Goal: Task Accomplishment & Management: Use online tool/utility

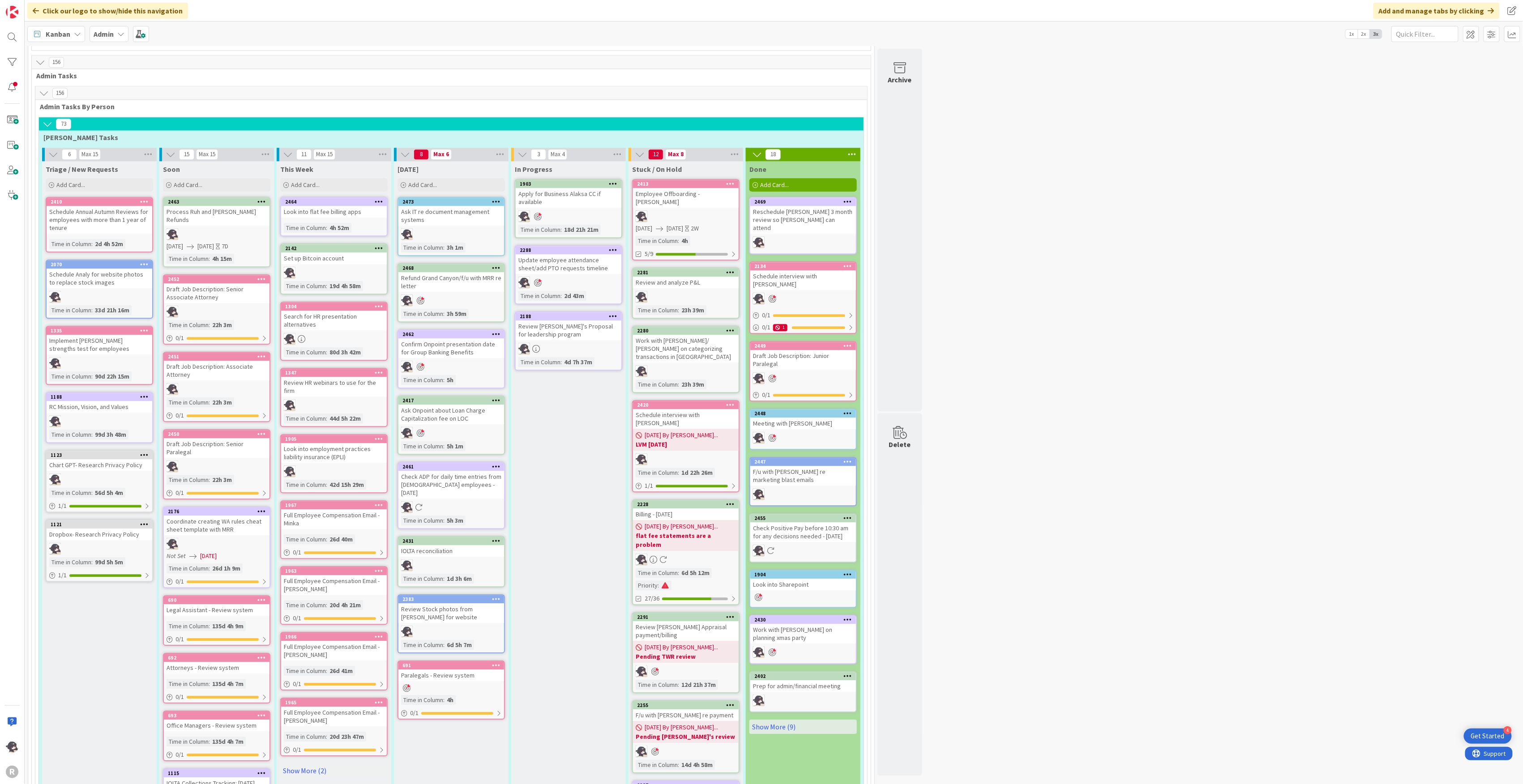
scroll to position [1432, 0]
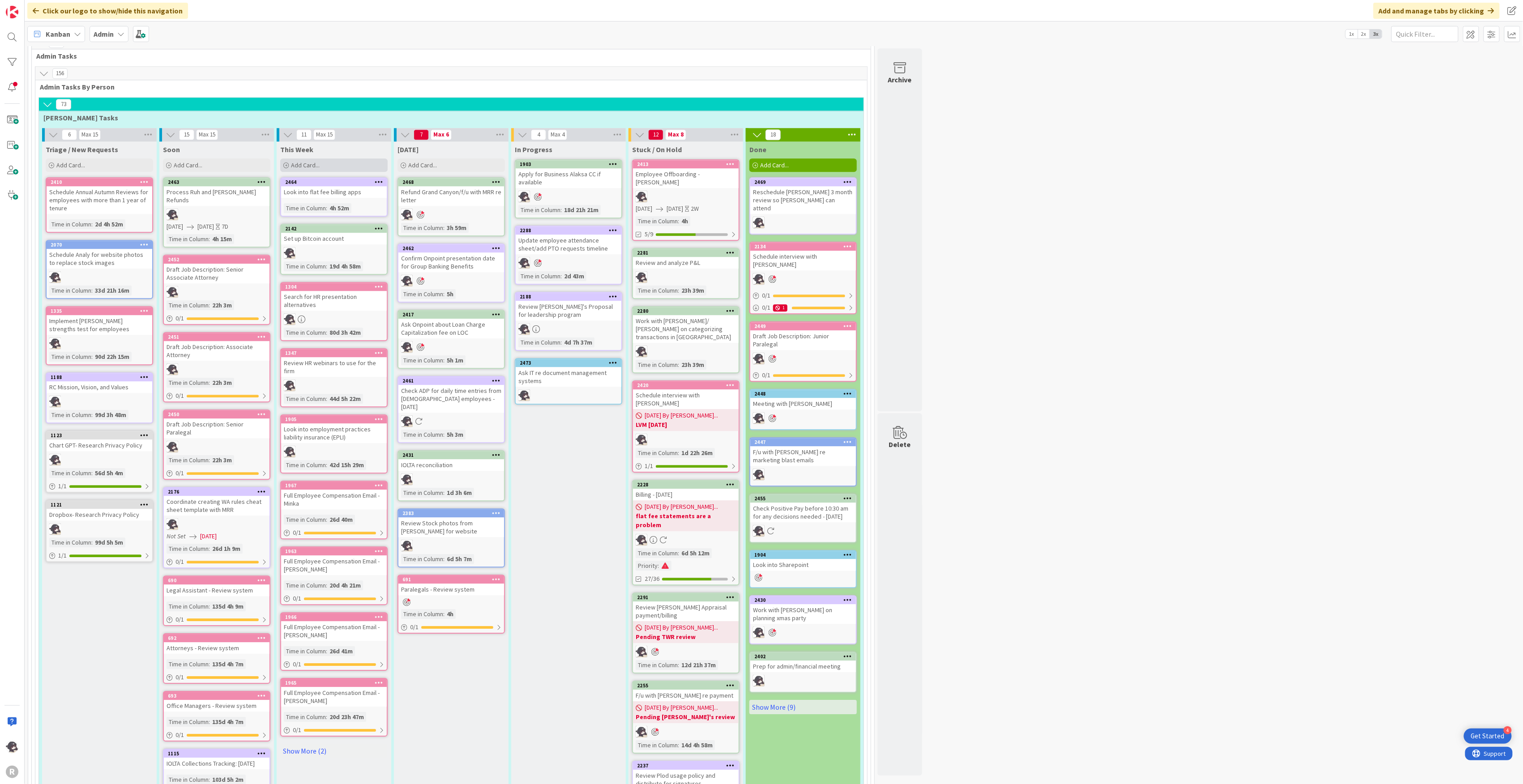
click at [327, 159] on div "Add Card..." at bounding box center [334, 165] width 108 height 13
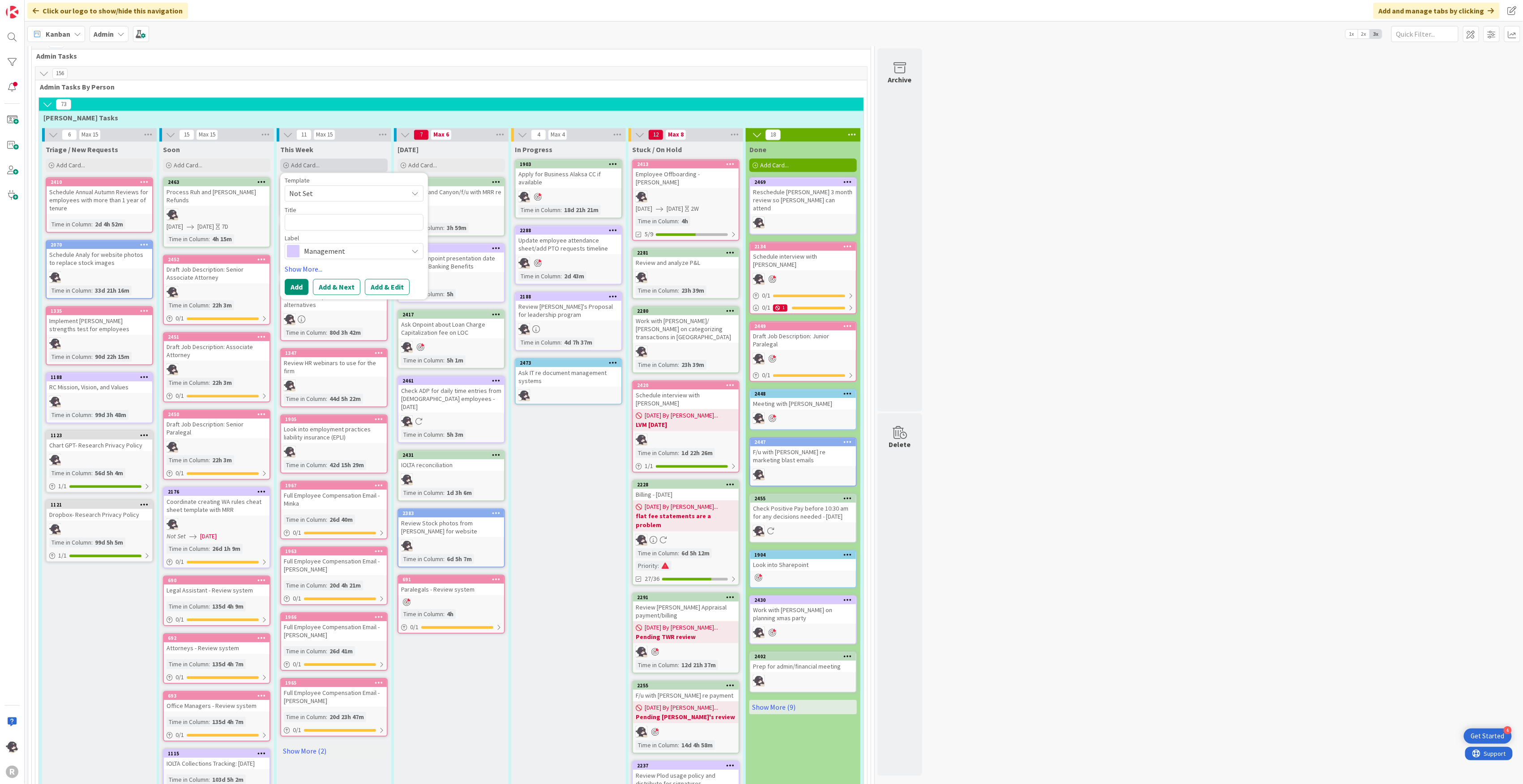
type textarea "x"
type textarea "E"
type textarea "x"
type textarea "Ex"
type textarea "x"
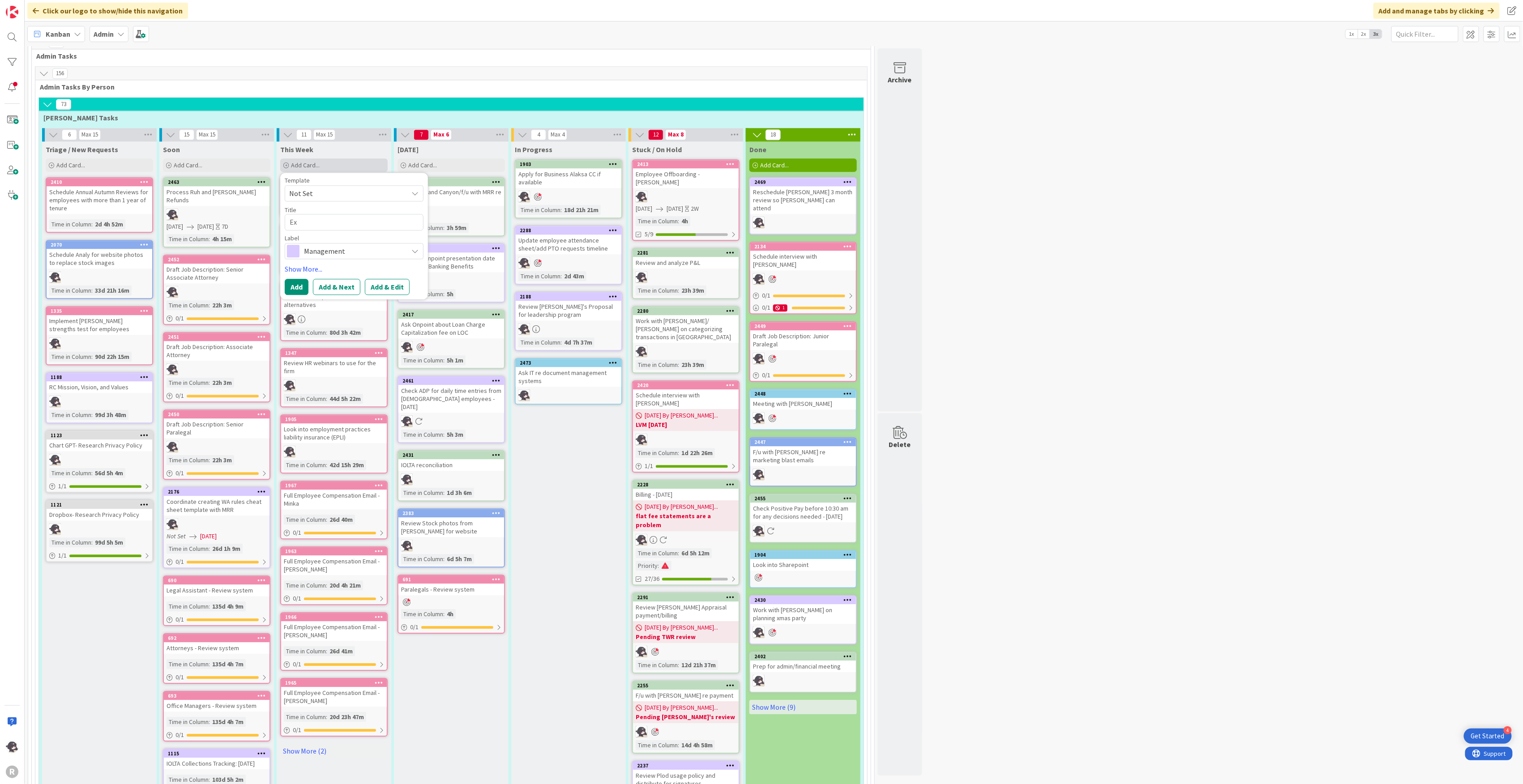
type textarea "Exp"
type textarea "x"
type textarea "Expl"
type textarea "x"
type textarea "Explo"
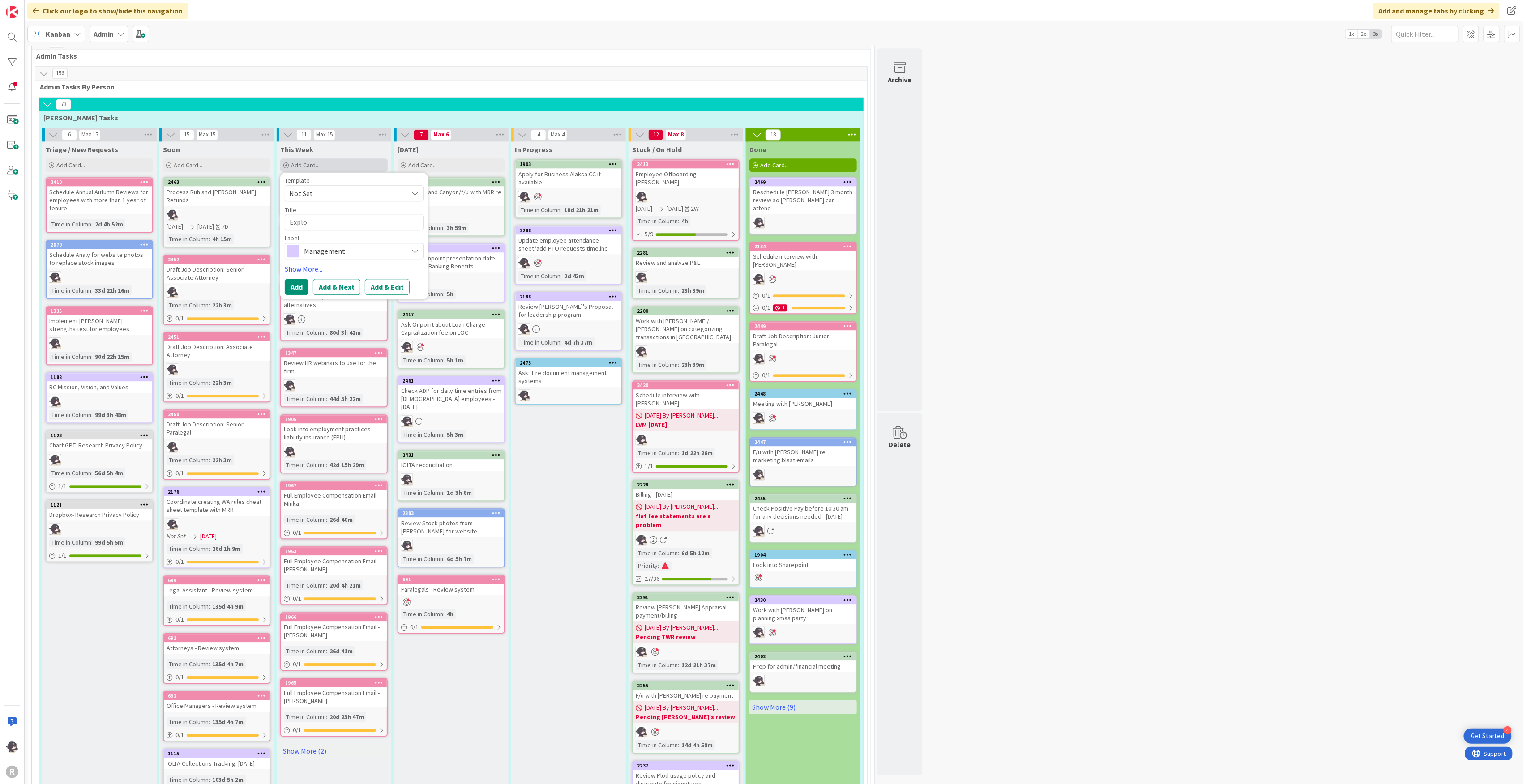
type textarea "x"
type textarea "Explor"
type textarea "x"
type textarea "Explore"
type textarea "x"
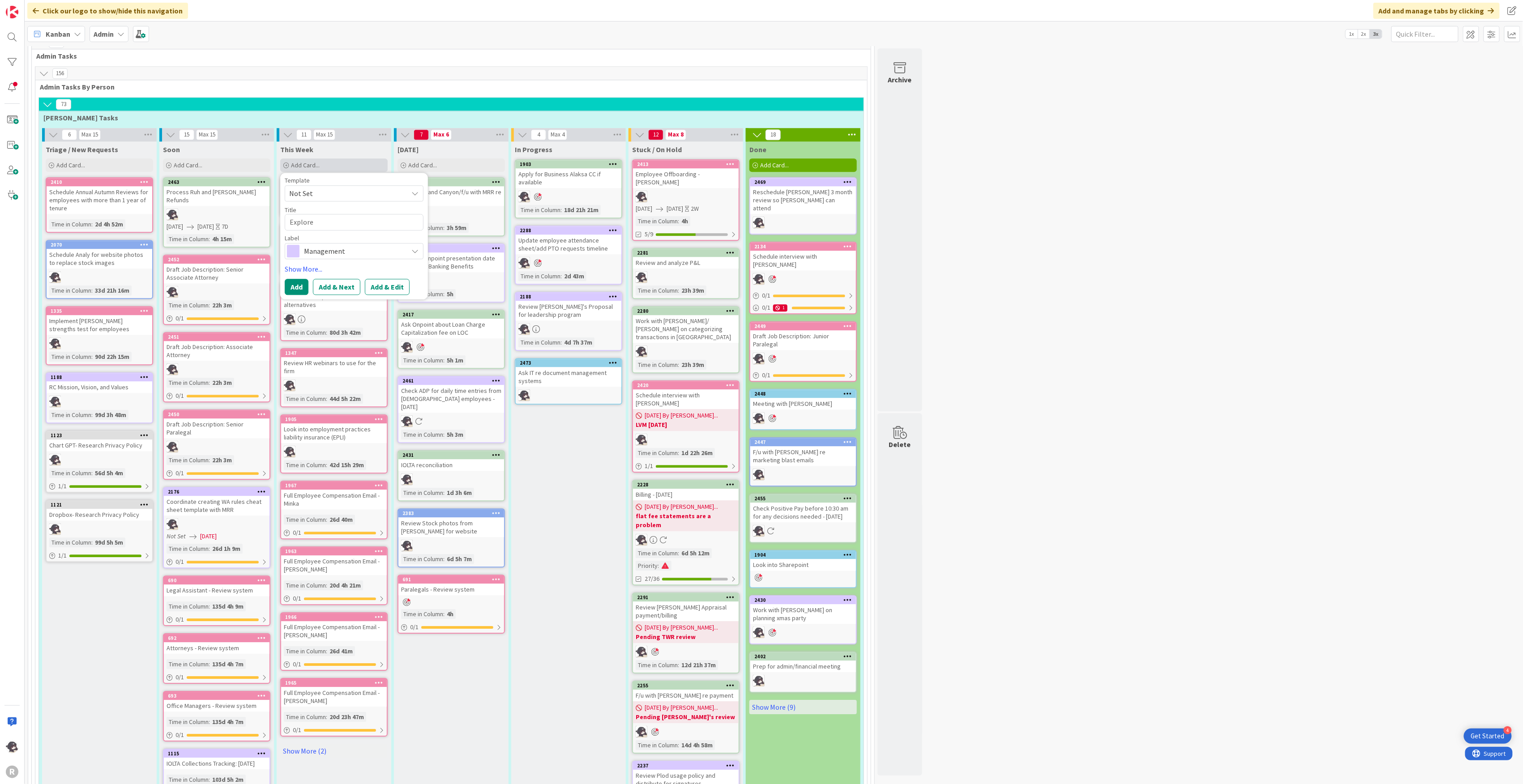
type textarea "Explore"
type textarea "x"
type textarea "Explore A"
type textarea "x"
type textarea "Explore Al"
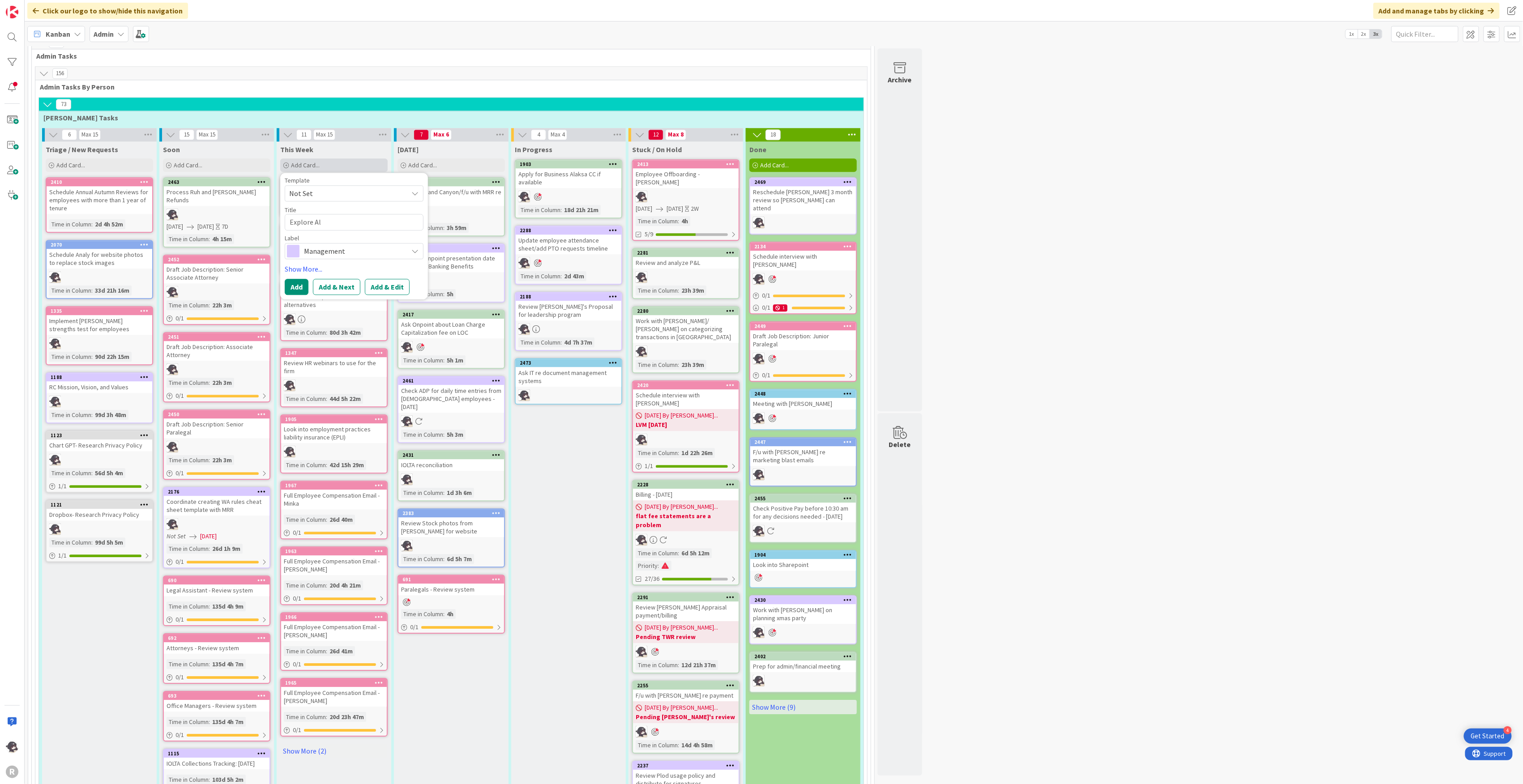
type textarea "x"
type textarea "Explore Alt"
type textarea "x"
type textarea "Explore Alt"
type textarea "x"
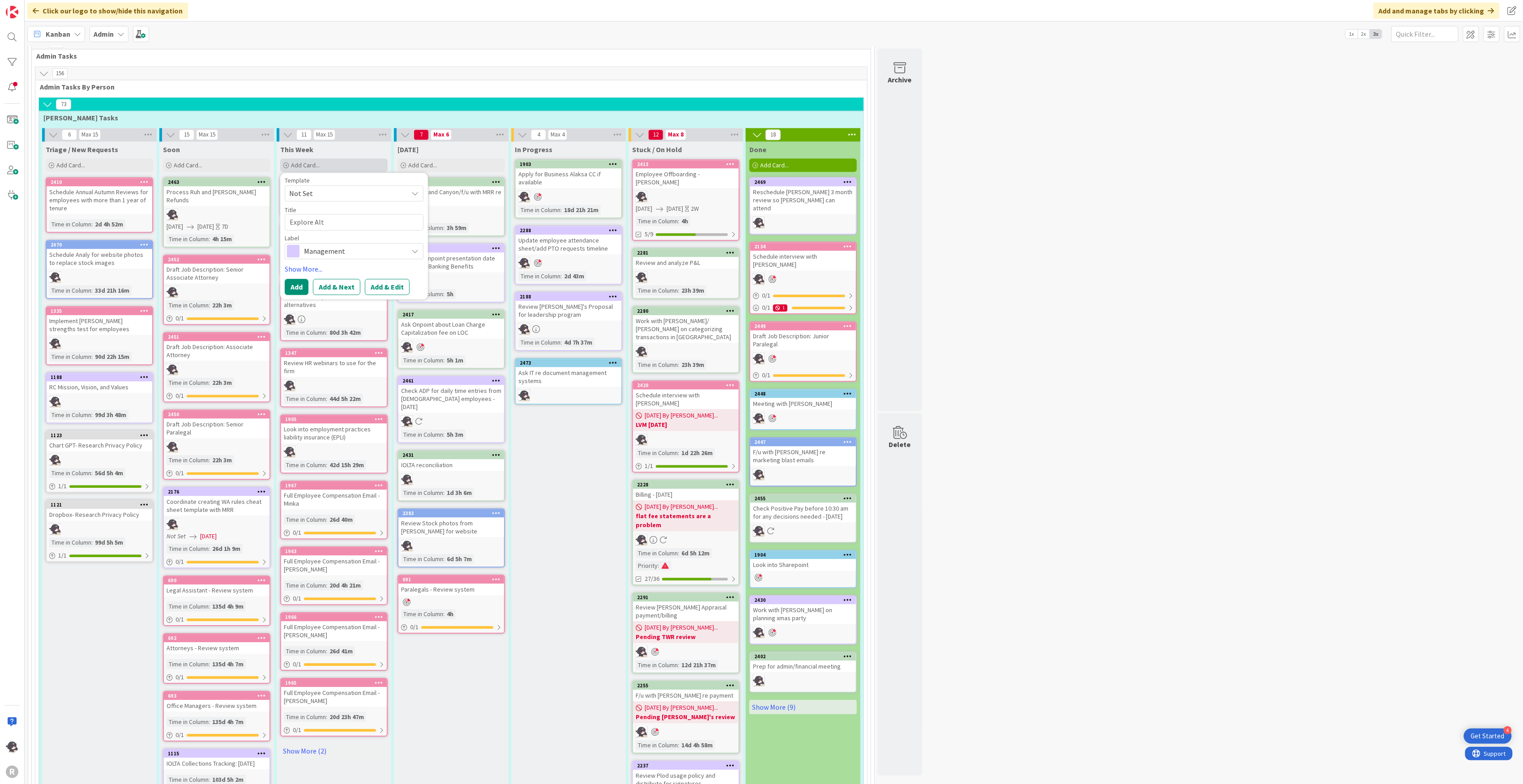
type textarea "Explore Alt F"
type textarea "x"
type textarea "Explore Alt Fe"
type textarea "x"
type textarea "Explore Alt Fee"
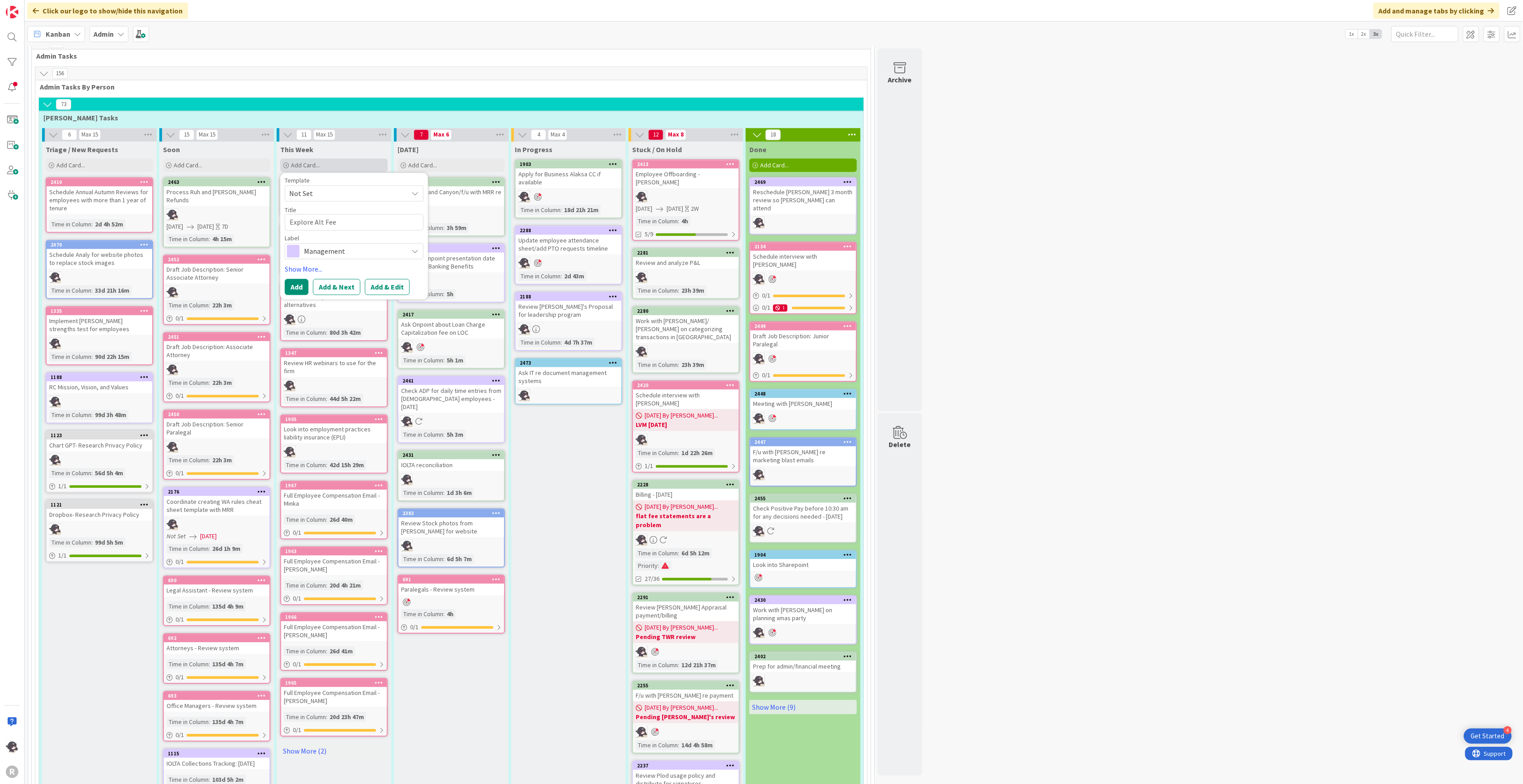
type textarea "x"
type textarea "Explore Alt Fee"
type textarea "x"
type textarea "Explore Alt Fee &"
type textarea "x"
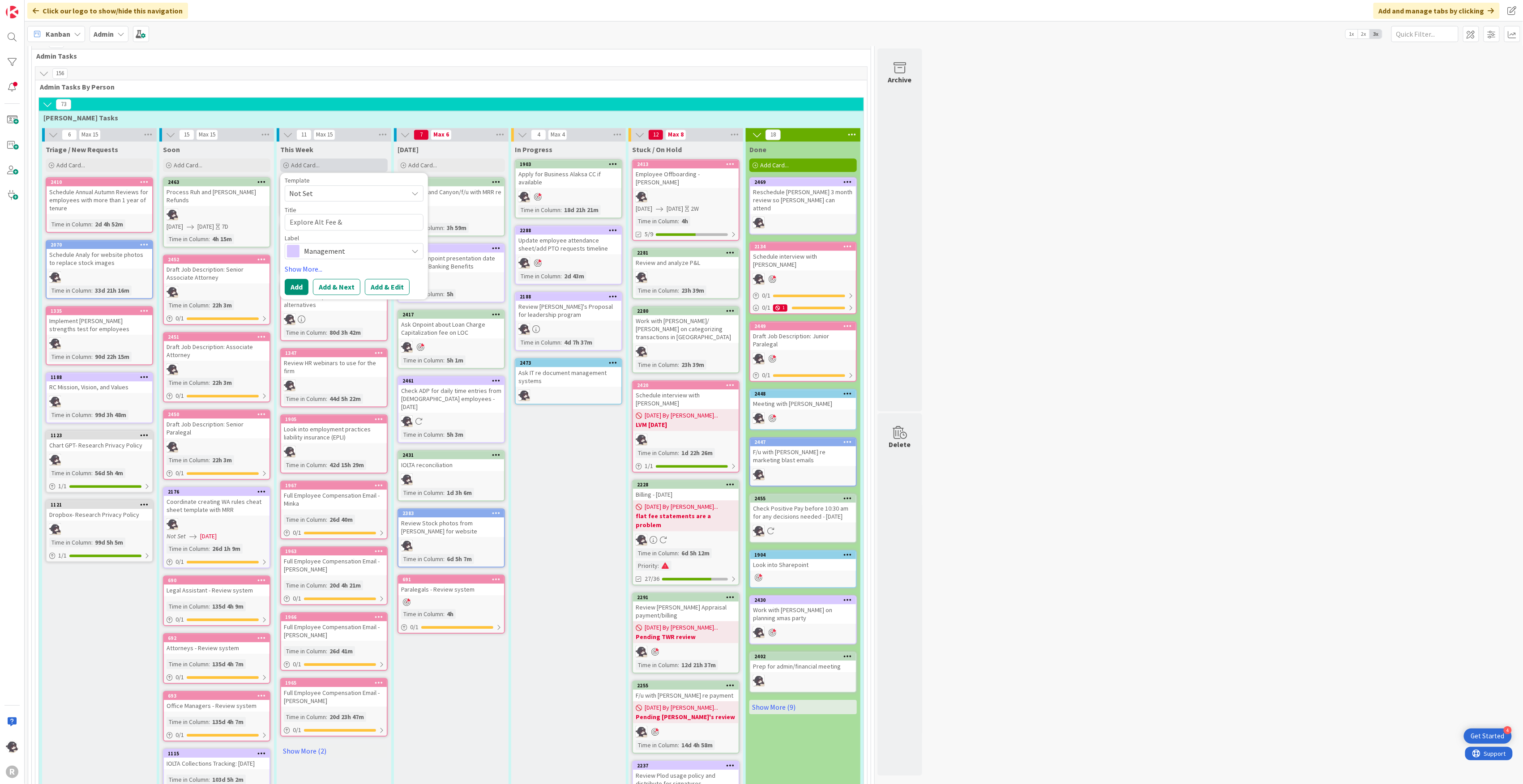
type textarea "Explore Alt Fee &"
type textarea "x"
type textarea "Explore Alt Fee & F"
type textarea "x"
type textarea "Explore Alt Fee & Fi"
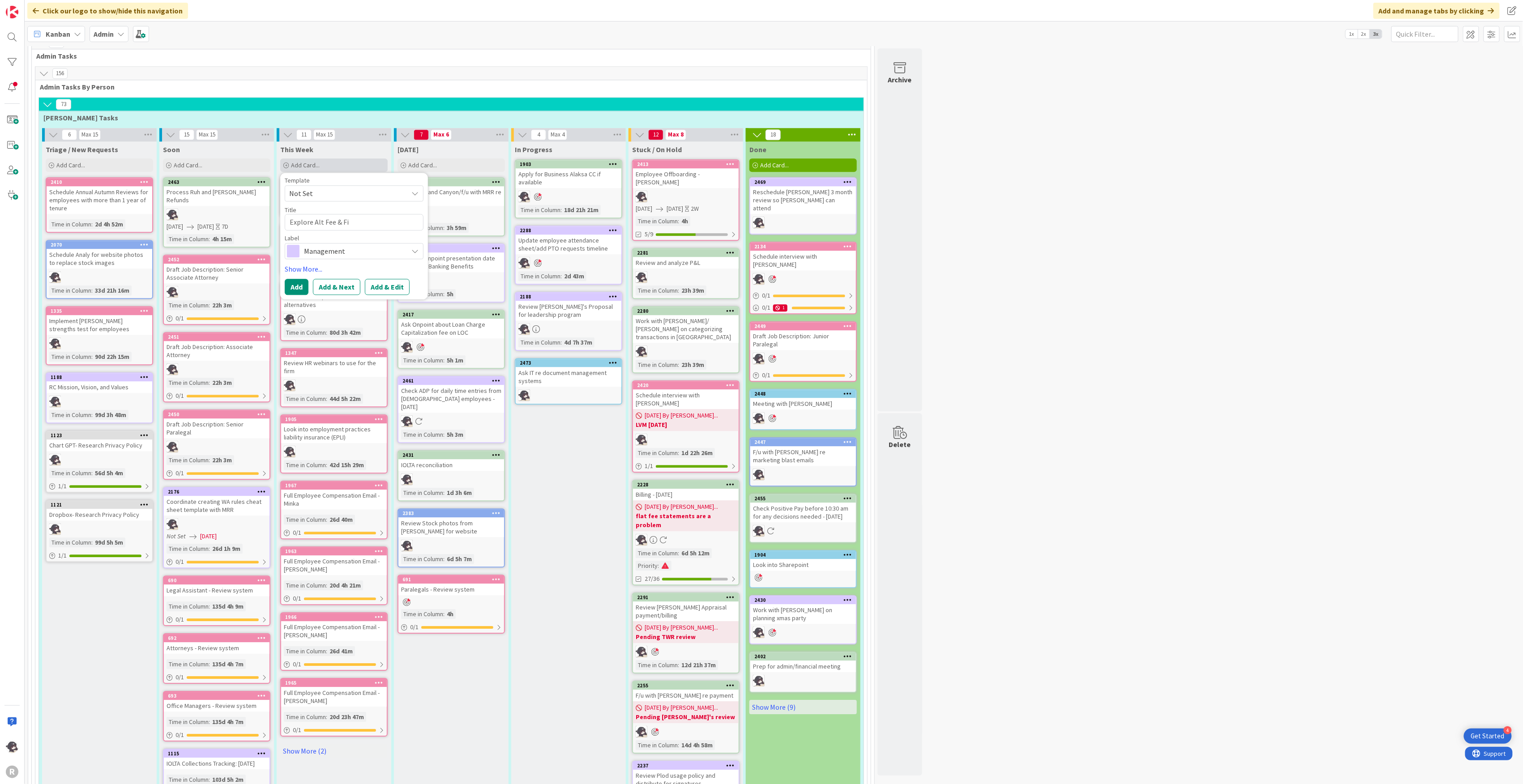
type textarea "x"
type textarea "Explore Alt Fee & Fid"
type textarea "x"
type textarea "Explore Alt Fee & Fido"
drag, startPoint x: 361, startPoint y: 206, endPoint x: 211, endPoint y: 215, distance: 150.3
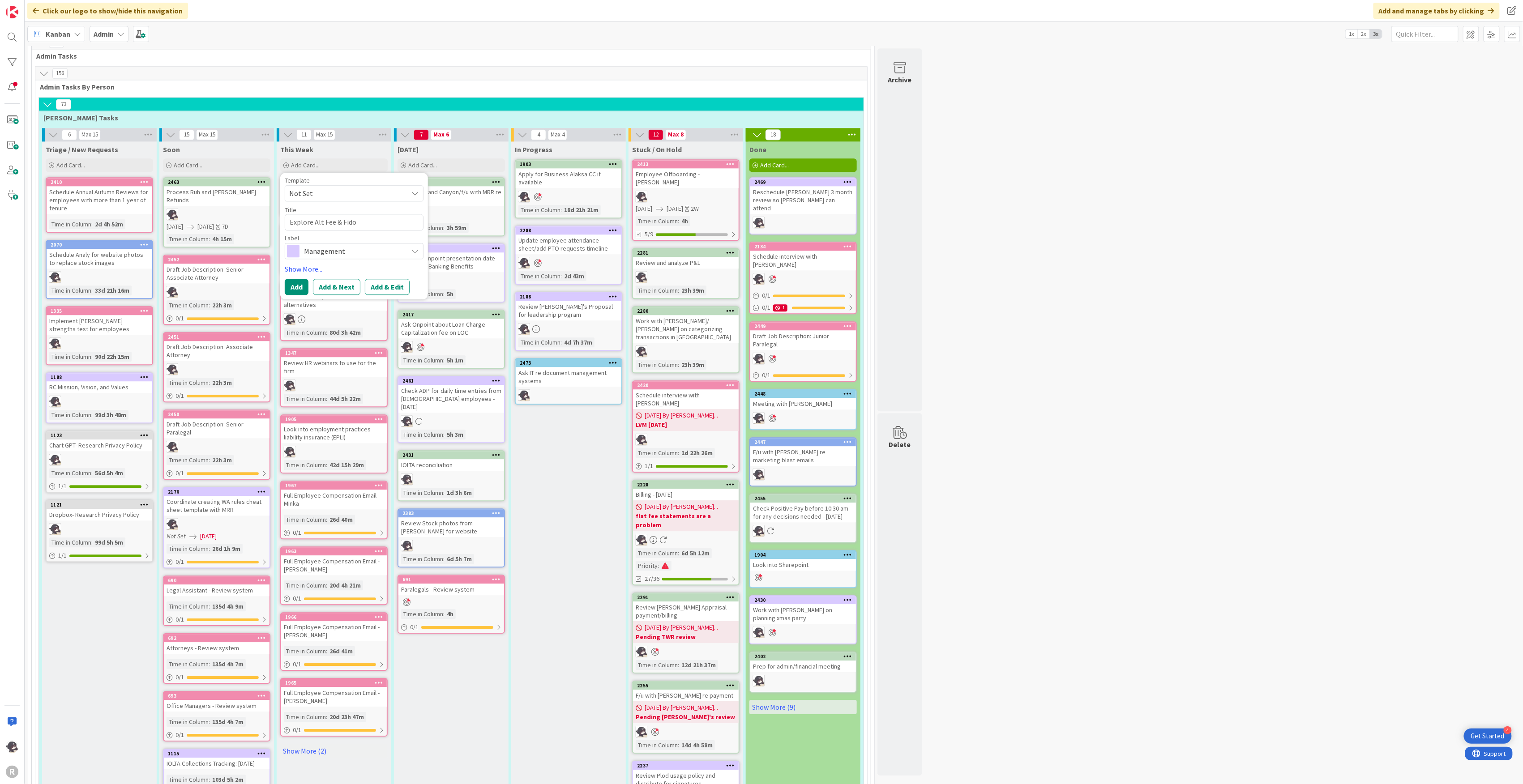
click at [211, 215] on div "6 Max 15 Triage / New Requests Add Card... 2410 Schedule Annual Autumn Reviews …" at bounding box center [451, 675] width 821 height 1094
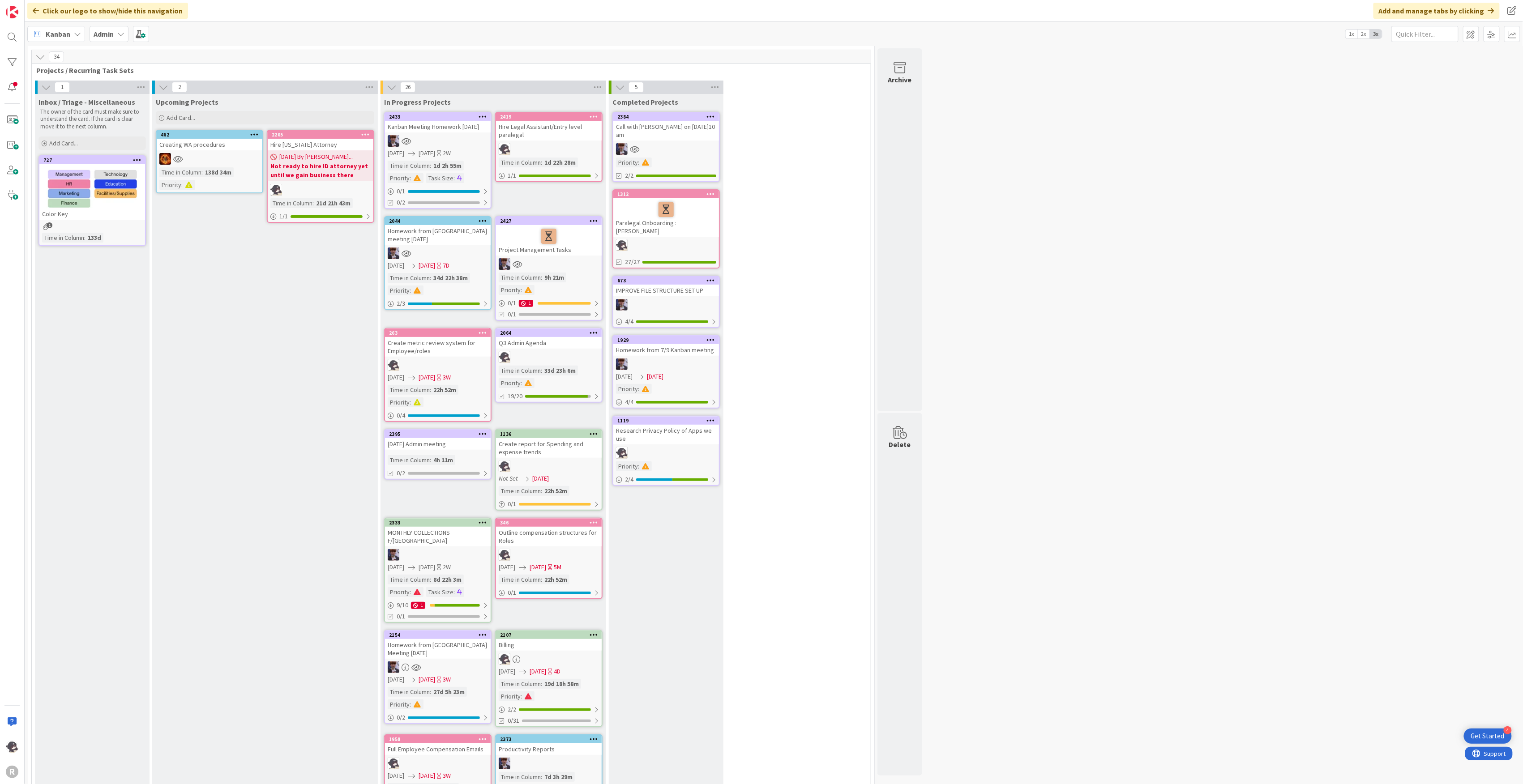
scroll to position [0, 0]
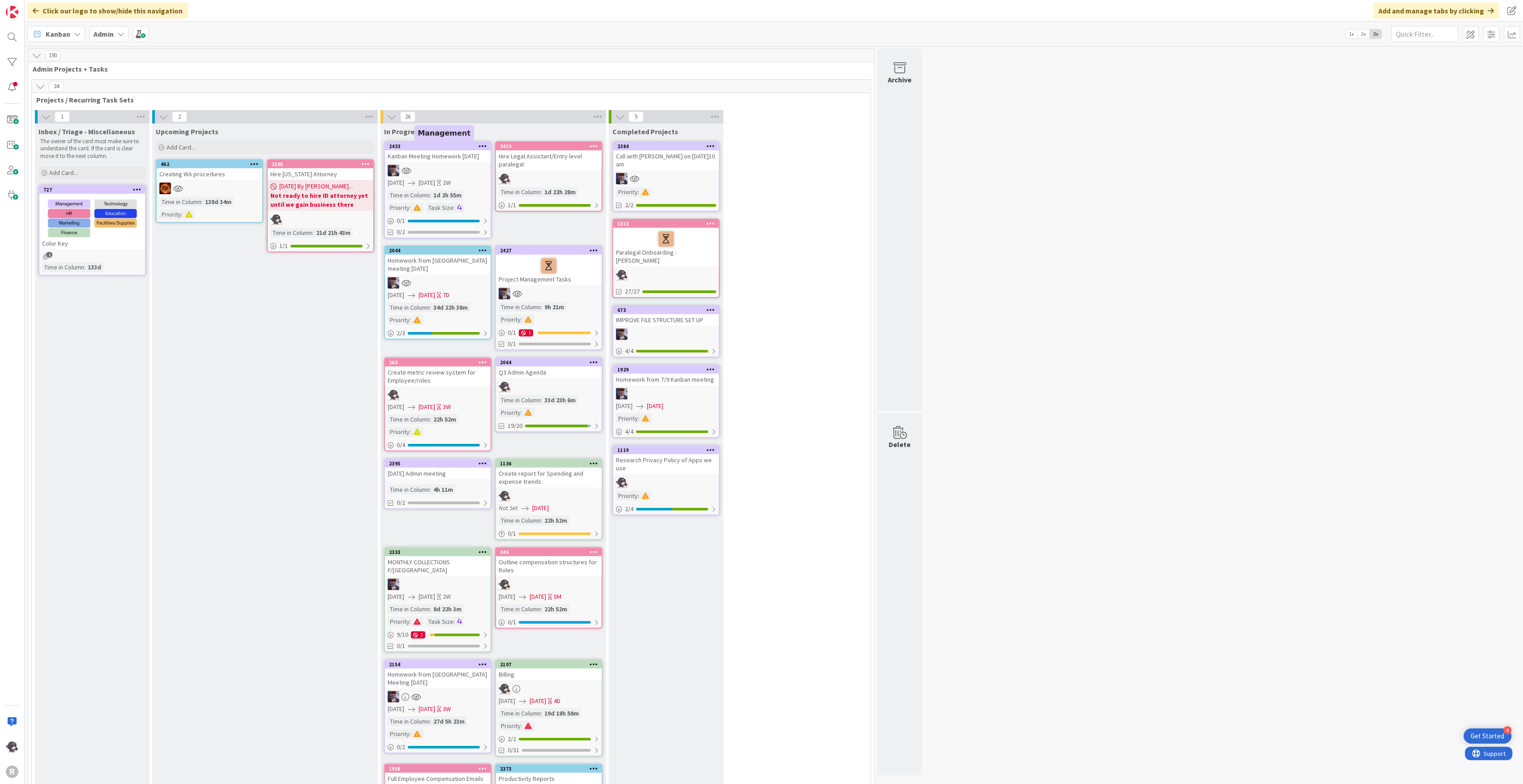
click at [434, 147] on div "2433" at bounding box center [439, 146] width 101 height 6
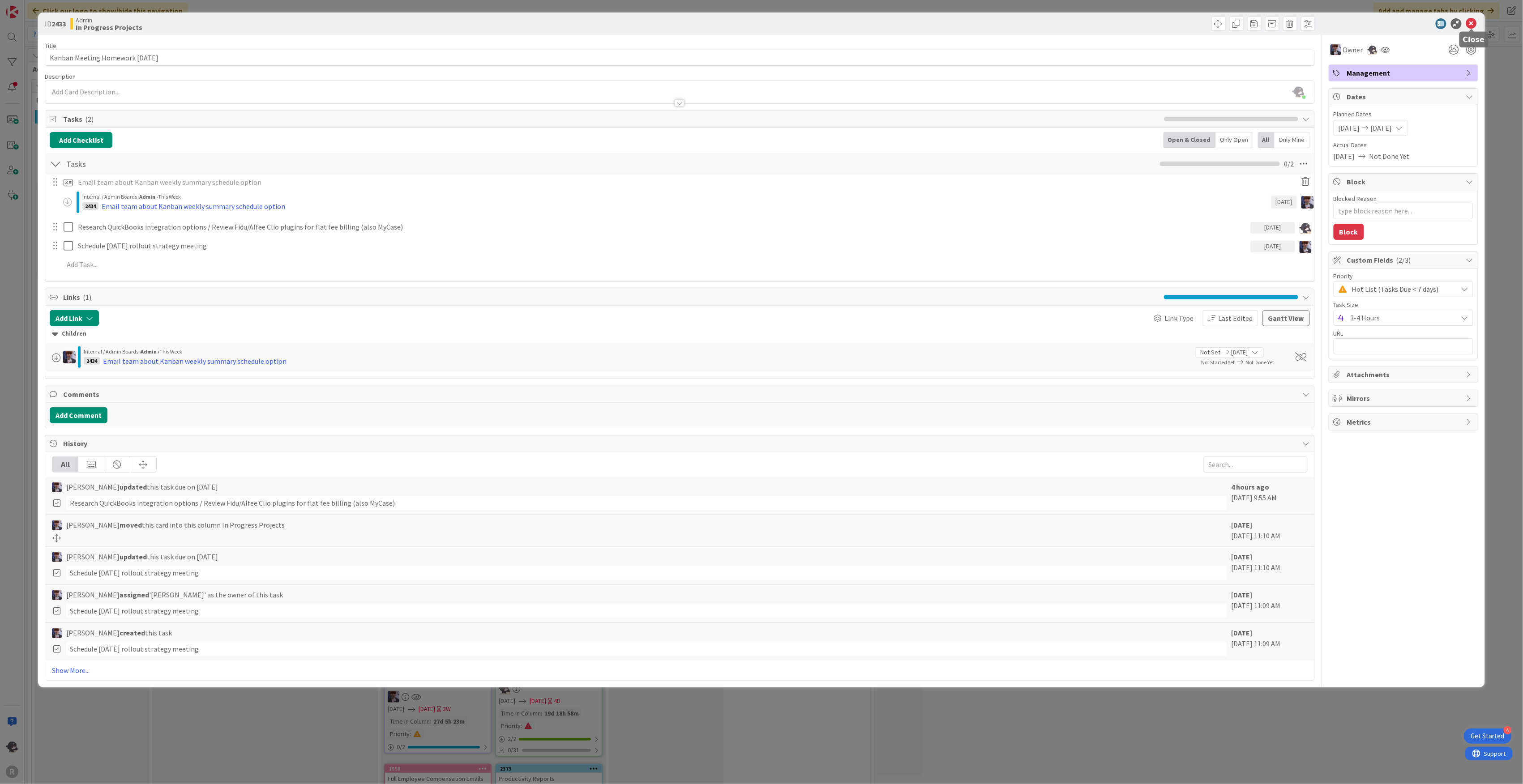
click at [1474, 25] on icon at bounding box center [1471, 24] width 11 height 11
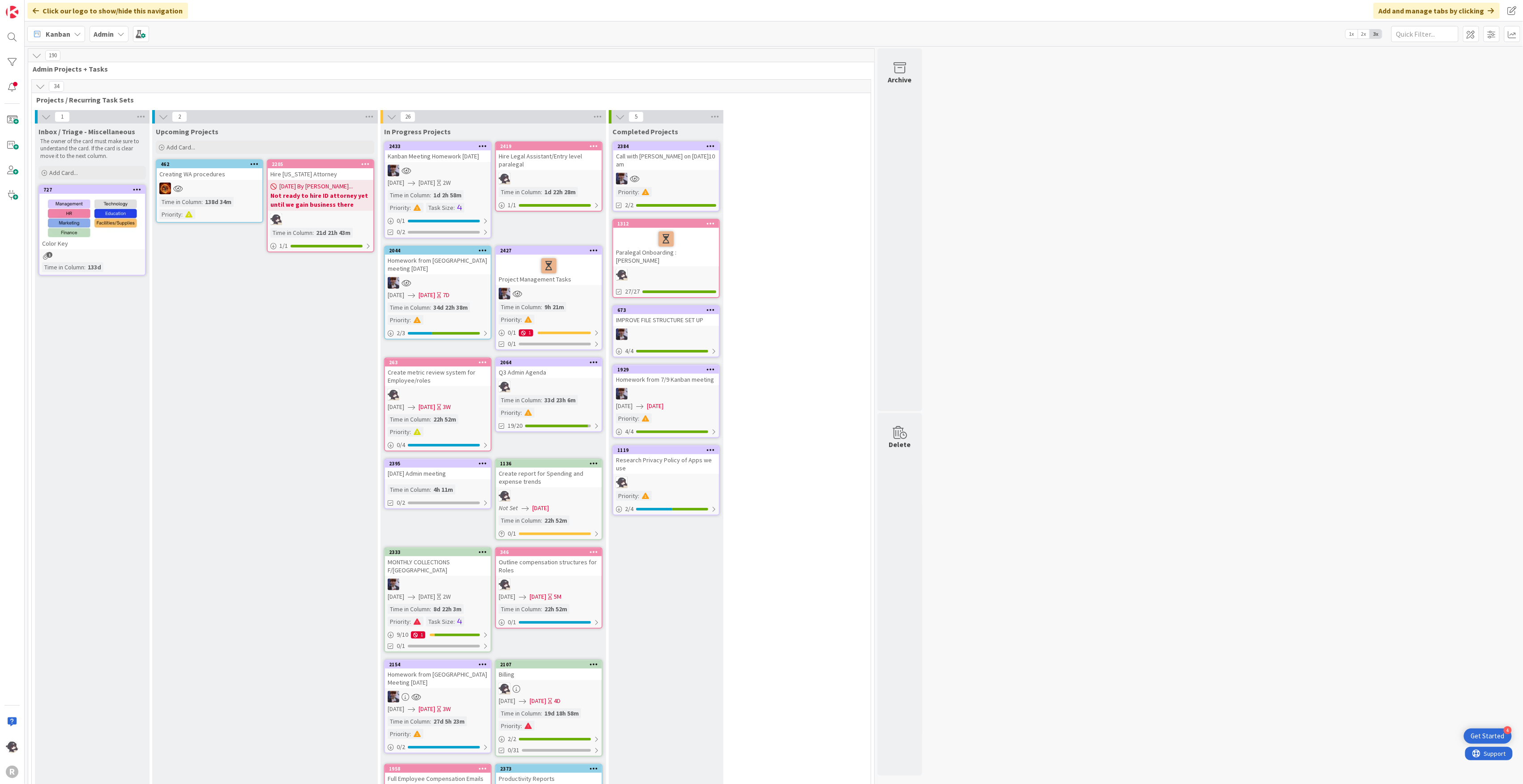
scroll to position [60, 0]
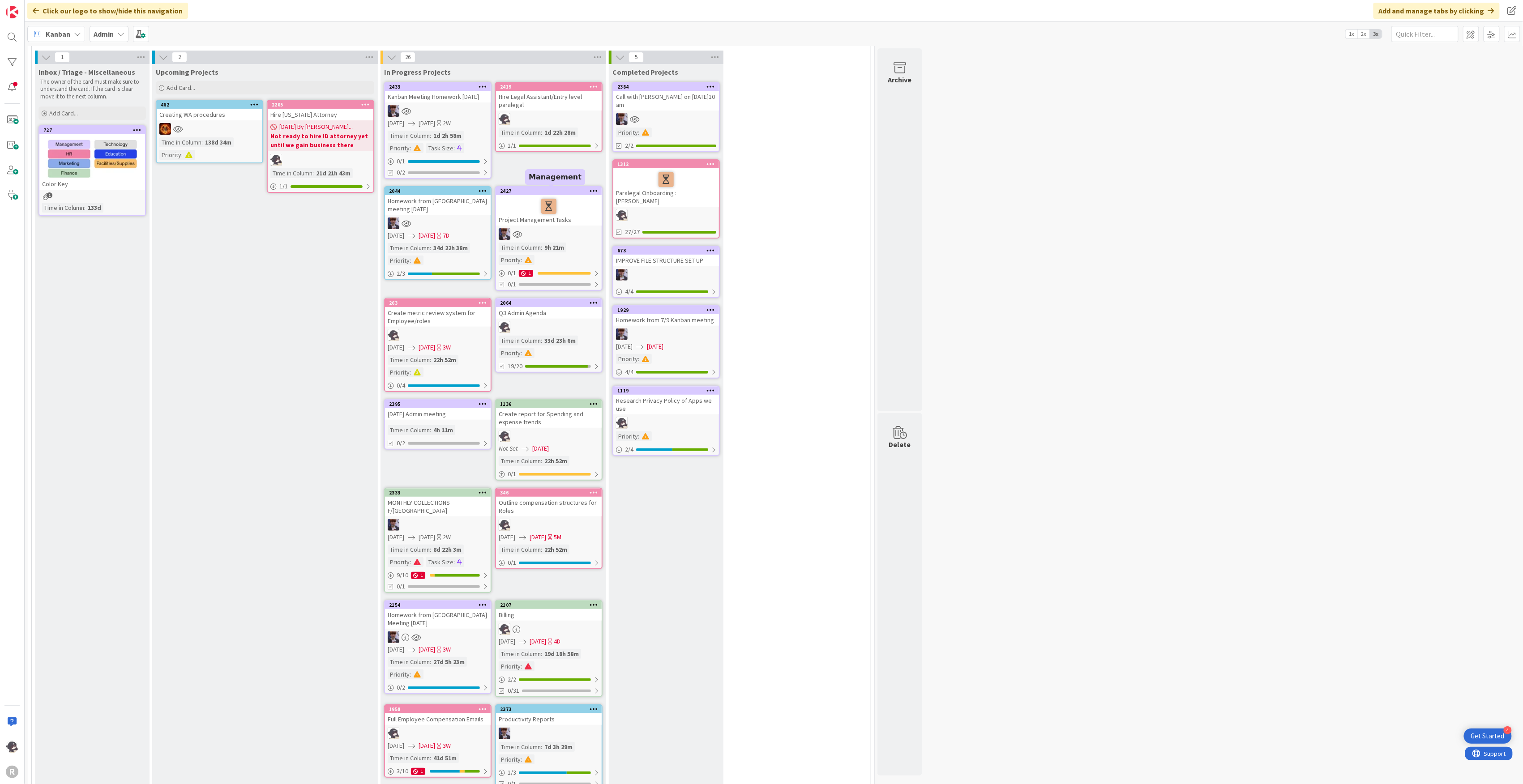
click at [544, 189] on div "2427" at bounding box center [550, 191] width 101 height 6
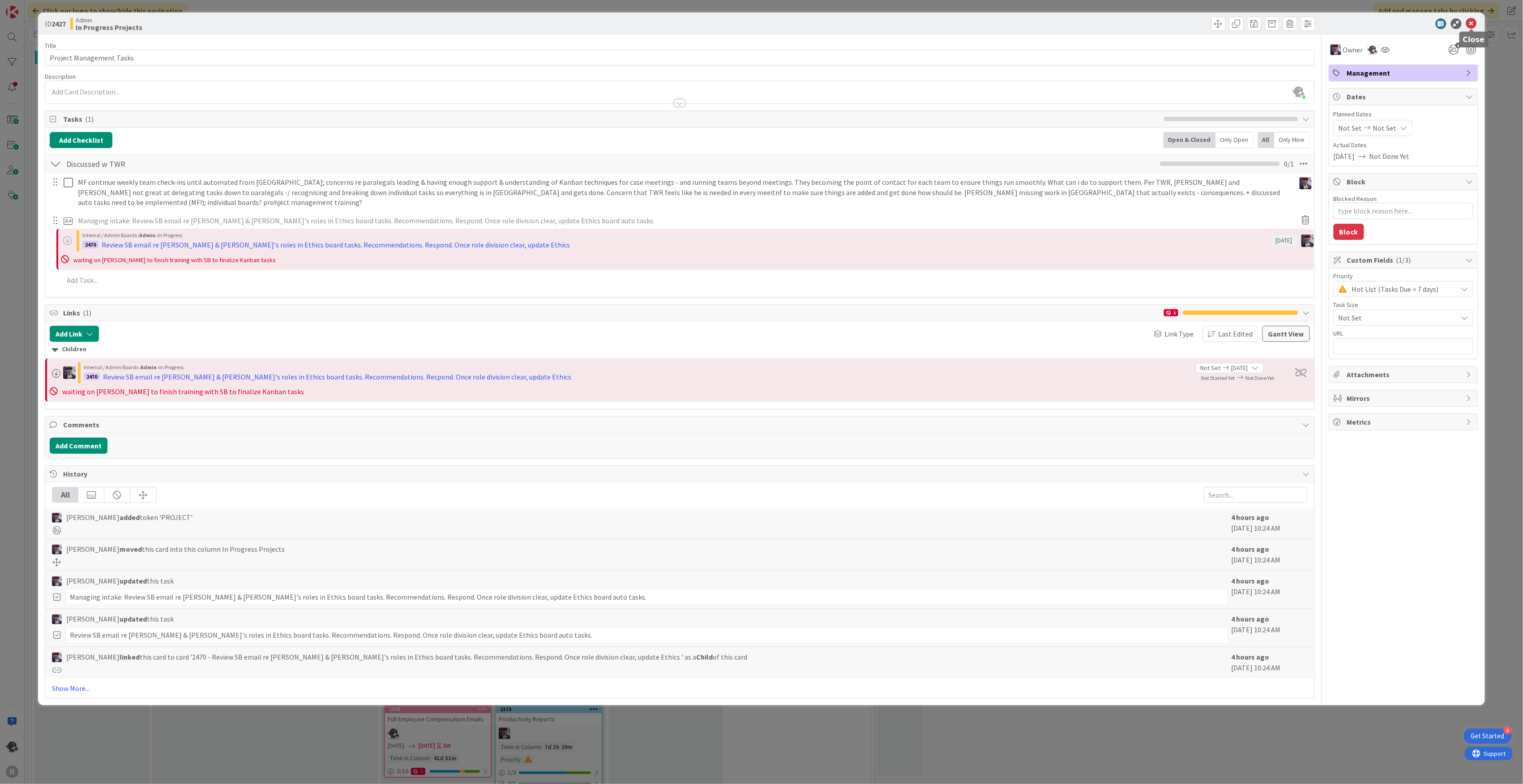
click at [1471, 25] on icon at bounding box center [1471, 24] width 11 height 11
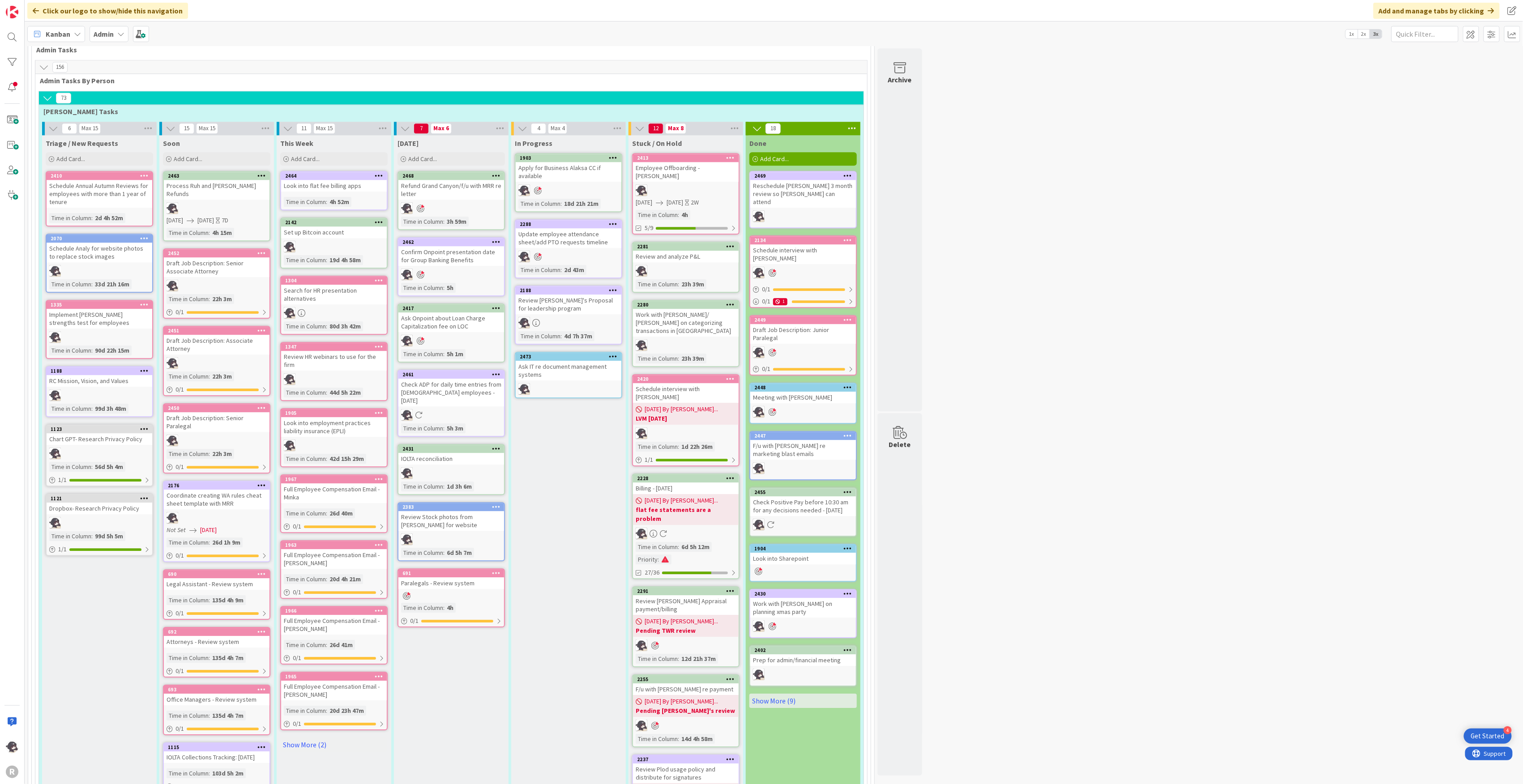
scroll to position [1432, 0]
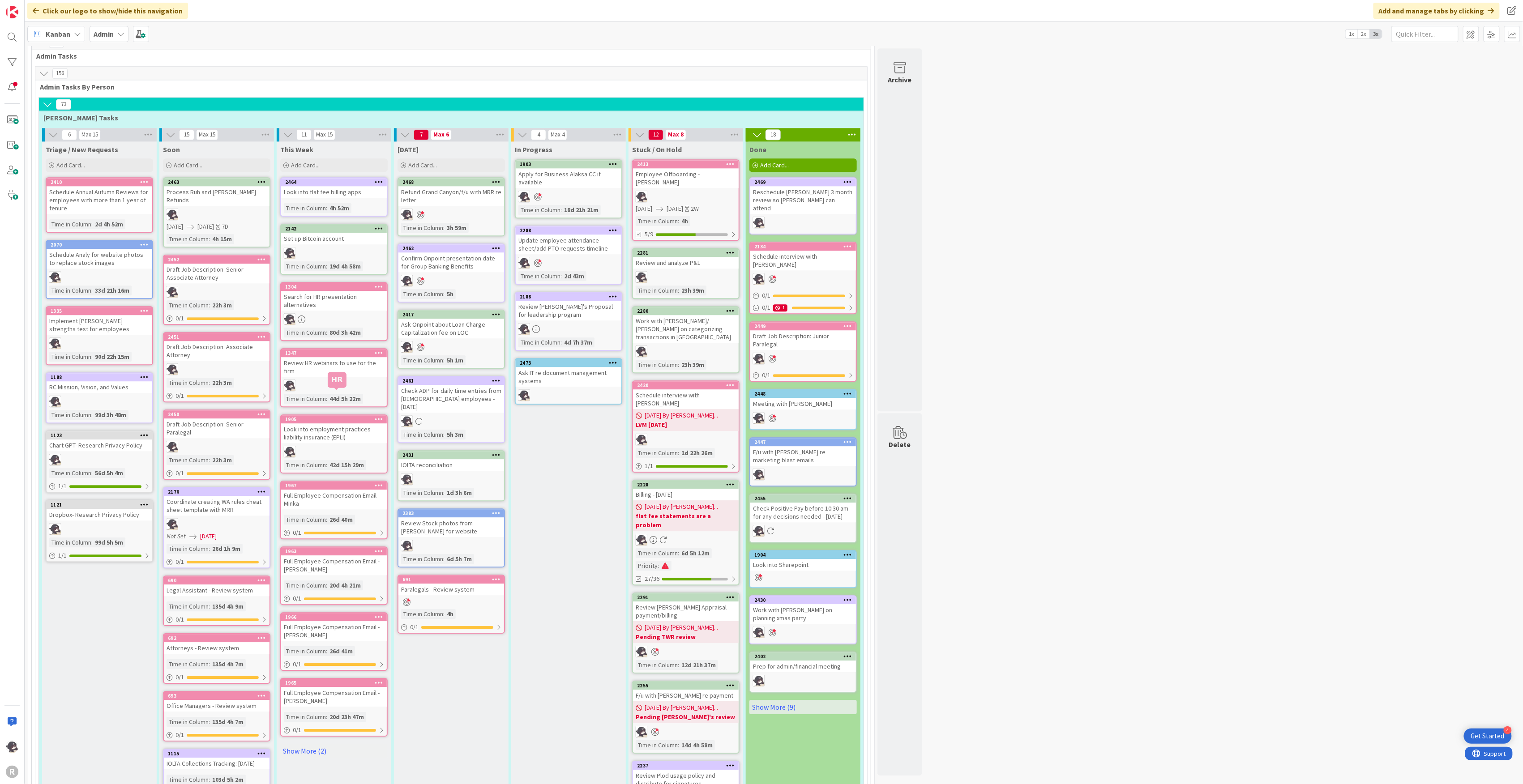
click at [328, 416] on div "1905" at bounding box center [335, 419] width 101 height 6
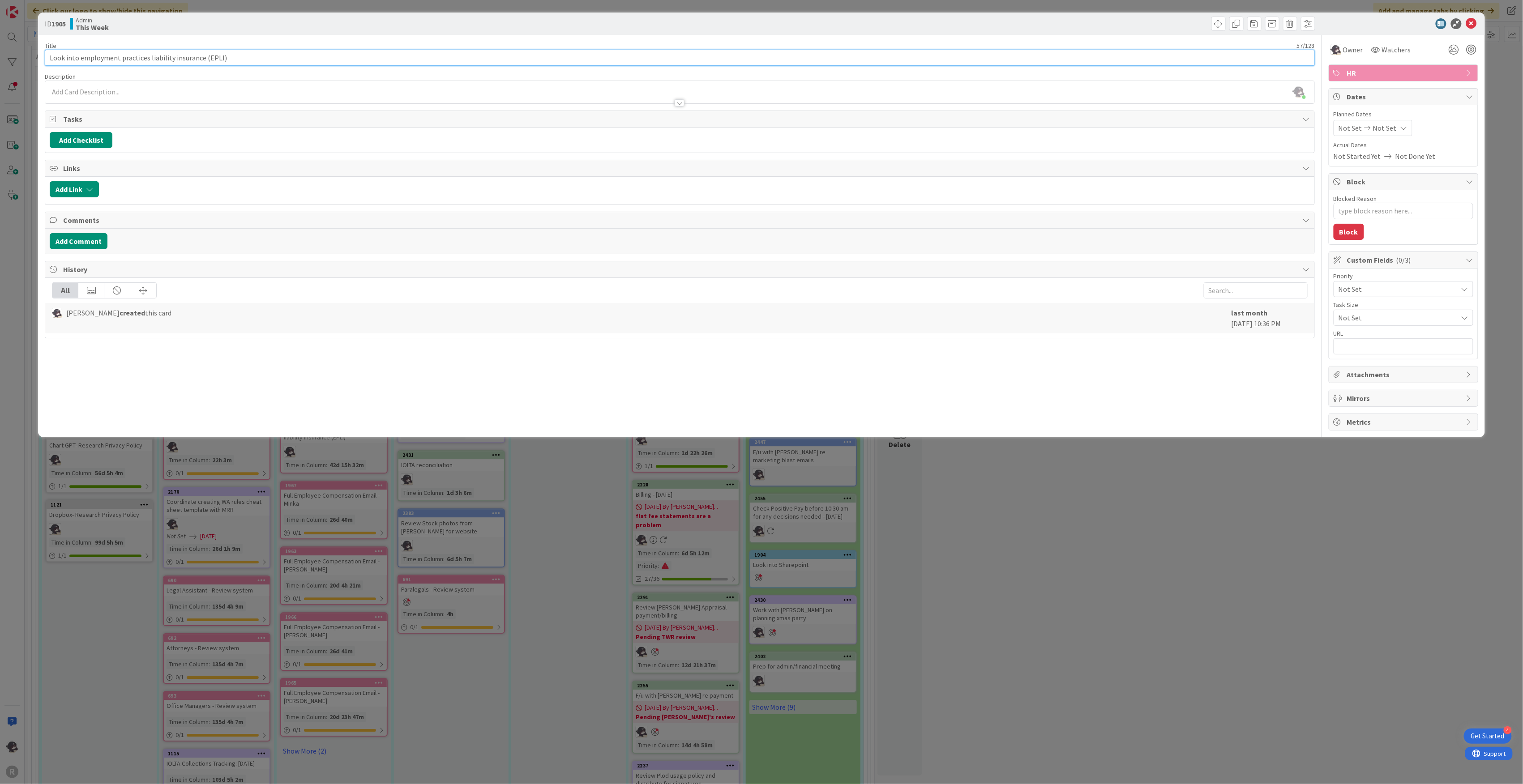
drag, startPoint x: 234, startPoint y: 64, endPoint x: -18, endPoint y: 66, distance: 252.0
click at [0, 66] on html "4 Get Started R Click our logo to show/hide this navigation Add and manage tabs…" at bounding box center [761, 392] width 1523 height 784
click at [1470, 28] on body "4 Get Started R Click our logo to show/hide this navigation Add and manage tabs…" at bounding box center [761, 392] width 1523 height 784
click at [1473, 18] on icon at bounding box center [1471, 24] width 11 height 11
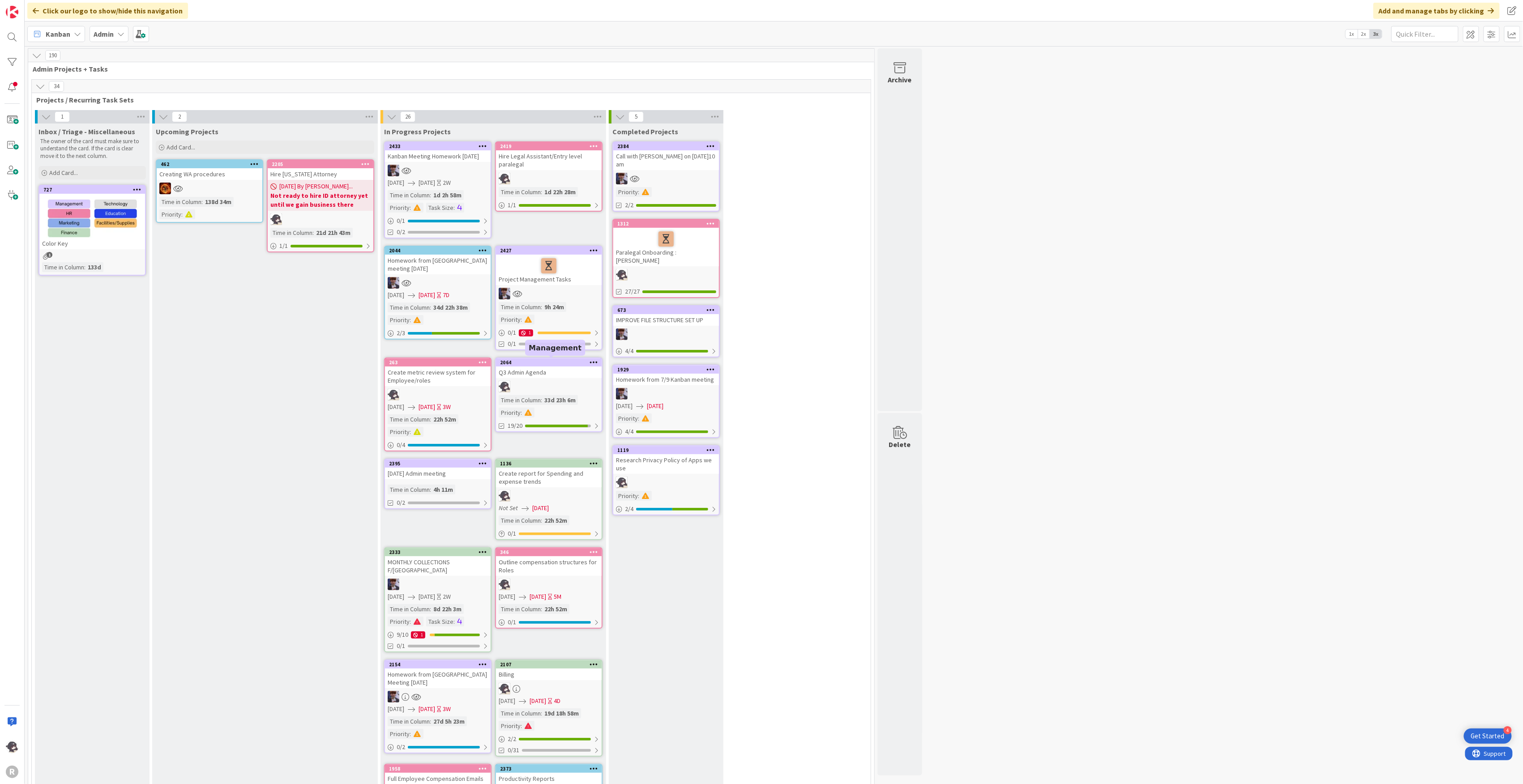
click at [542, 361] on div "2064" at bounding box center [550, 363] width 101 height 6
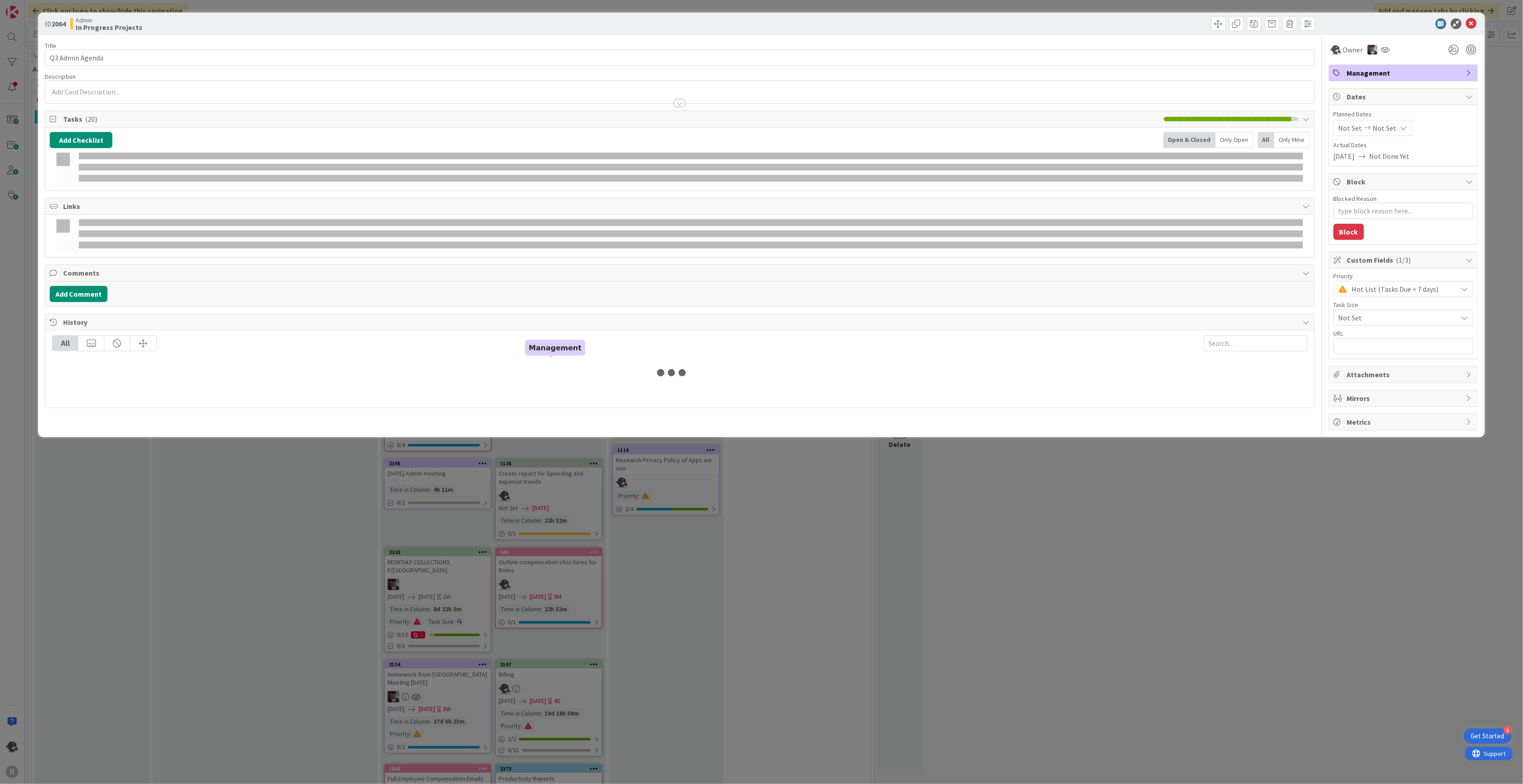
type textarea "x"
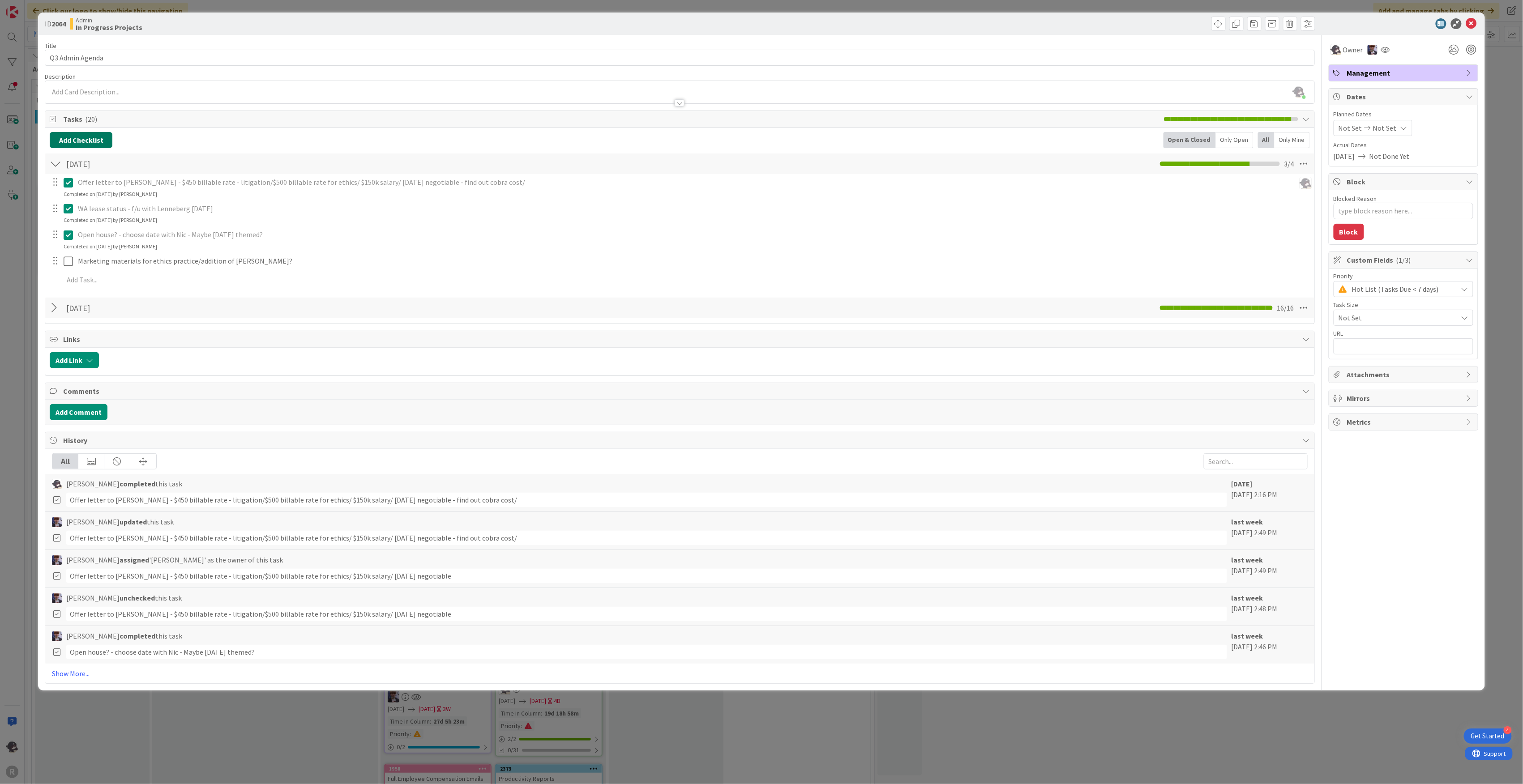
click at [95, 140] on button "Add Checklist" at bounding box center [81, 140] width 63 height 16
click at [86, 177] on input at bounding box center [123, 183] width 139 height 16
type input "[DATE]"
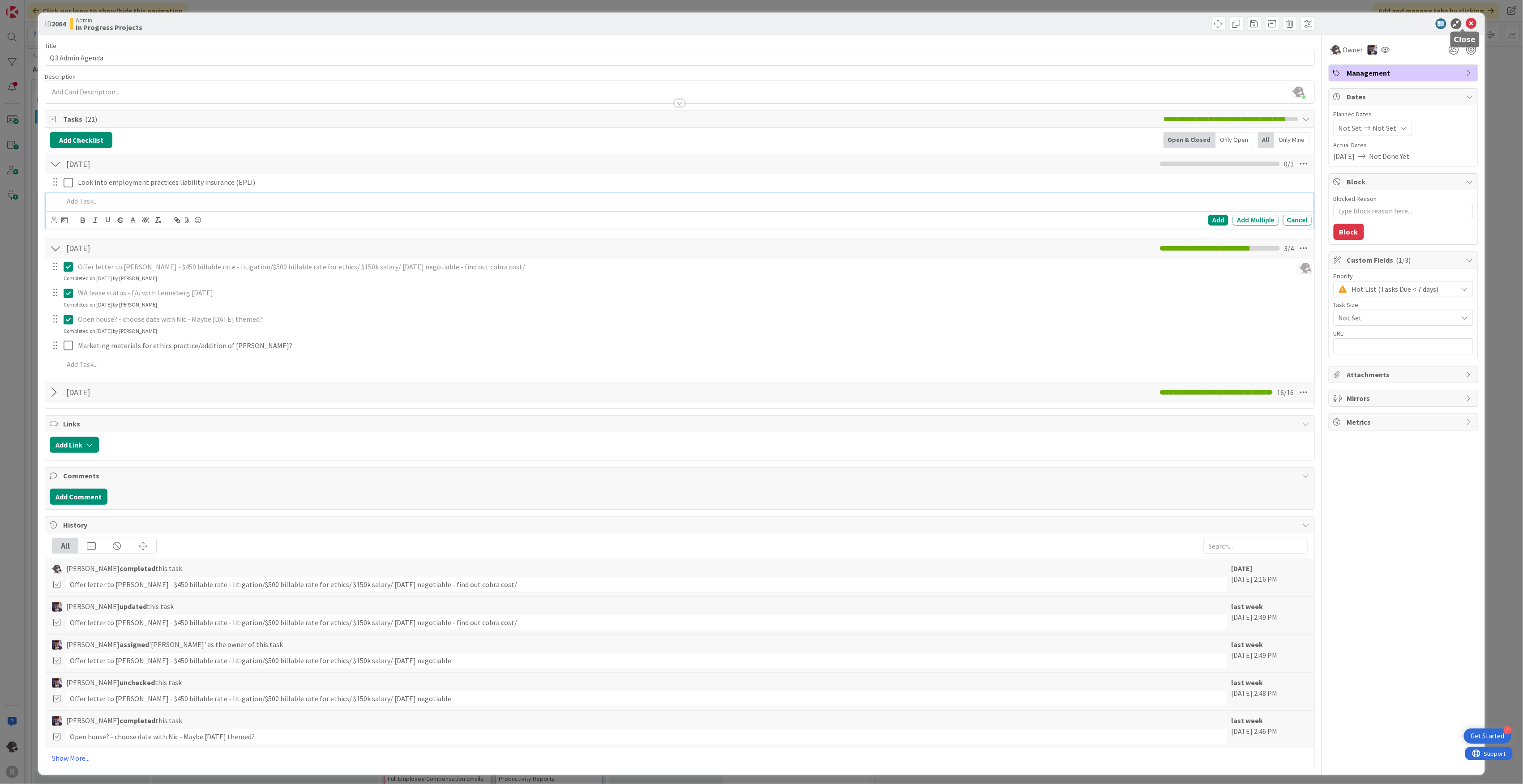
click at [1466, 25] on icon at bounding box center [1471, 24] width 11 height 11
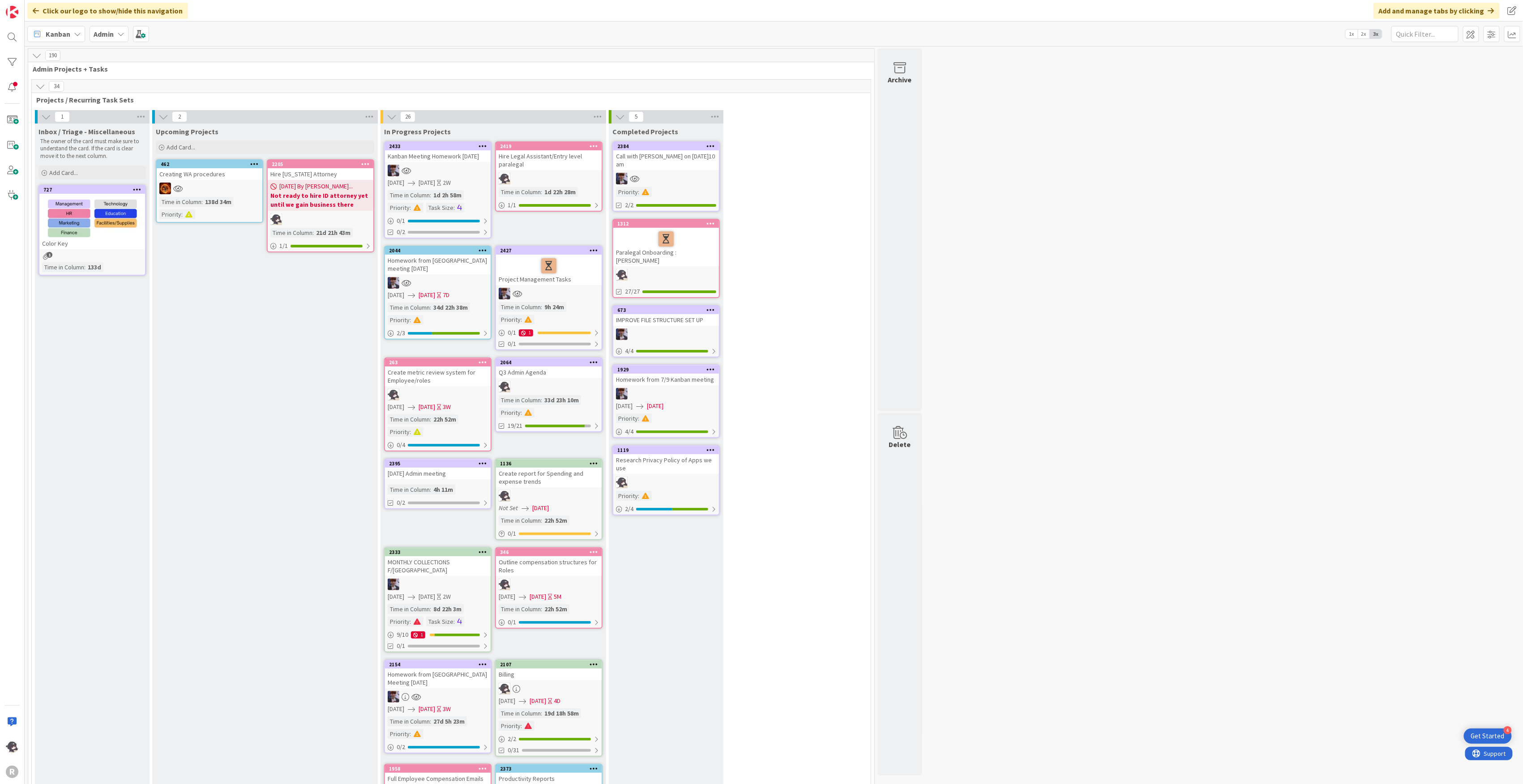
click at [566, 458] on link "1136 Create report for Spending and expense trends Not Set [DATE] Time in [GEOG…" at bounding box center [549, 499] width 108 height 81
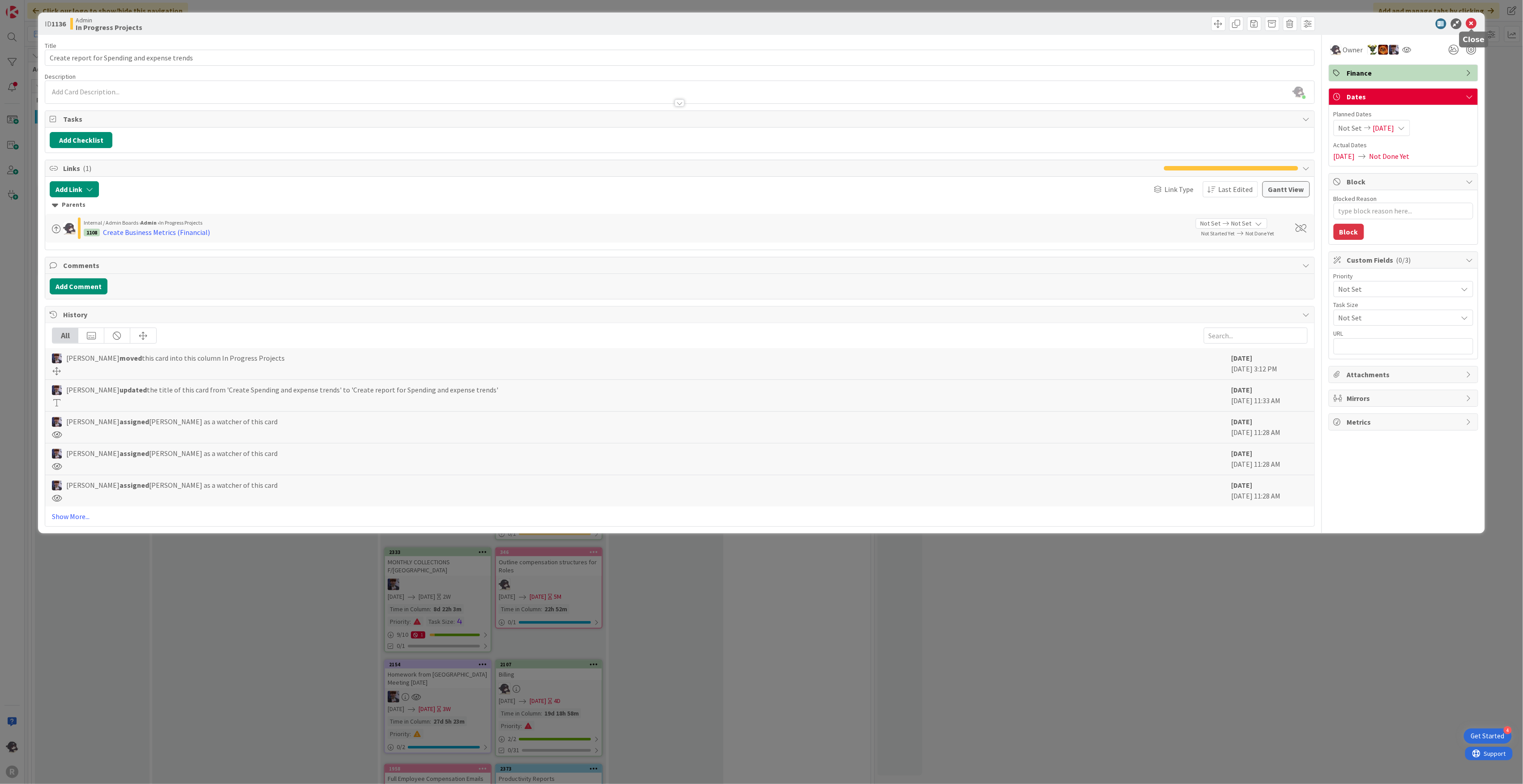
click at [1478, 19] on div at bounding box center [1398, 24] width 159 height 11
click at [1473, 21] on icon at bounding box center [1471, 24] width 11 height 11
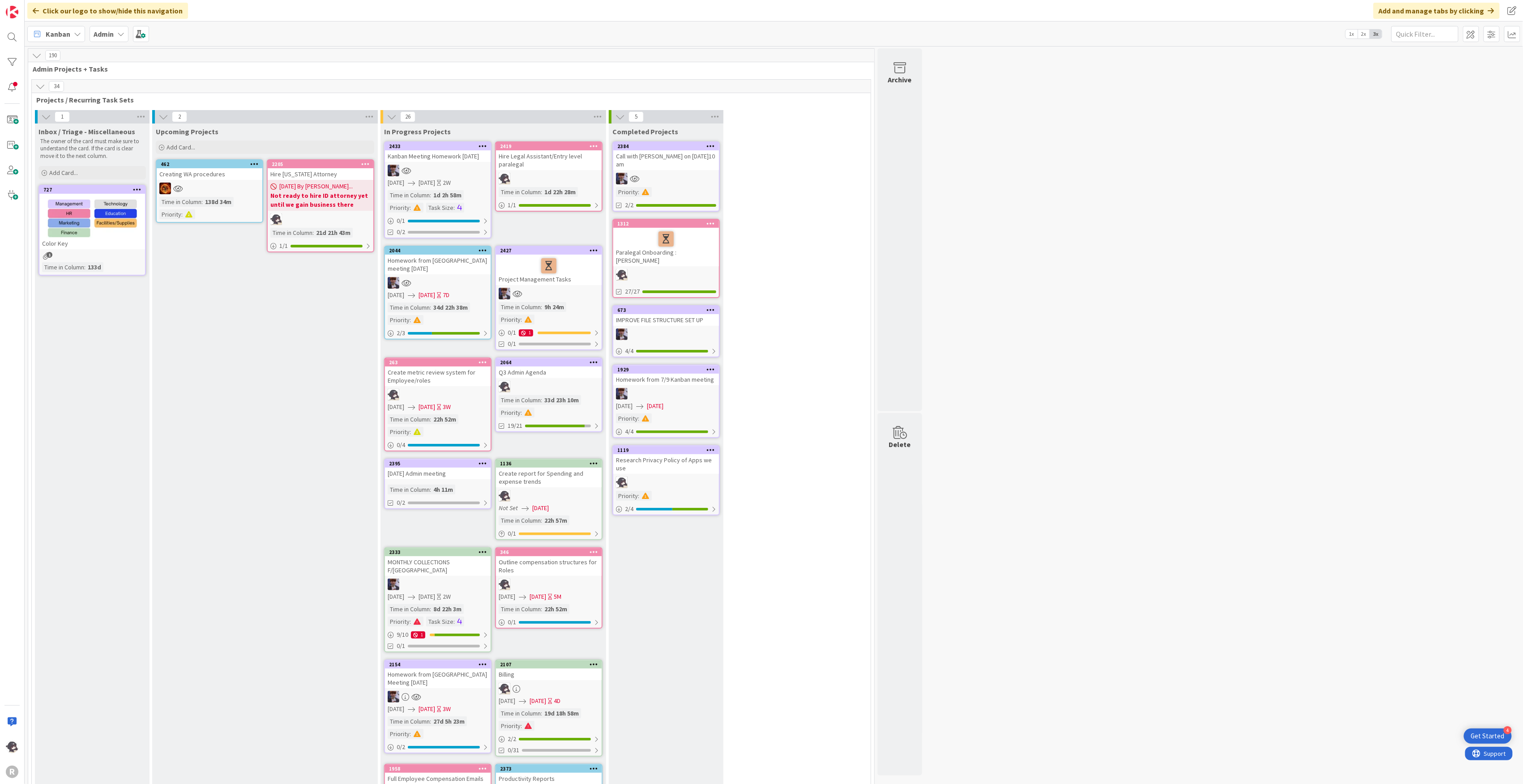
click at [457, 460] on div "2395" at bounding box center [438, 463] width 106 height 8
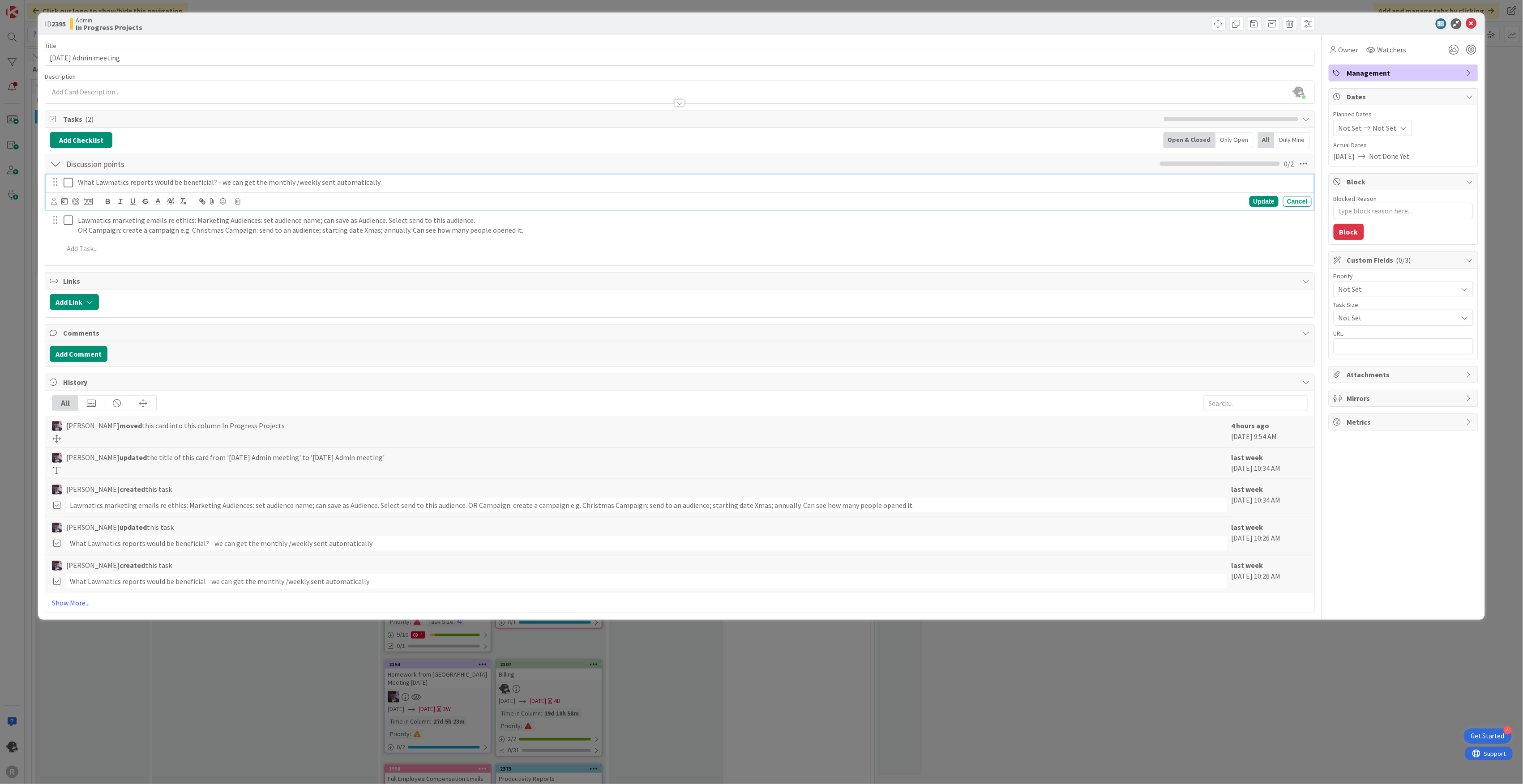
click at [270, 183] on p "What Lawmatics reports would be beneficial? - we can get the monthly /weekly se…" at bounding box center [693, 182] width 1230 height 10
drag, startPoint x: 399, startPoint y: 181, endPoint x: 45, endPoint y: 178, distance: 354.0
click at [45, 178] on div "Tasks ( 2 ) Add Checklist Open & Closed Only Open All Only Mine Discussion poin…" at bounding box center [680, 188] width 1270 height 155
copy p "What Lawmatics reports would be beneficial? - we can get the monthly /weekly se…"
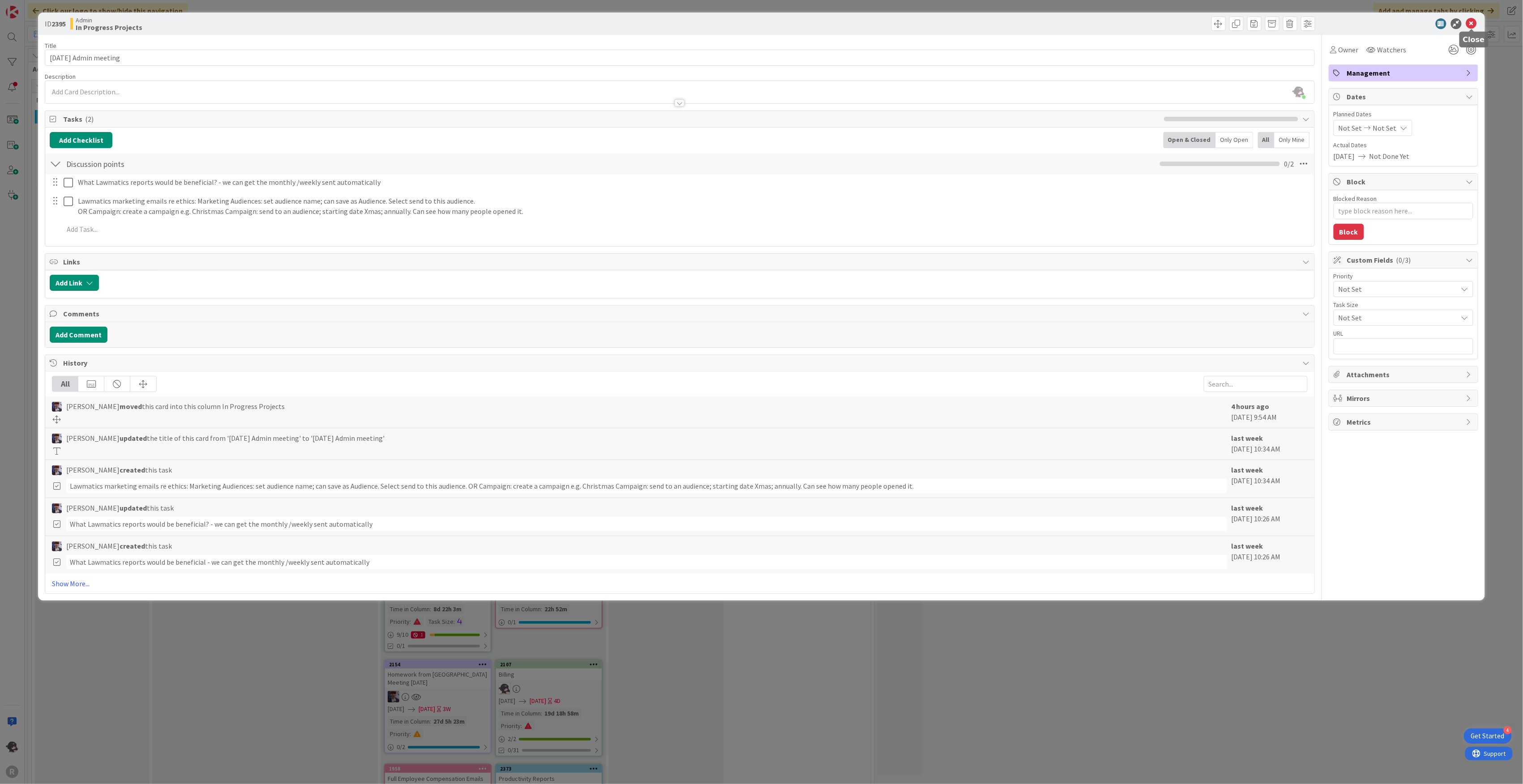
click at [1468, 24] on icon at bounding box center [1471, 24] width 11 height 11
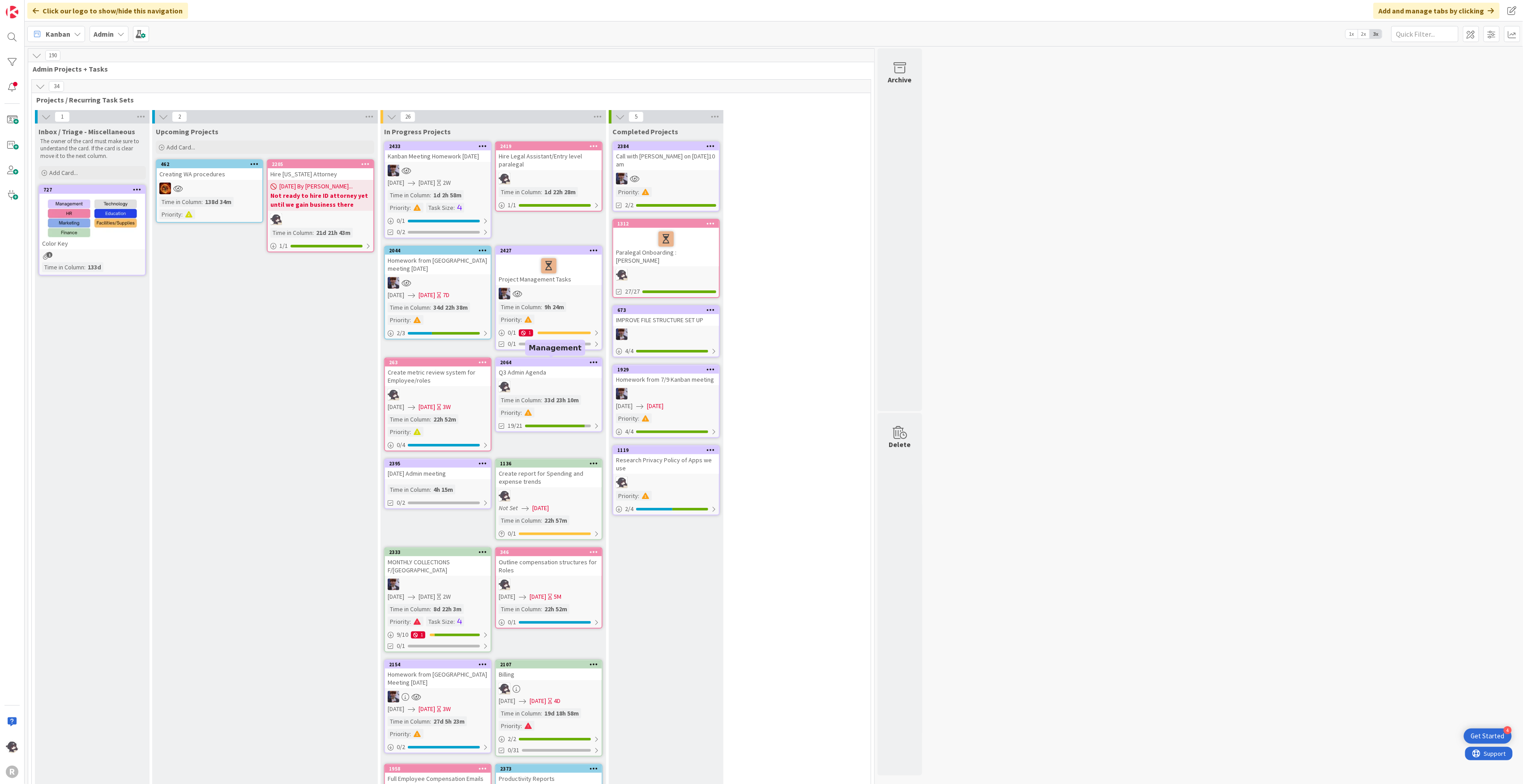
click at [540, 360] on div "2064" at bounding box center [550, 363] width 101 height 6
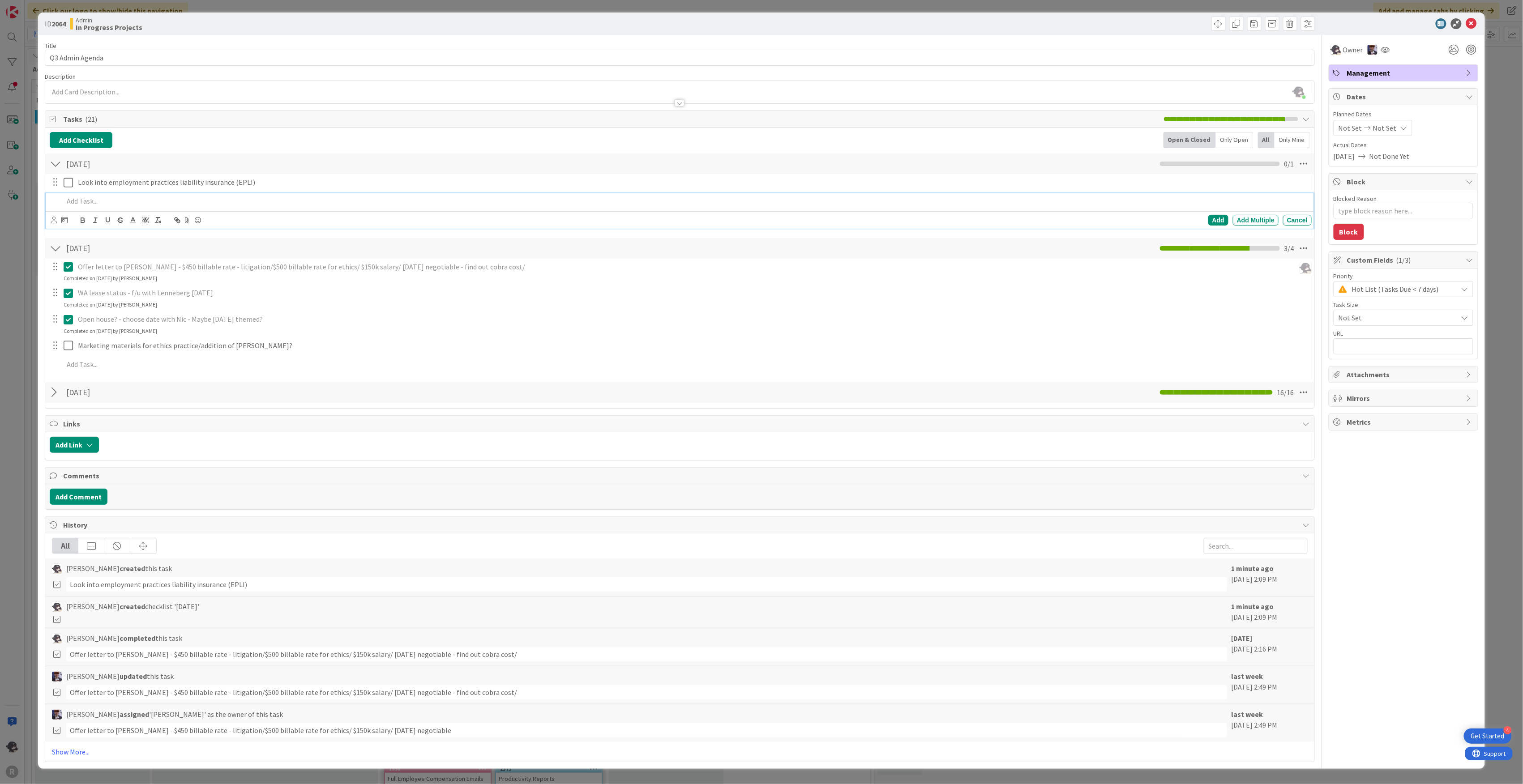
click at [84, 206] on p at bounding box center [686, 201] width 1245 height 10
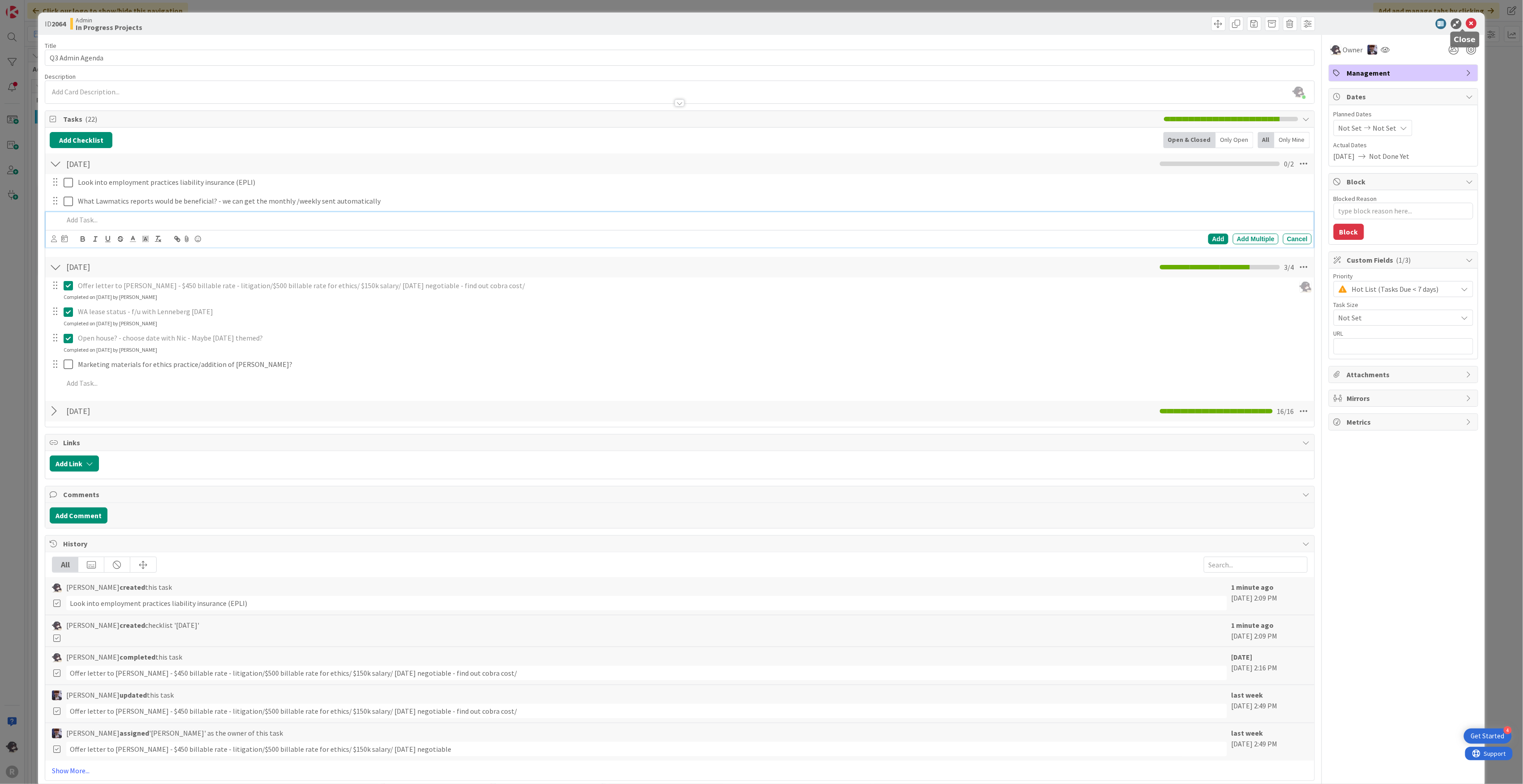
click at [1466, 24] on icon at bounding box center [1471, 24] width 11 height 11
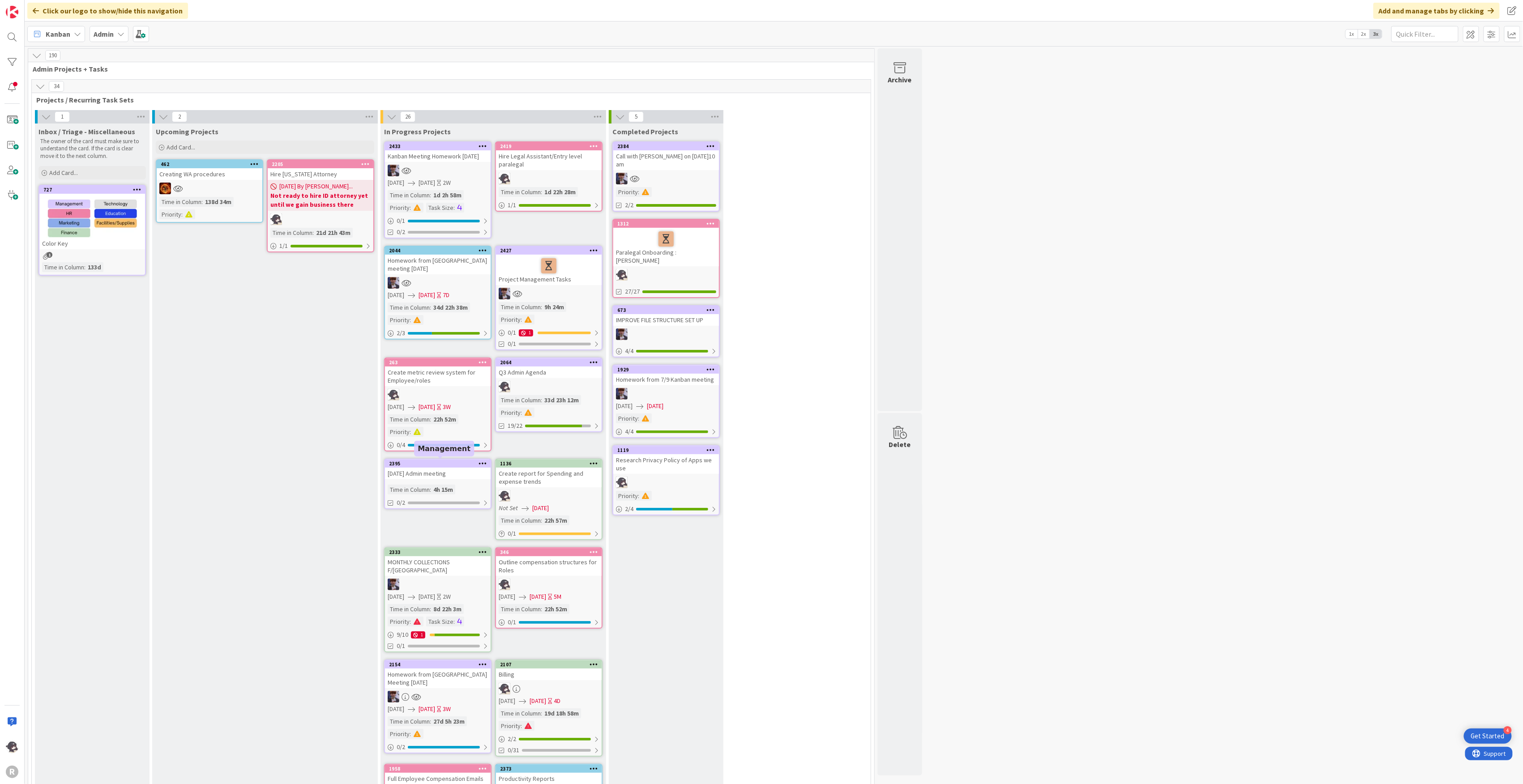
click at [460, 462] on div "2395" at bounding box center [439, 463] width 101 height 6
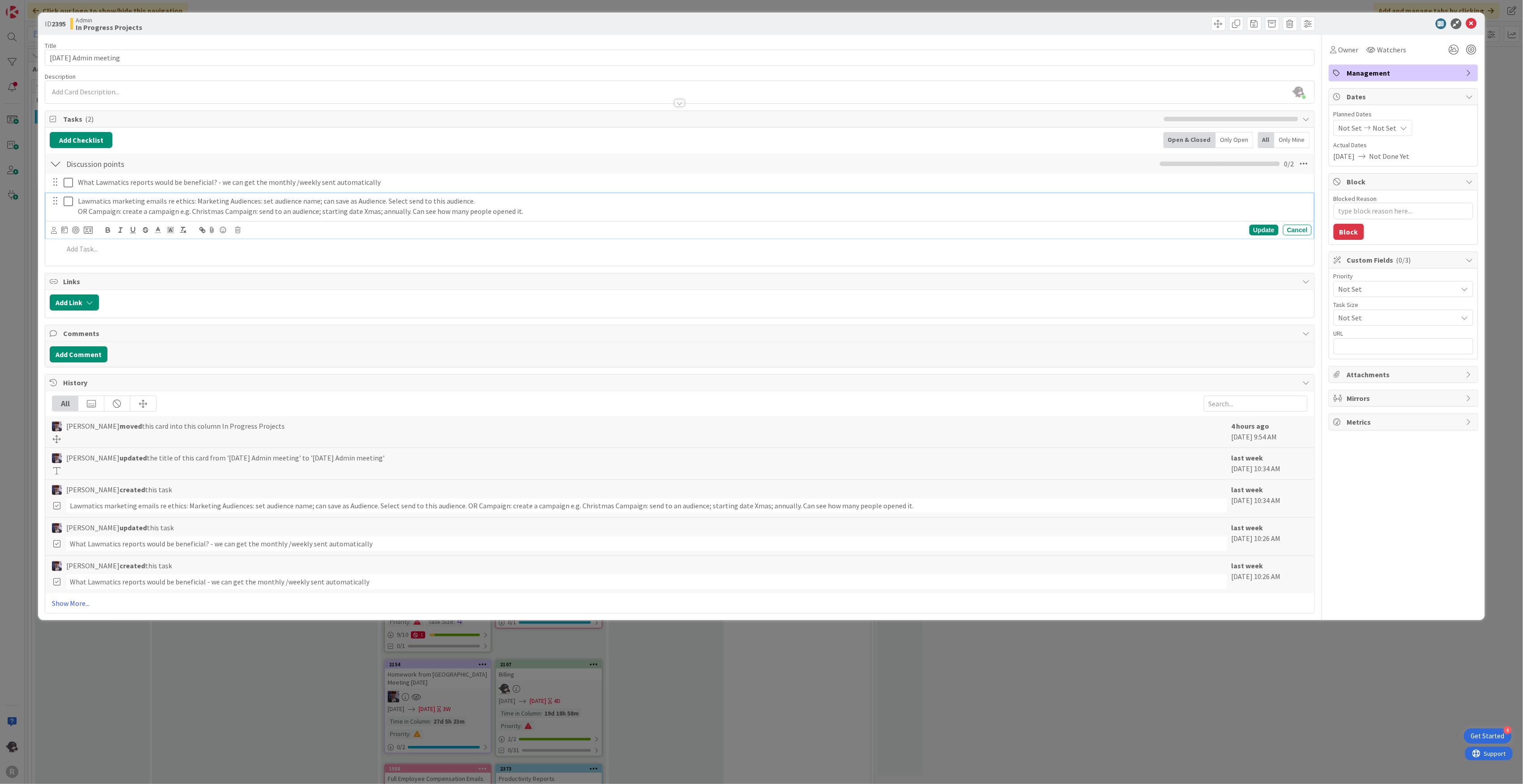
click at [507, 214] on p "OR Campaign: create a campaign e.g. Christmas Campaign: send to an audience; st…" at bounding box center [693, 211] width 1230 height 10
drag, startPoint x: 531, startPoint y: 215, endPoint x: 75, endPoint y: 203, distance: 456.2
click at [75, 203] on div "Lawmatics marketing emails re ethics: Marketing Audiences: set audience name; c…" at bounding box center [693, 206] width 1237 height 26
copy div "Lawmatics marketing emails re ethics: Marketing Audiences: set audience name; c…"
click at [1470, 24] on icon at bounding box center [1471, 24] width 11 height 11
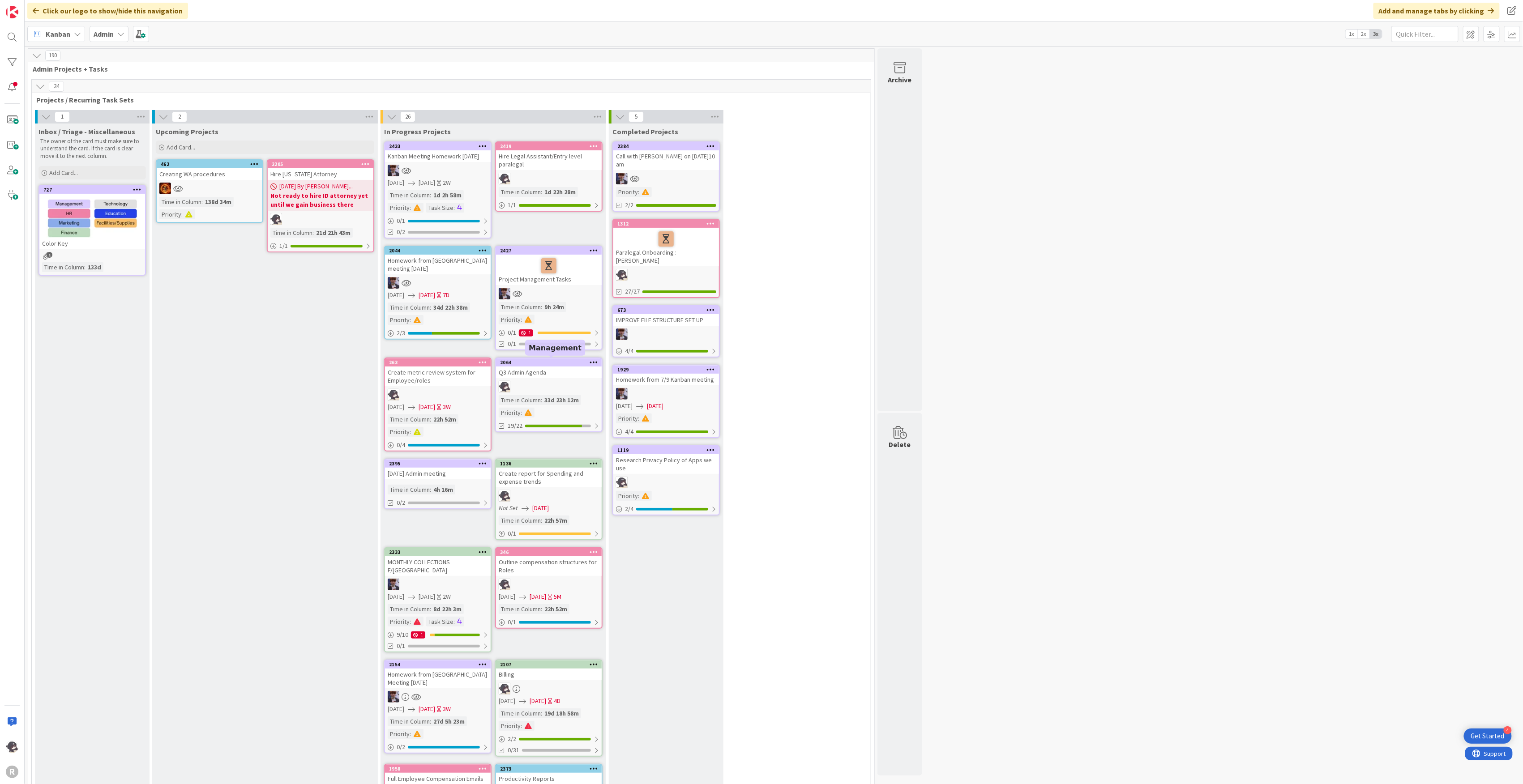
click at [561, 358] on div "2064" at bounding box center [549, 362] width 106 height 8
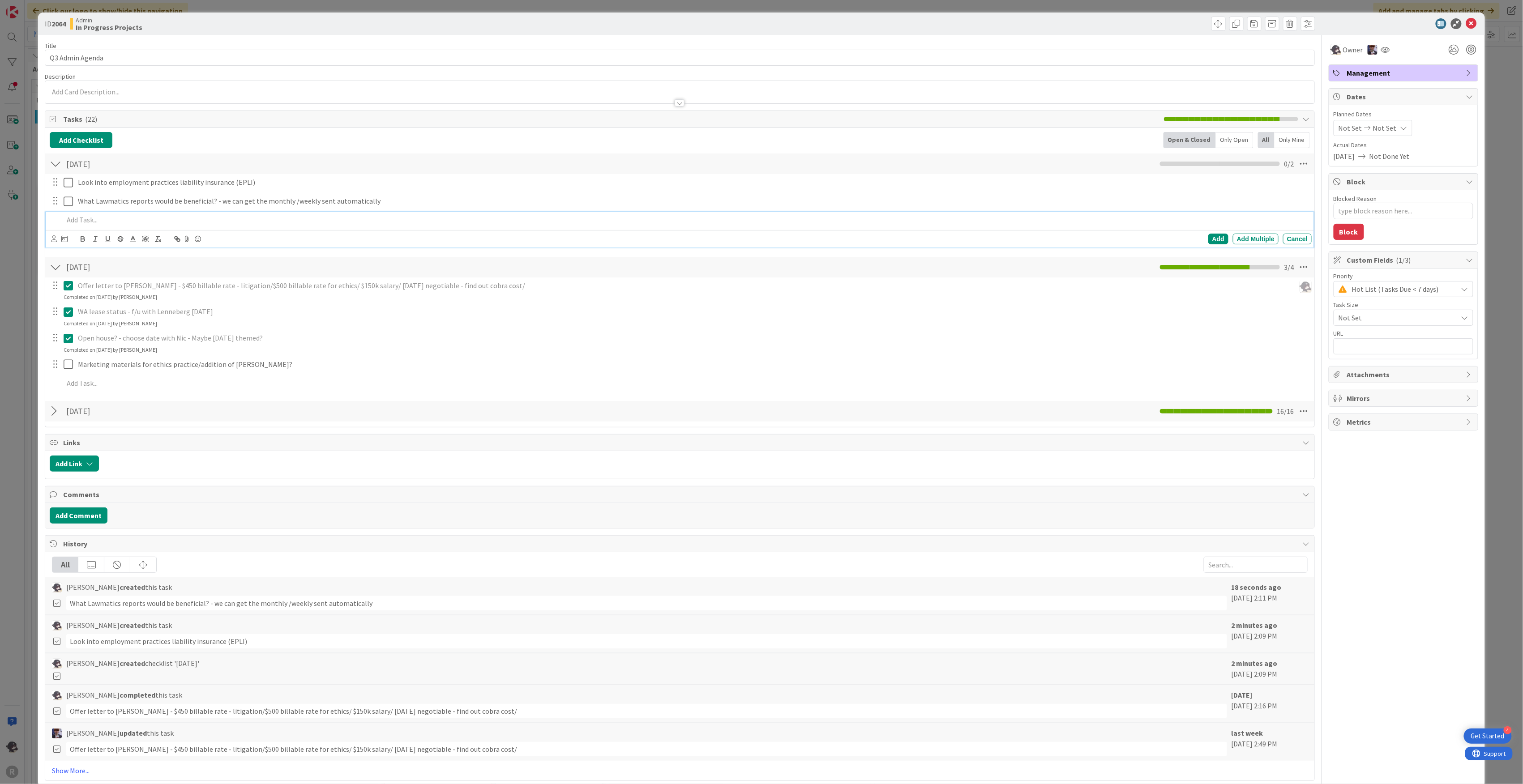
click at [89, 219] on p at bounding box center [686, 220] width 1245 height 10
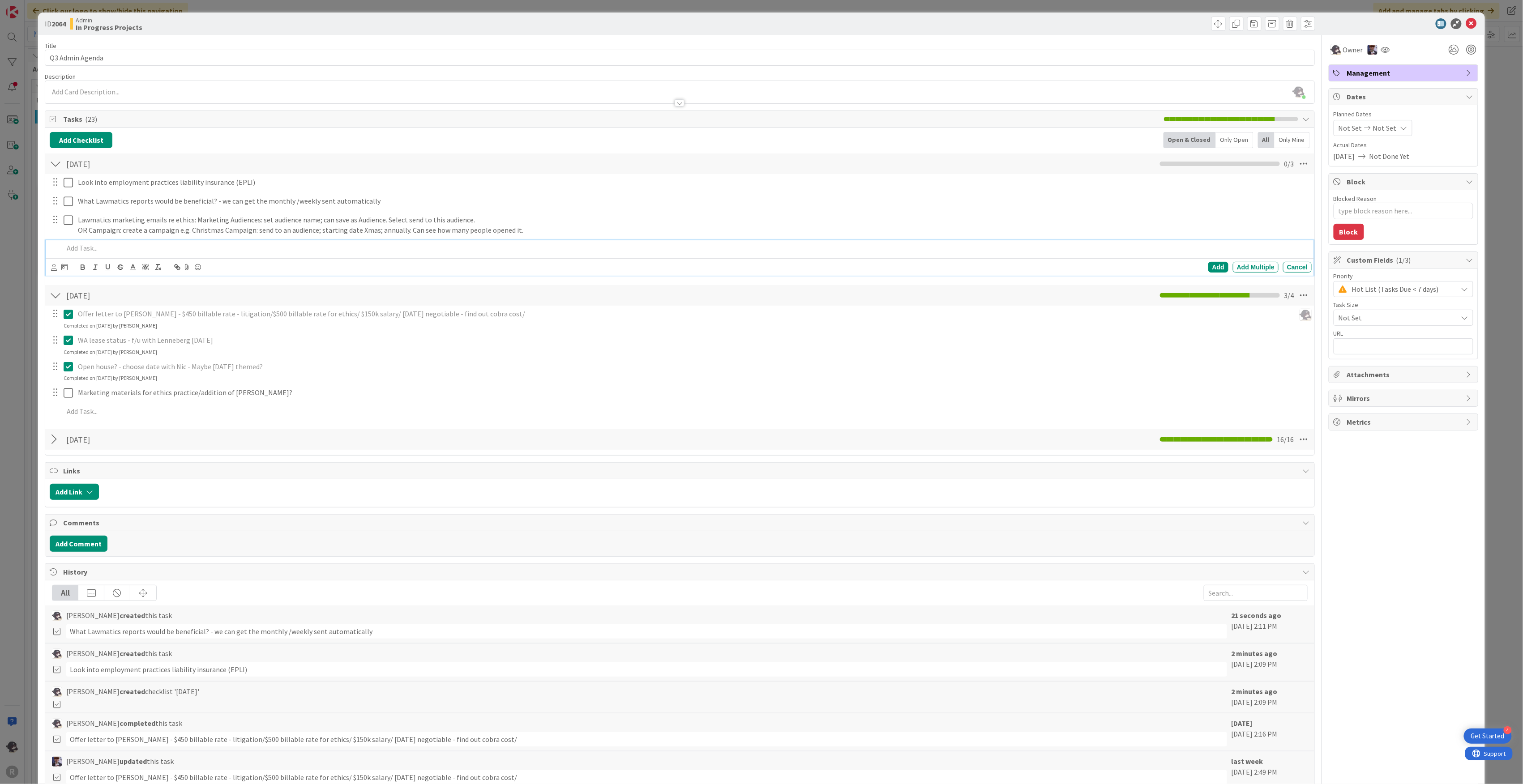
click at [1145, 24] on div at bounding box center [999, 24] width 633 height 15
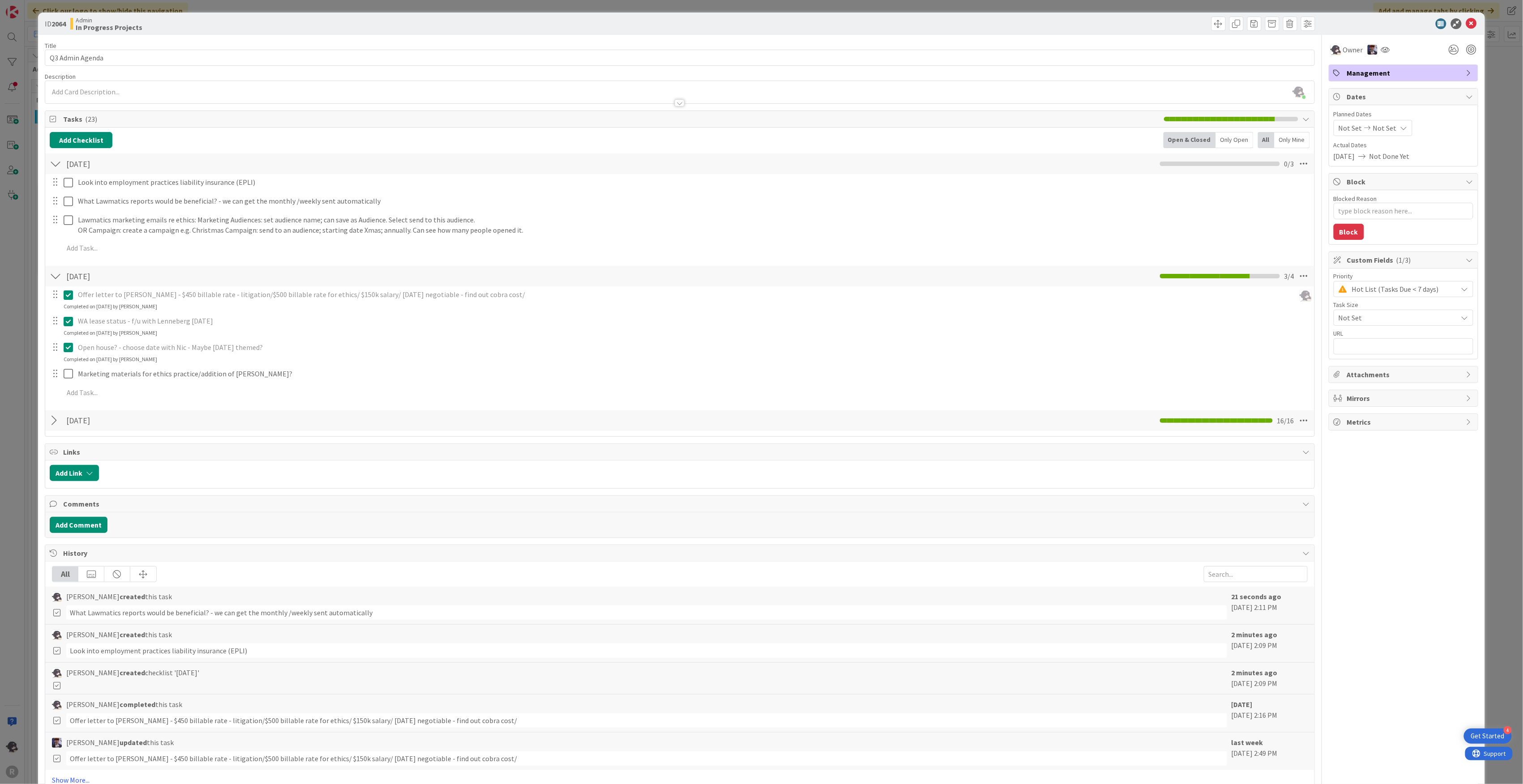
click at [1405, 22] on div at bounding box center [1398, 24] width 159 height 11
click at [1388, 22] on div at bounding box center [1398, 24] width 159 height 11
click at [1347, 18] on div at bounding box center [1398, 24] width 159 height 11
click at [1391, 29] on div at bounding box center [1398, 24] width 159 height 11
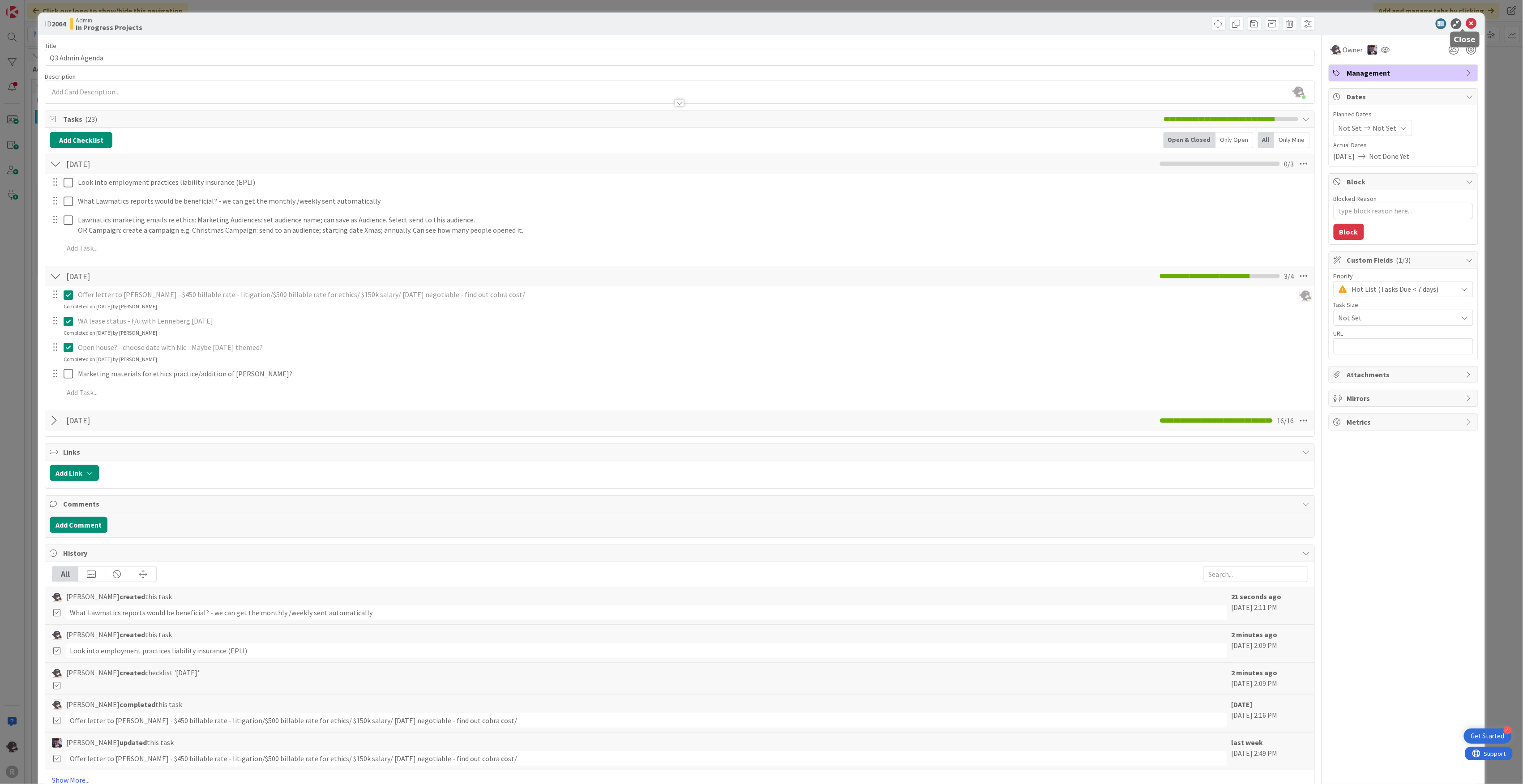
click at [1466, 20] on icon at bounding box center [1471, 24] width 11 height 11
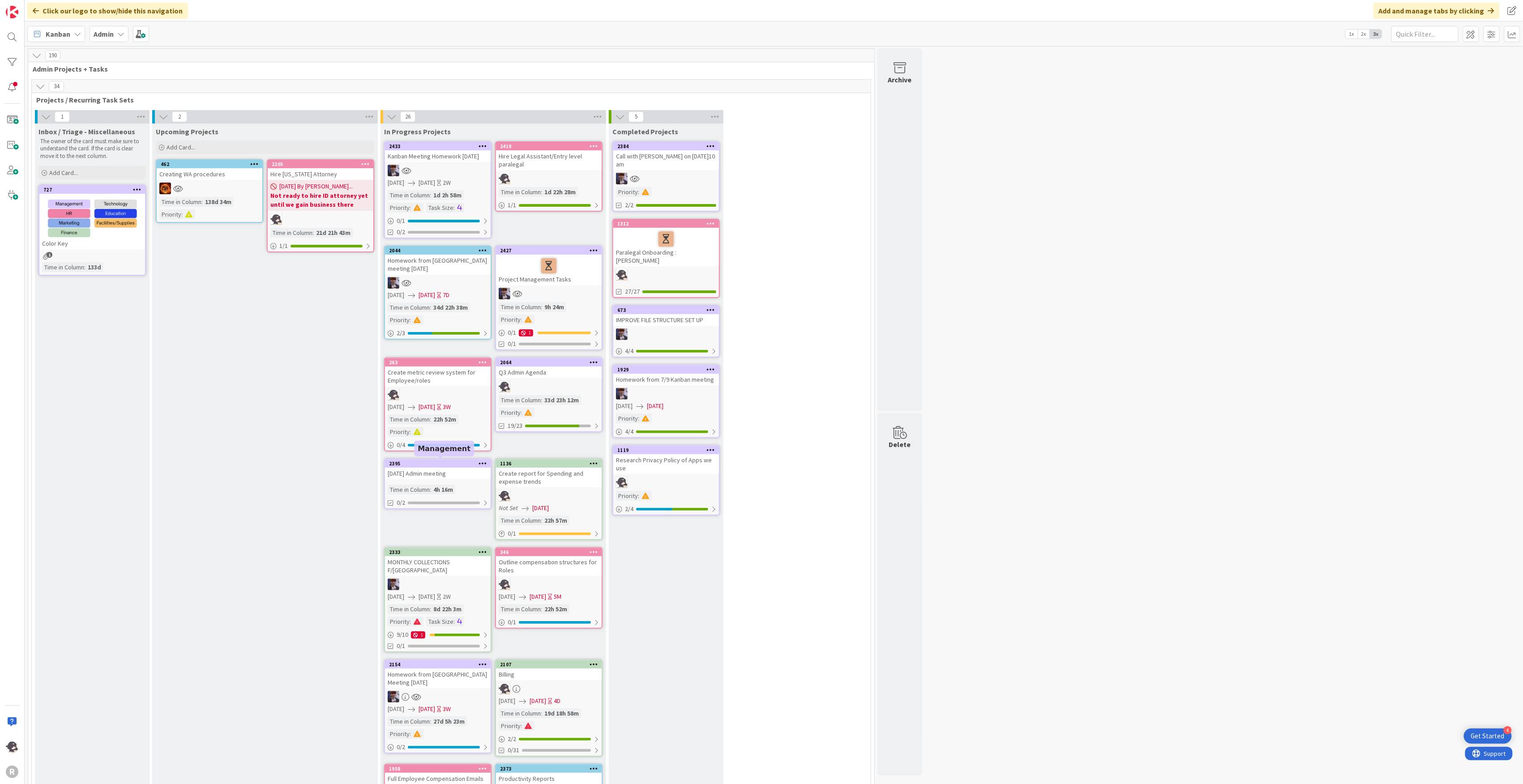
drag, startPoint x: 442, startPoint y: 463, endPoint x: 426, endPoint y: 460, distance: 16.3
click at [423, 460] on div "2395" at bounding box center [439, 463] width 101 height 6
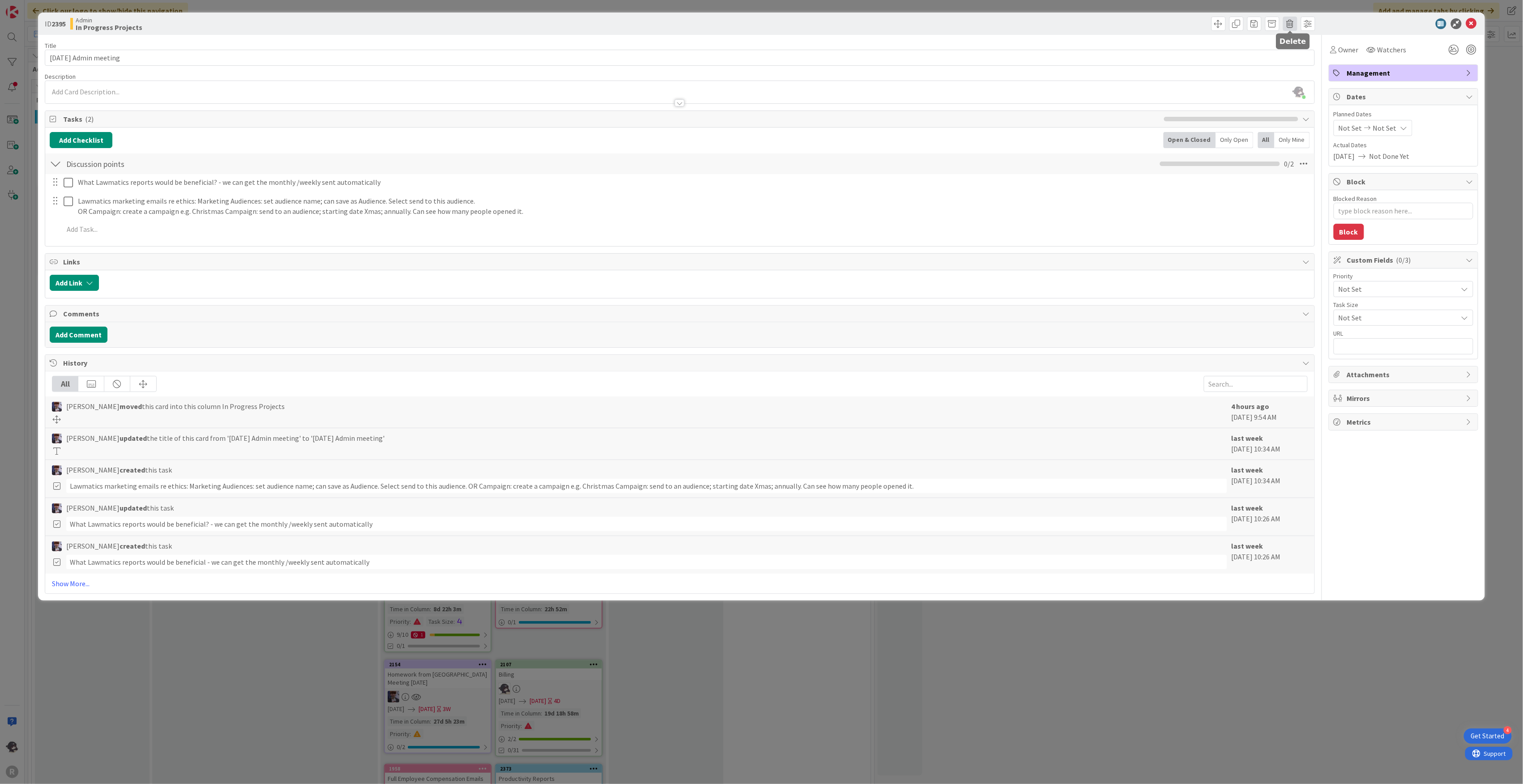
click at [1292, 24] on span at bounding box center [1290, 24] width 15 height 15
click at [1302, 70] on button "Delete" at bounding box center [1304, 66] width 33 height 16
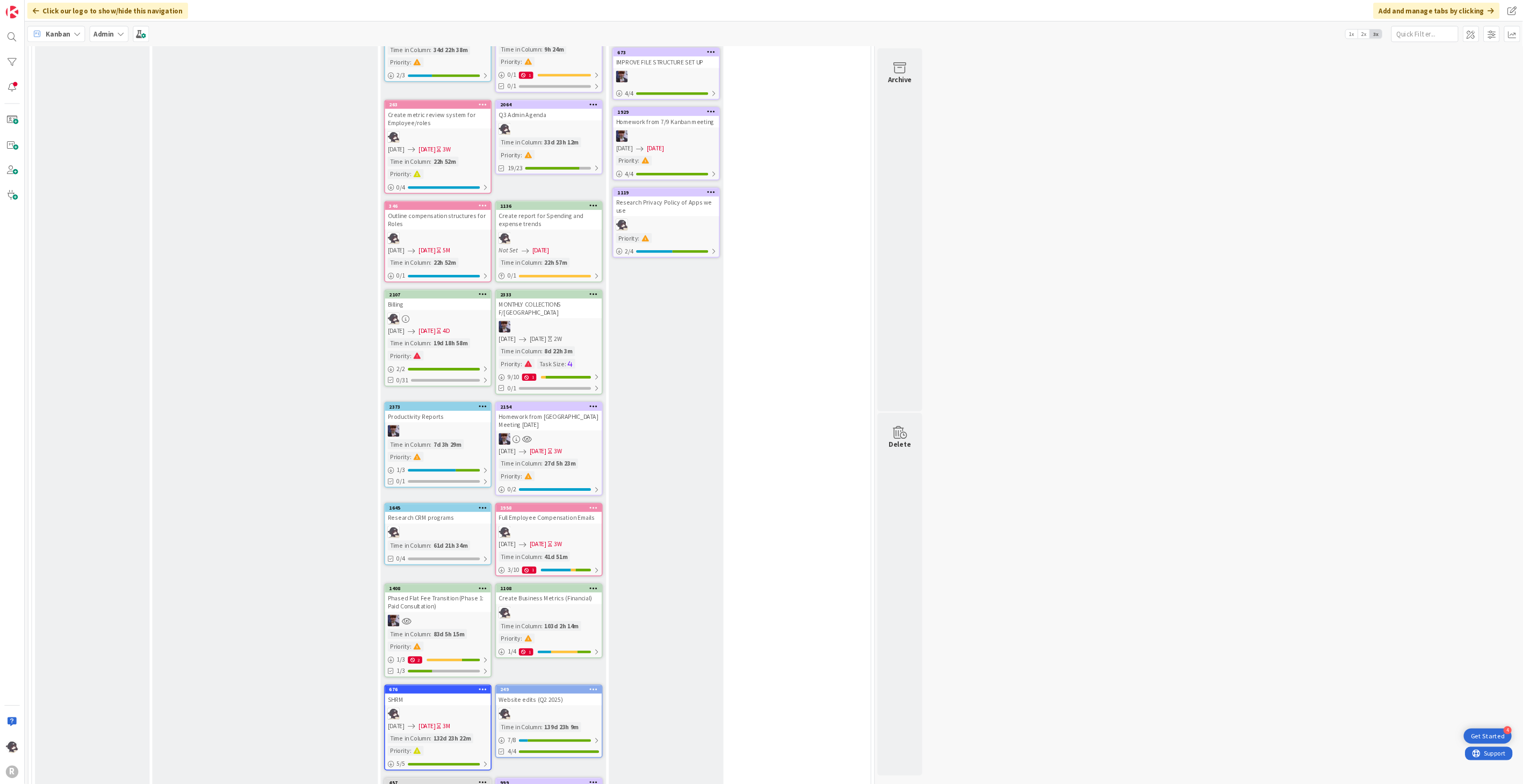
scroll to position [430, 0]
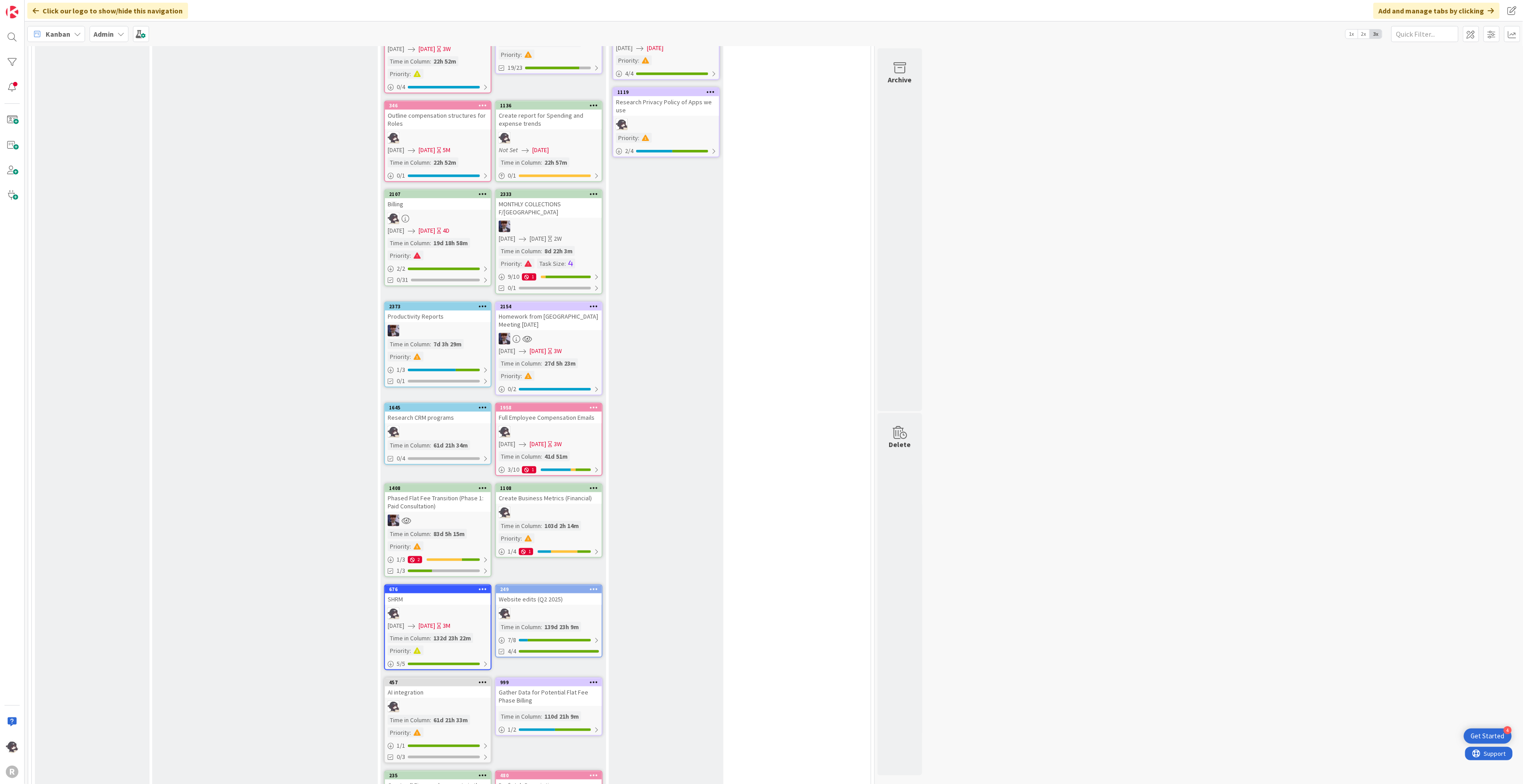
drag, startPoint x: 1064, startPoint y: 546, endPoint x: 1066, endPoint y: 539, distance: 7.3
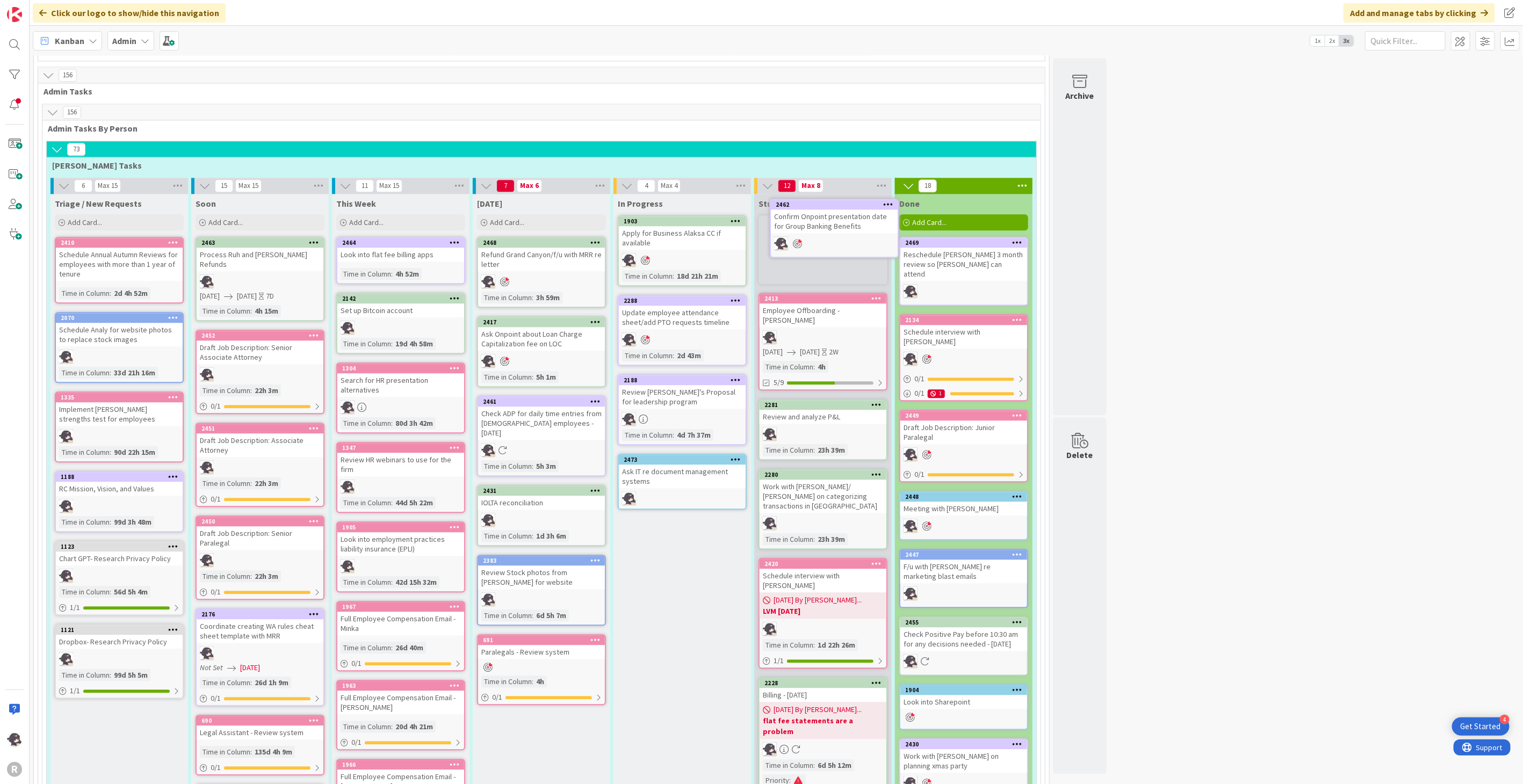
scroll to position [1682, 0]
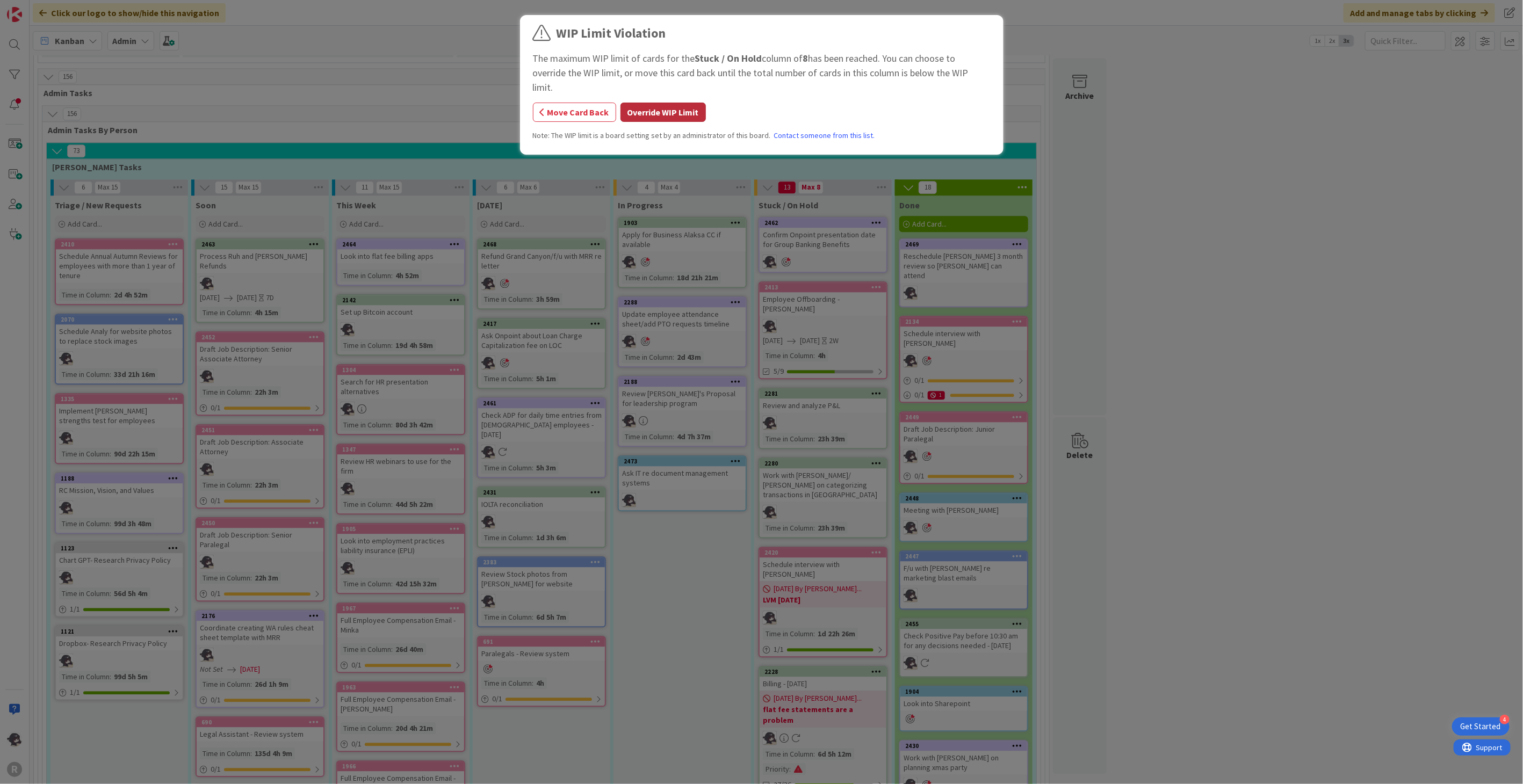
click at [656, 103] on button "Override WIP Limit" at bounding box center [663, 112] width 85 height 20
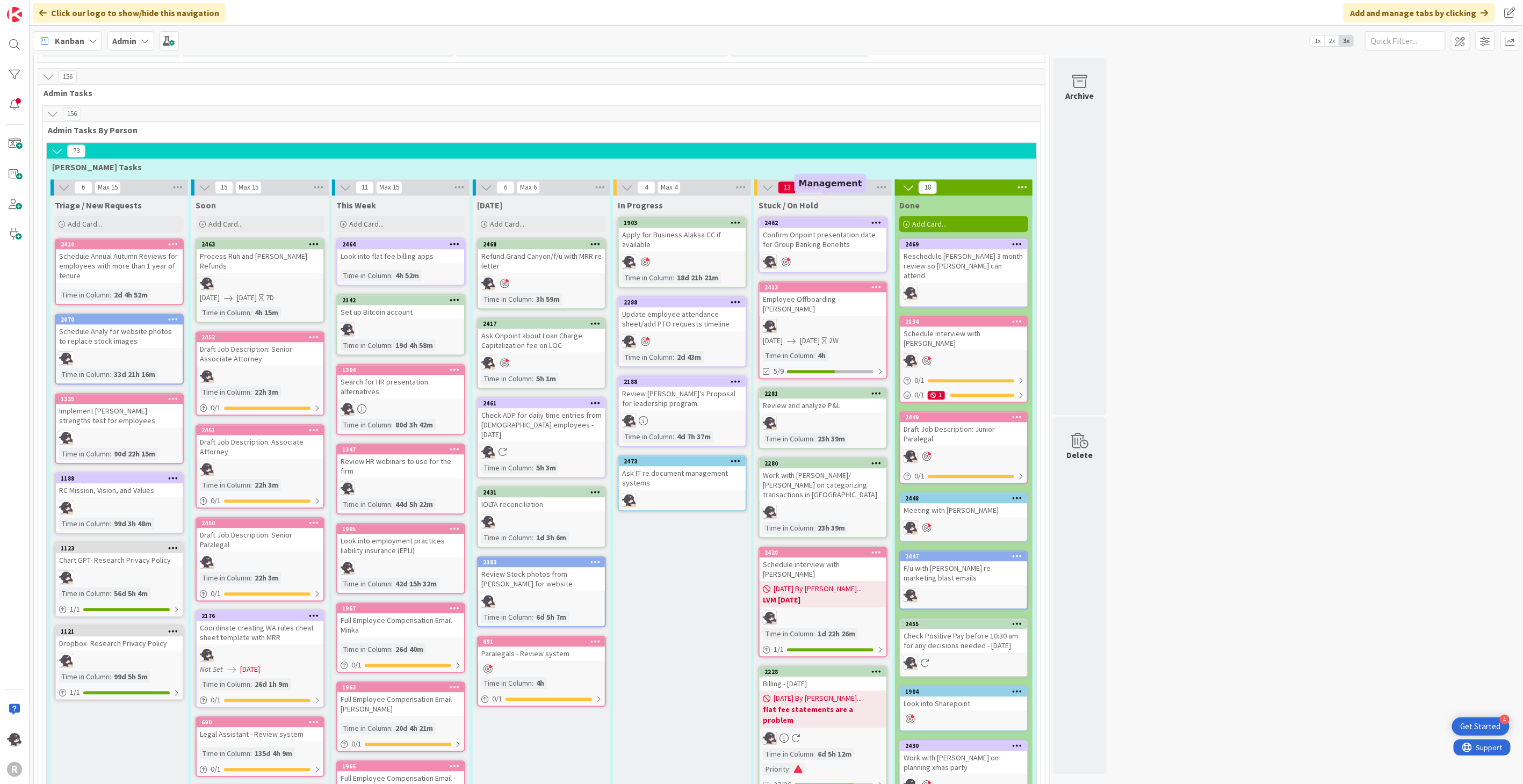
click at [819, 219] on div "2462" at bounding box center [825, 223] width 122 height 7
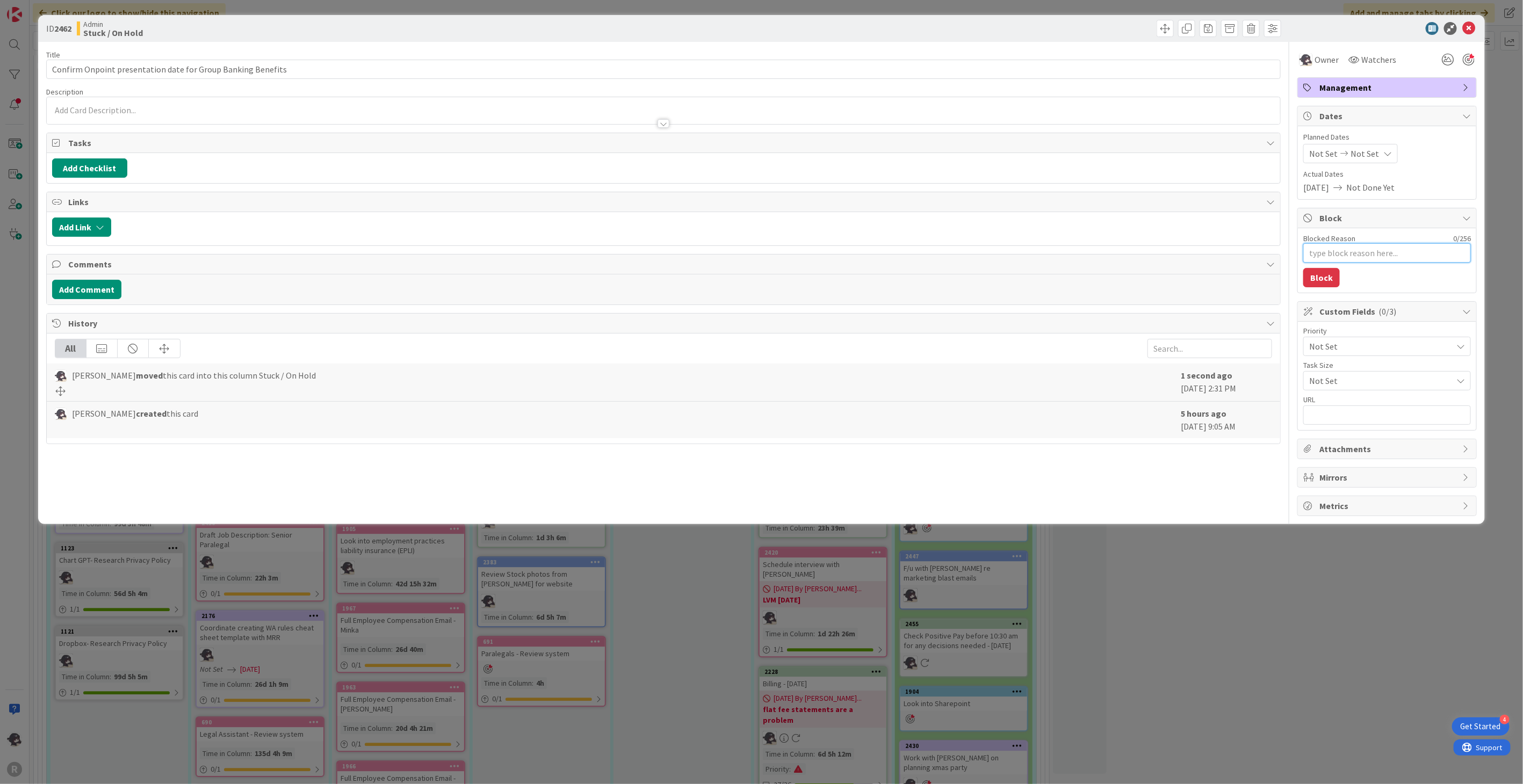
click at [1358, 252] on textarea "Blocked Reason" at bounding box center [1387, 253] width 168 height 20
type textarea "x"
type textarea "P"
type textarea "x"
type textarea "Pe"
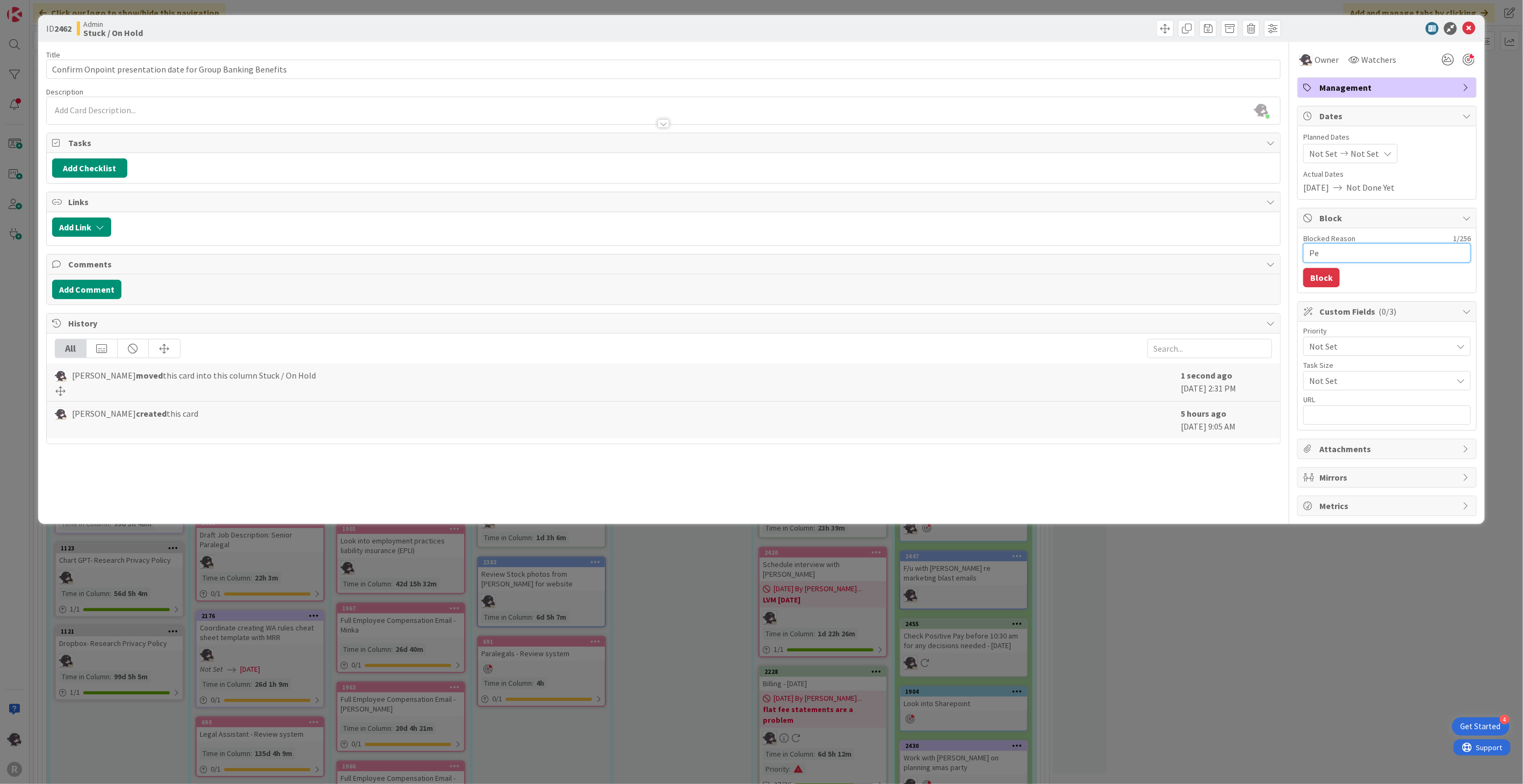
type textarea "x"
type textarea "Pen"
type textarea "x"
type textarea "Pendi"
type textarea "x"
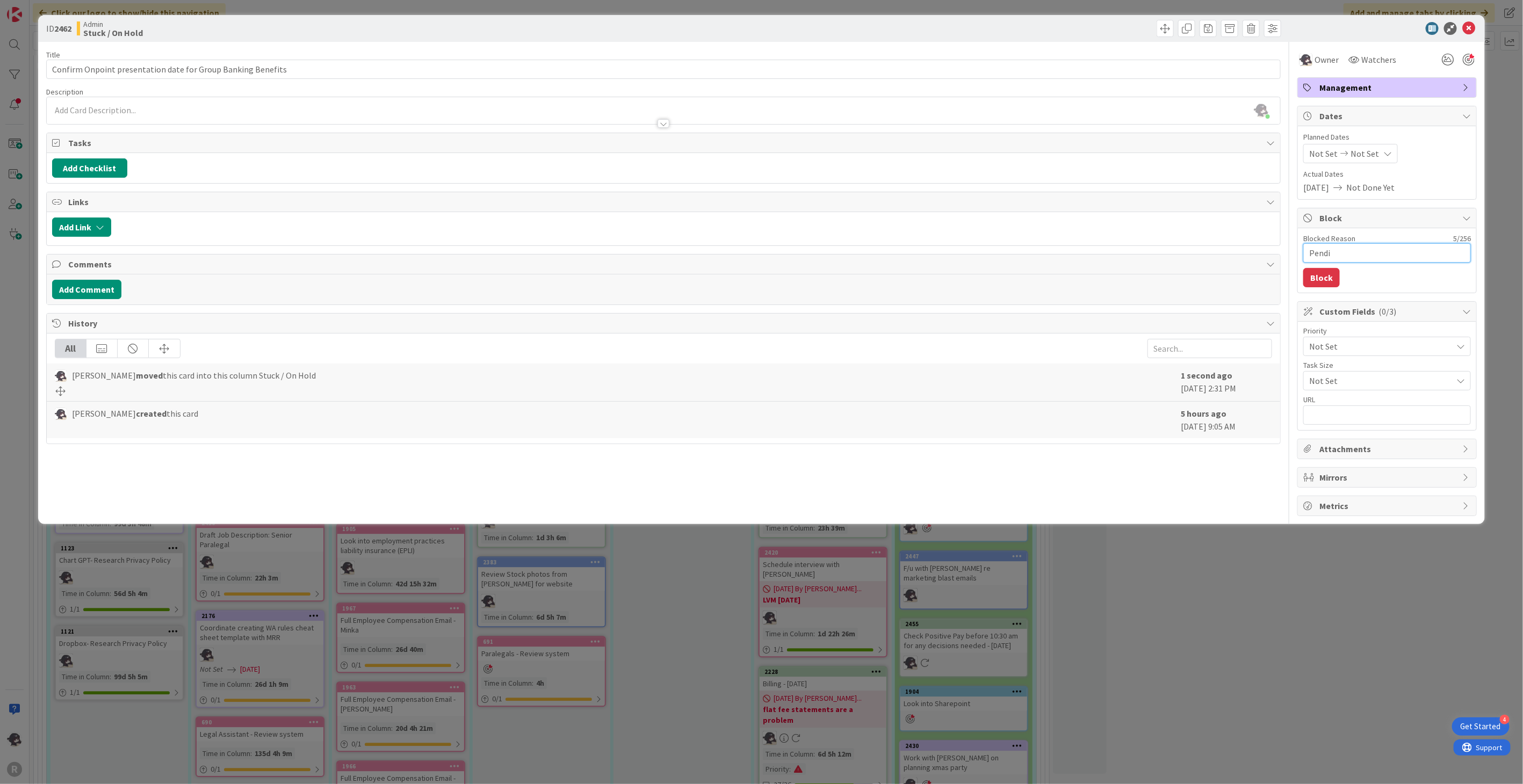
type textarea "Pendin"
type textarea "x"
type textarea "Pending"
type textarea "x"
type textarea "Pending"
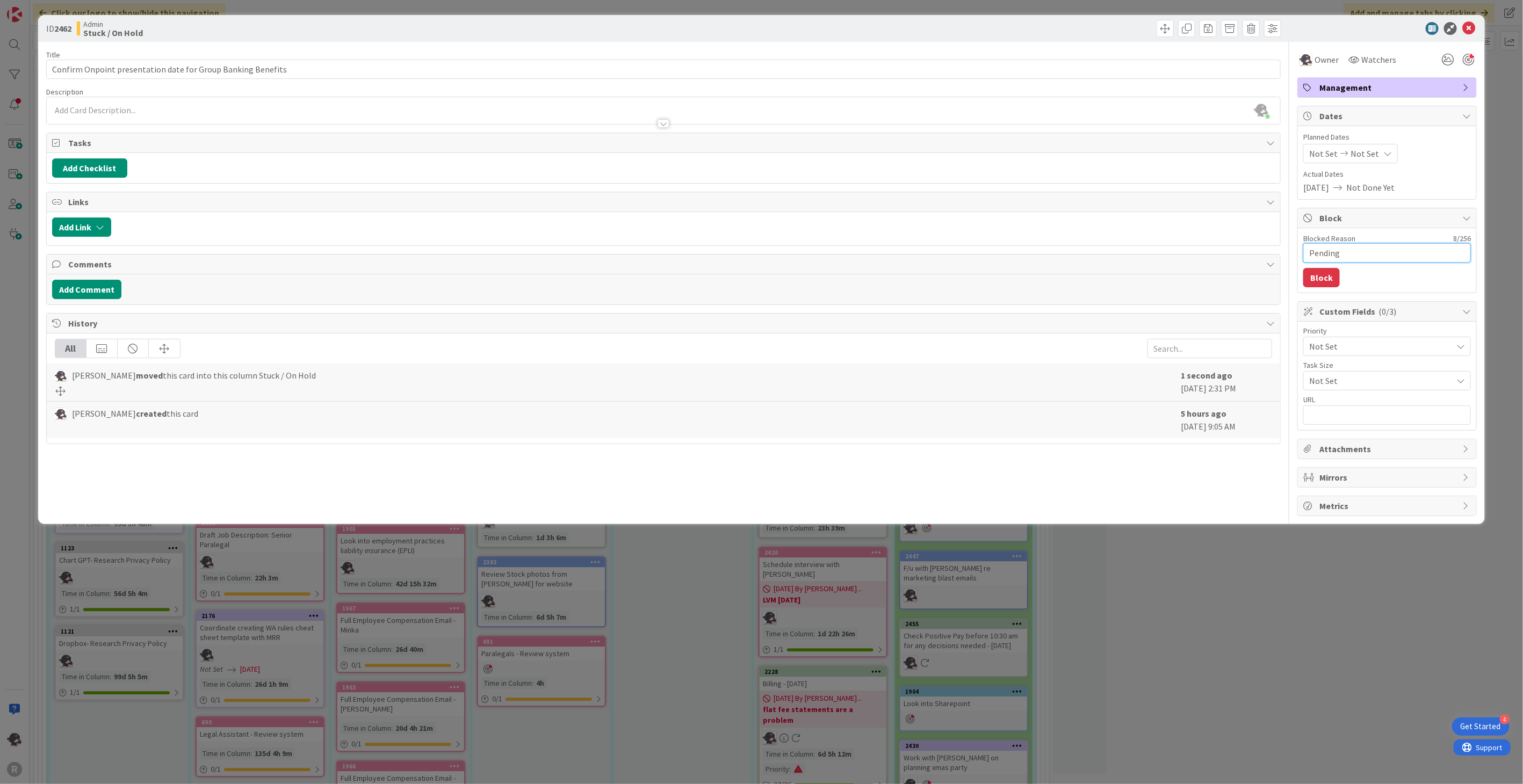
type textarea "x"
type textarea "Pending r"
type textarea "x"
type textarea "Pending re"
type textarea "x"
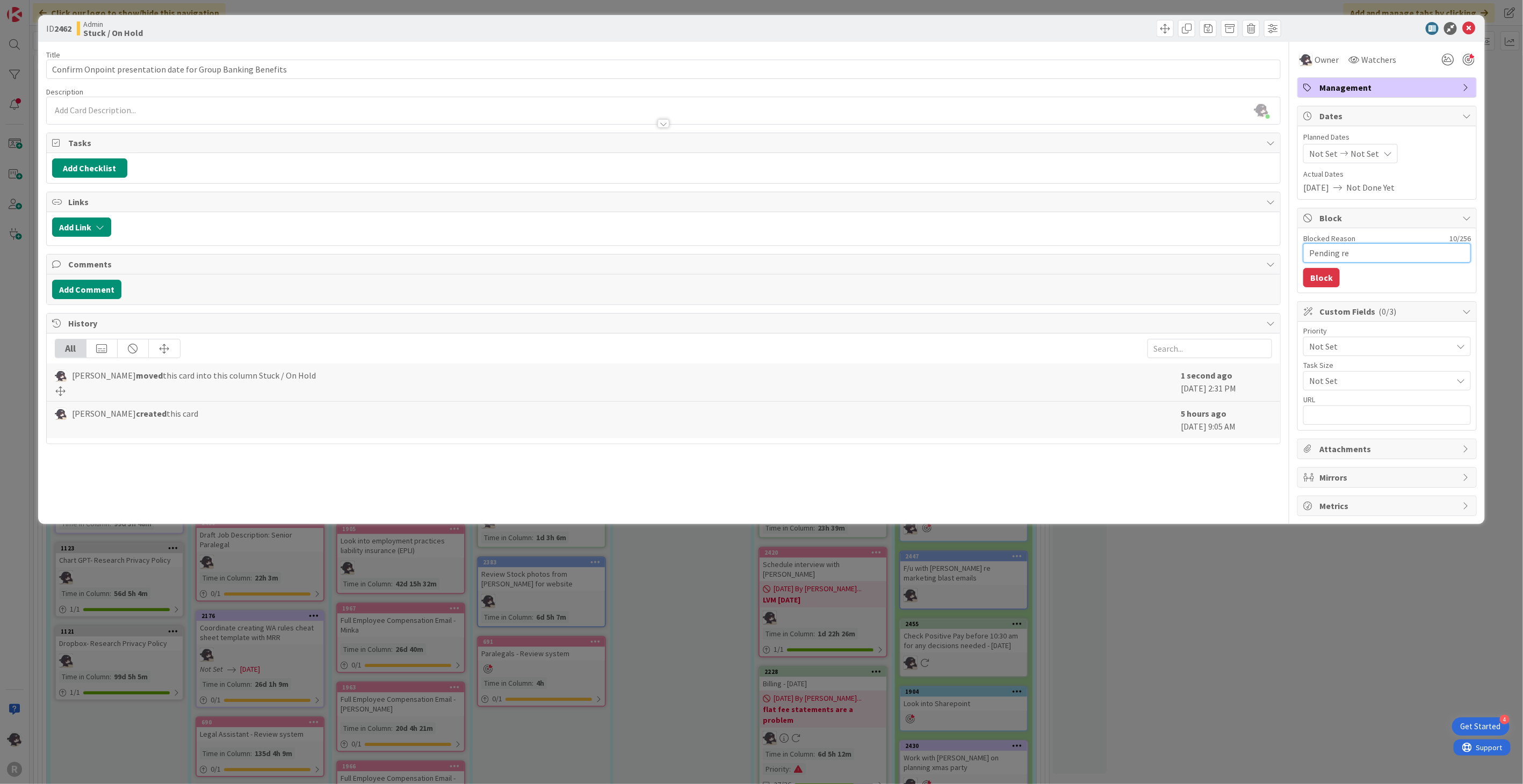
type textarea "Pending res"
type textarea "x"
type textarea "Pending respo"
type textarea "x"
type textarea "Pending respons"
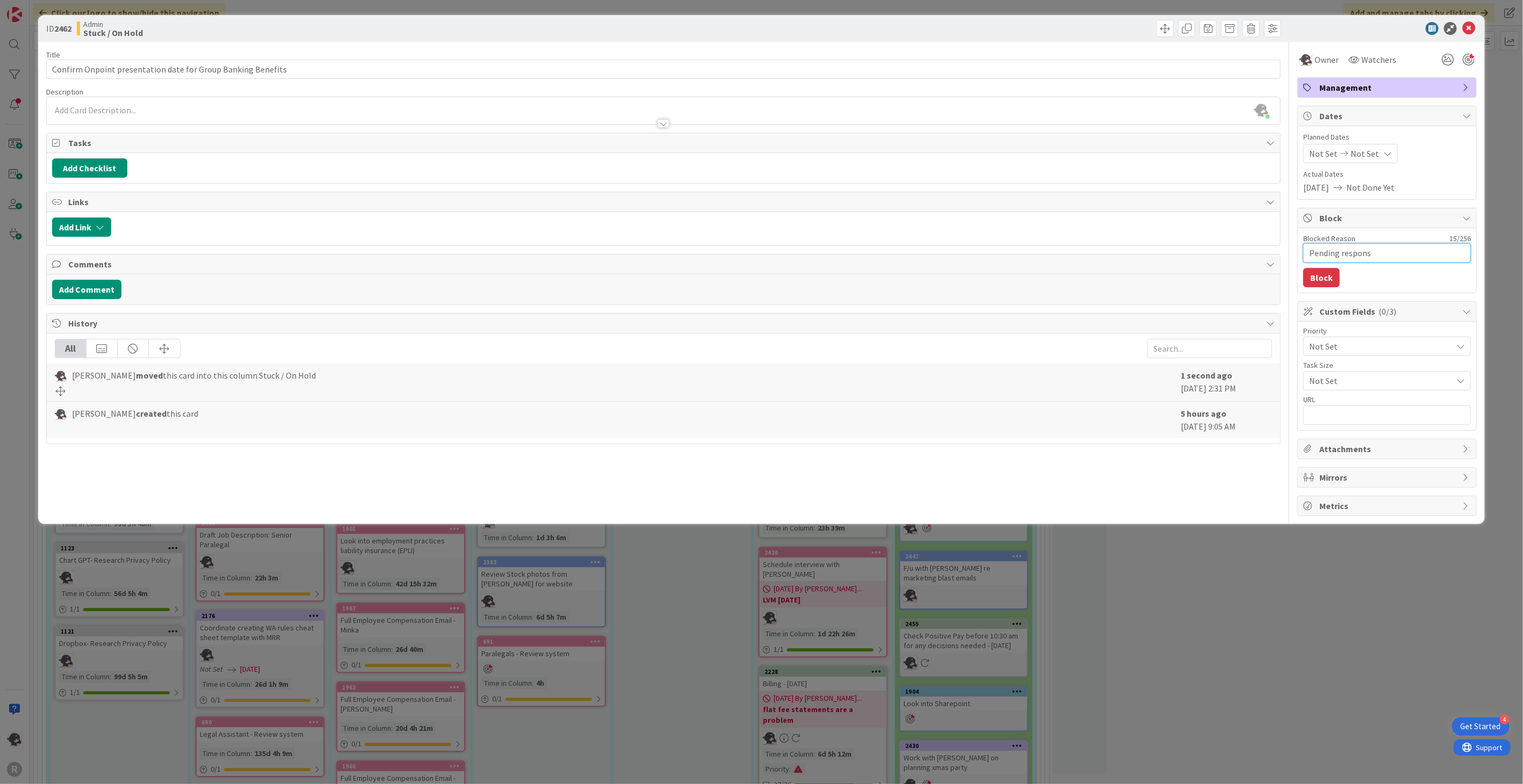
type textarea "x"
type textarea "Pending response"
type textarea "x"
type textarea "Pending response"
type textarea "x"
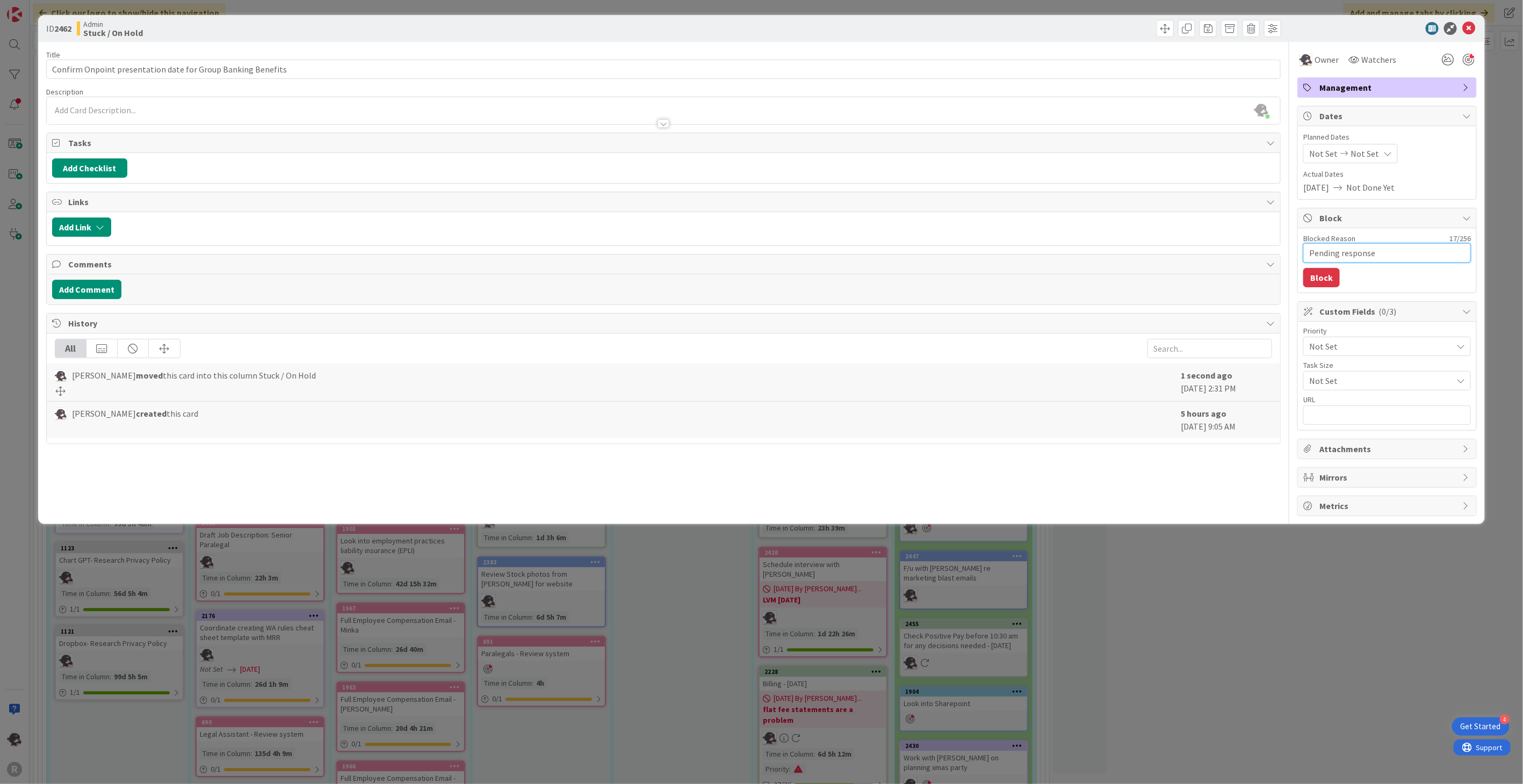
type textarea "Pending response f"
type textarea "x"
type textarea "Pending response fr"
type textarea "x"
type textarea "Pending response fro"
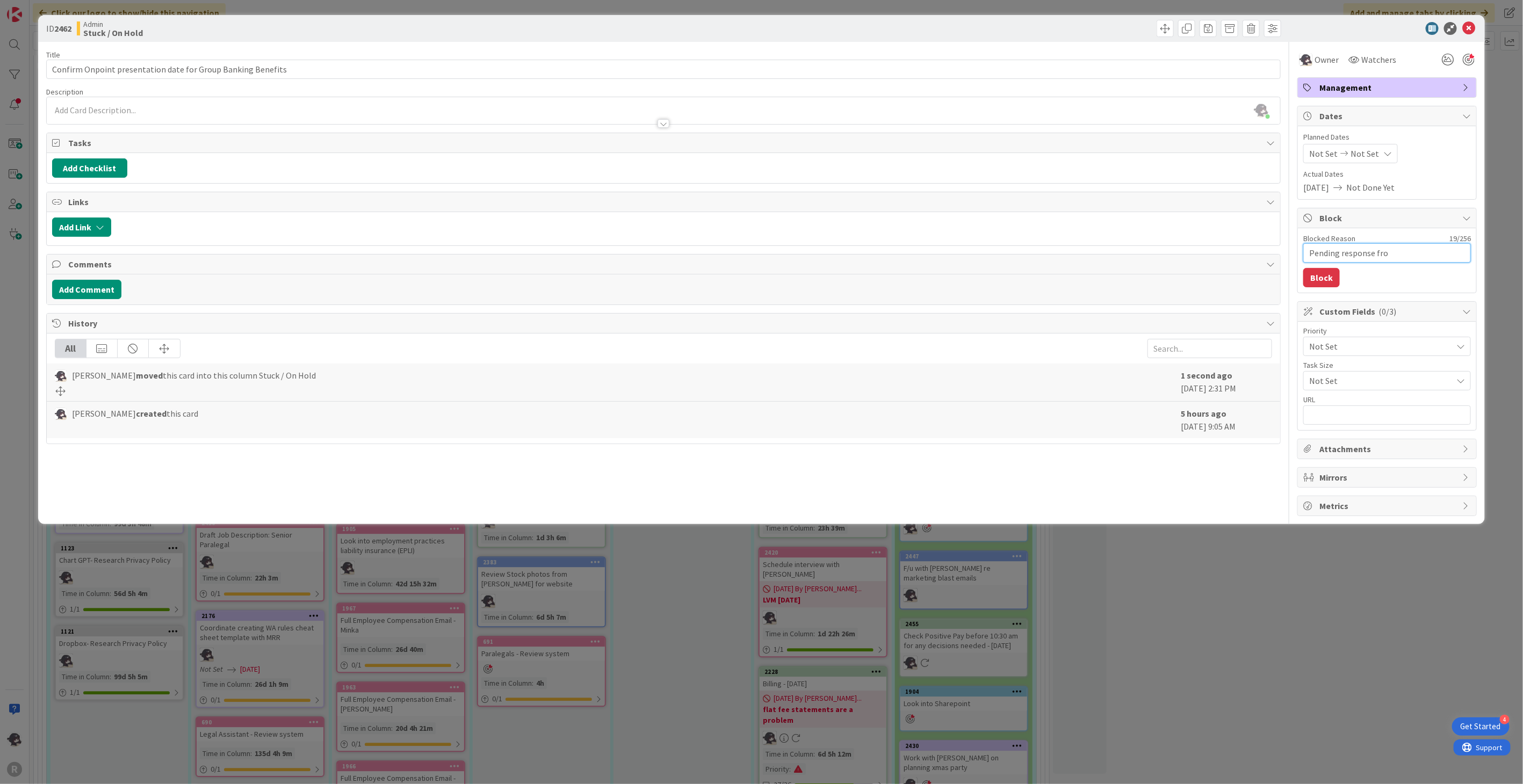
type textarea "x"
type textarea "Pending response from"
type textarea "x"
type textarea "Pending response from"
type textarea "x"
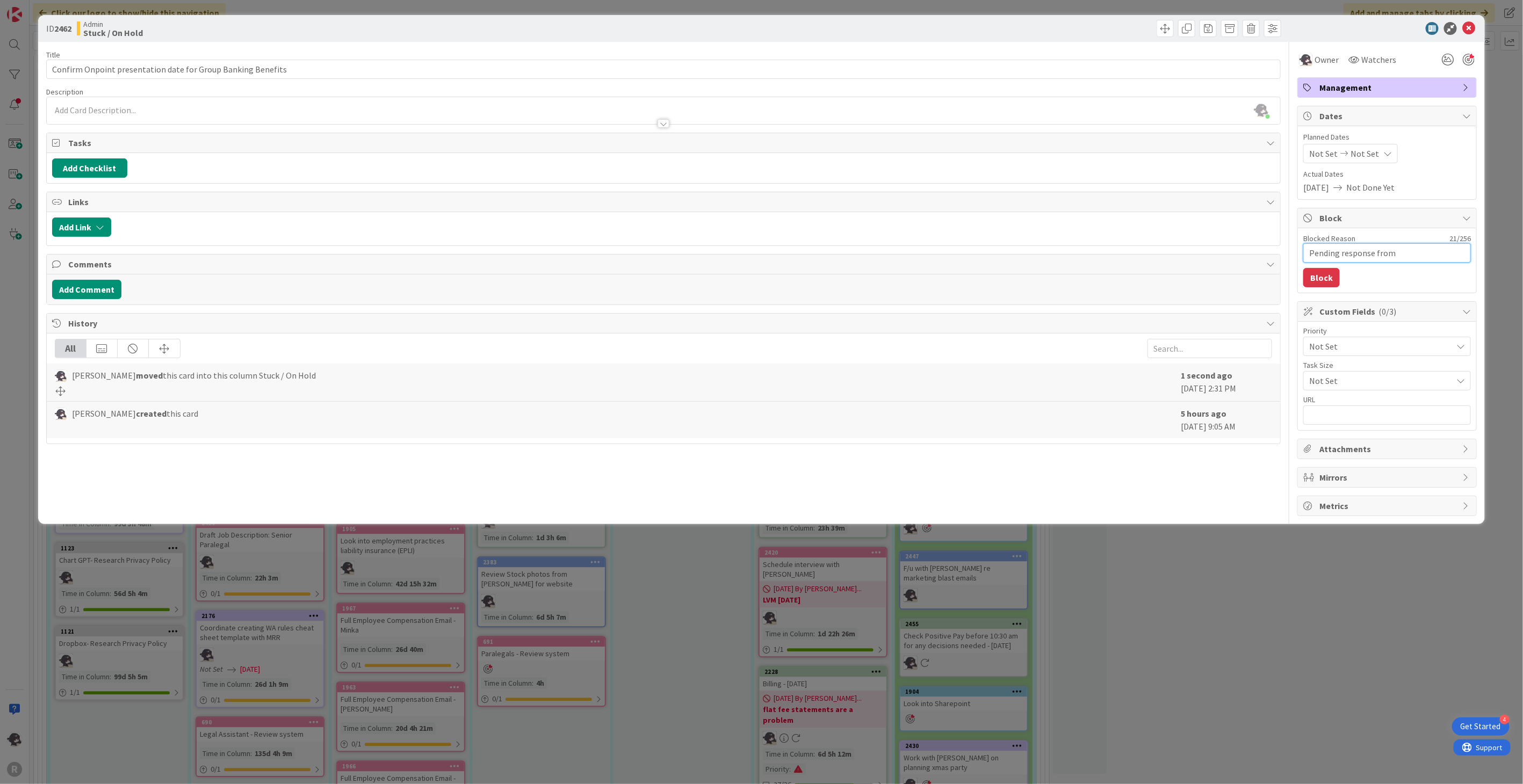
type textarea "Pending response from G"
type textarea "x"
type textarea "Pending response from Ga"
type textarea "x"
type textarea "Pending response from Gab"
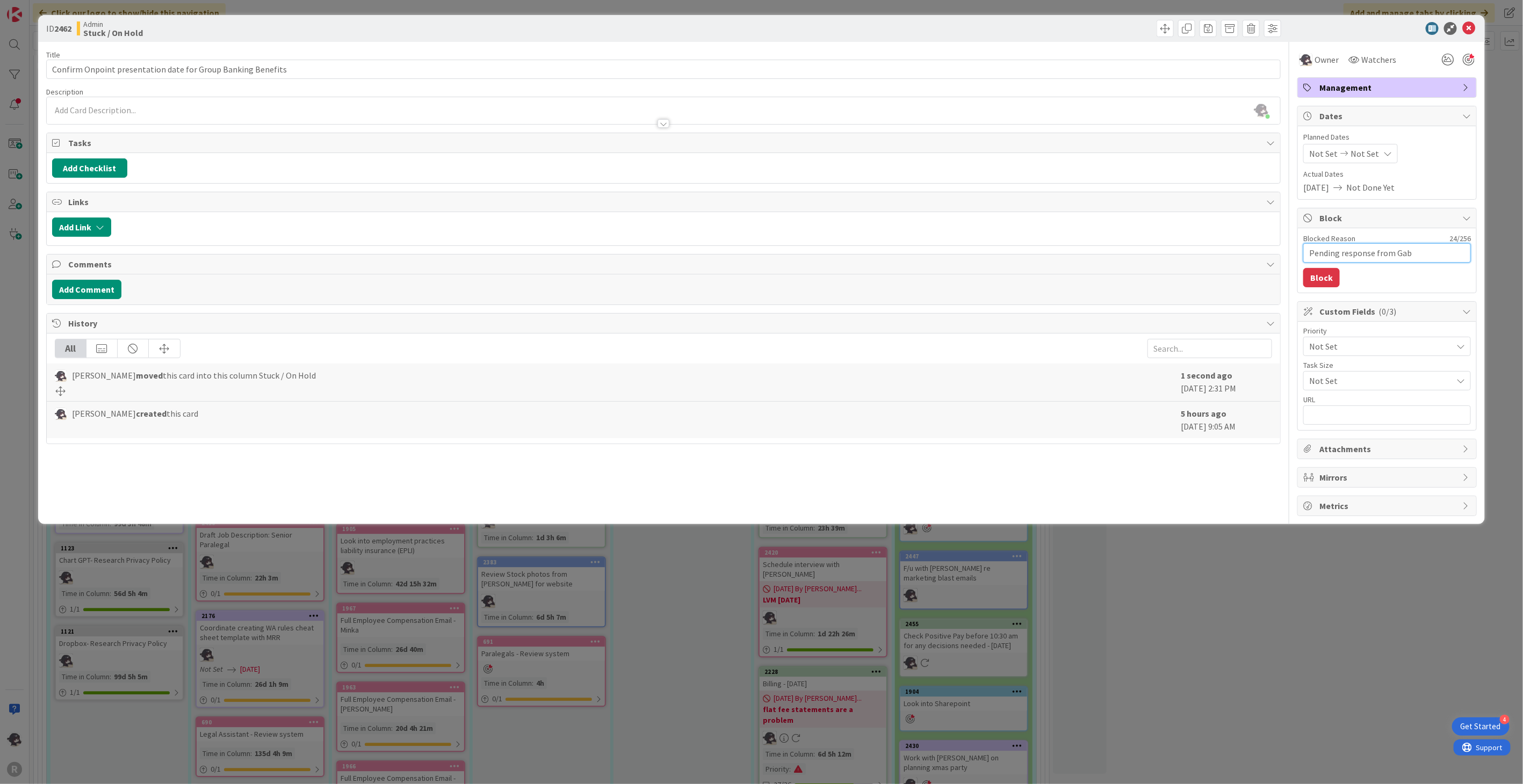
type textarea "x"
type textarea "Pending response from Gabe"
click at [1329, 278] on button "Block" at bounding box center [1322, 278] width 36 height 20
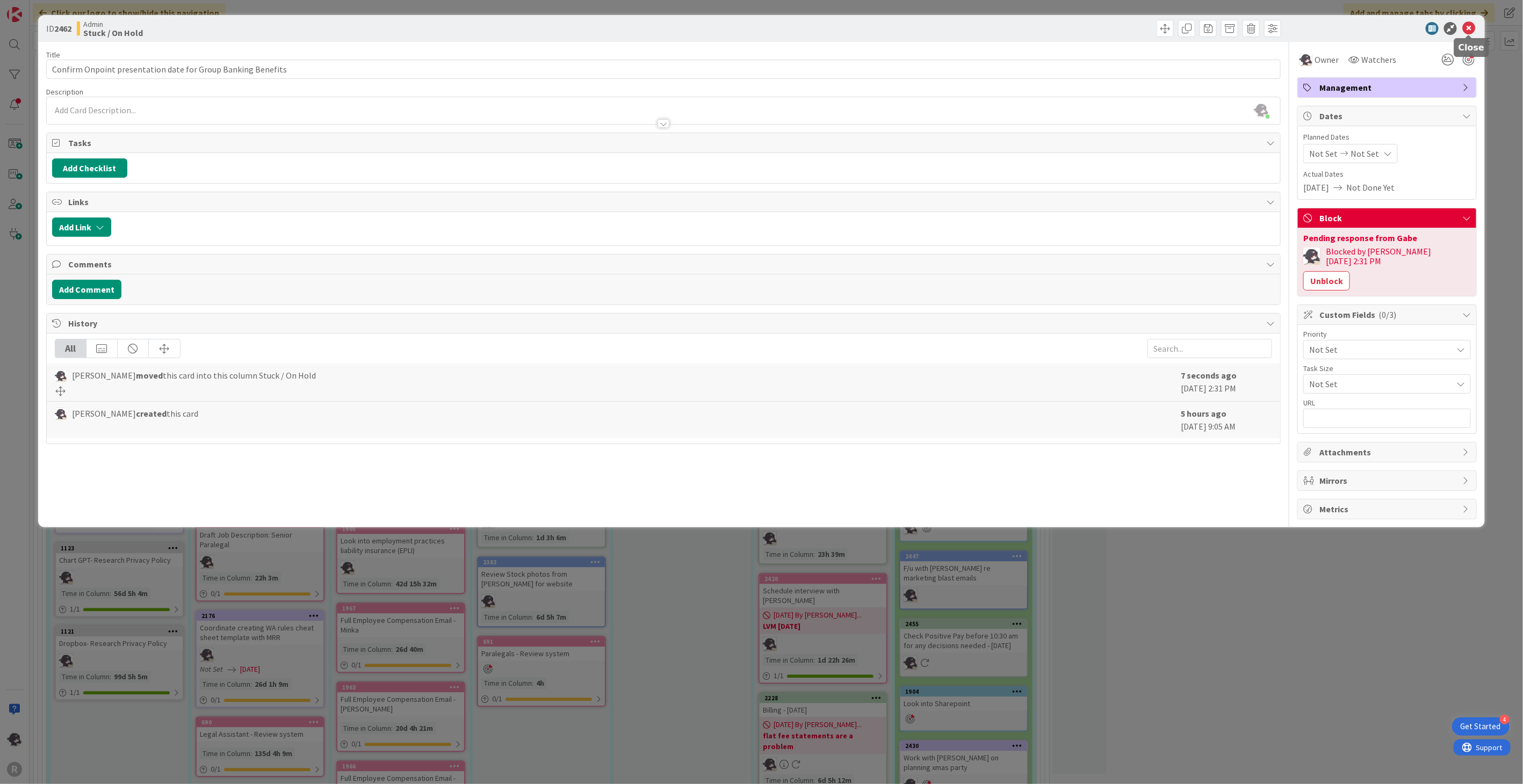
click at [1469, 30] on icon at bounding box center [1469, 28] width 13 height 13
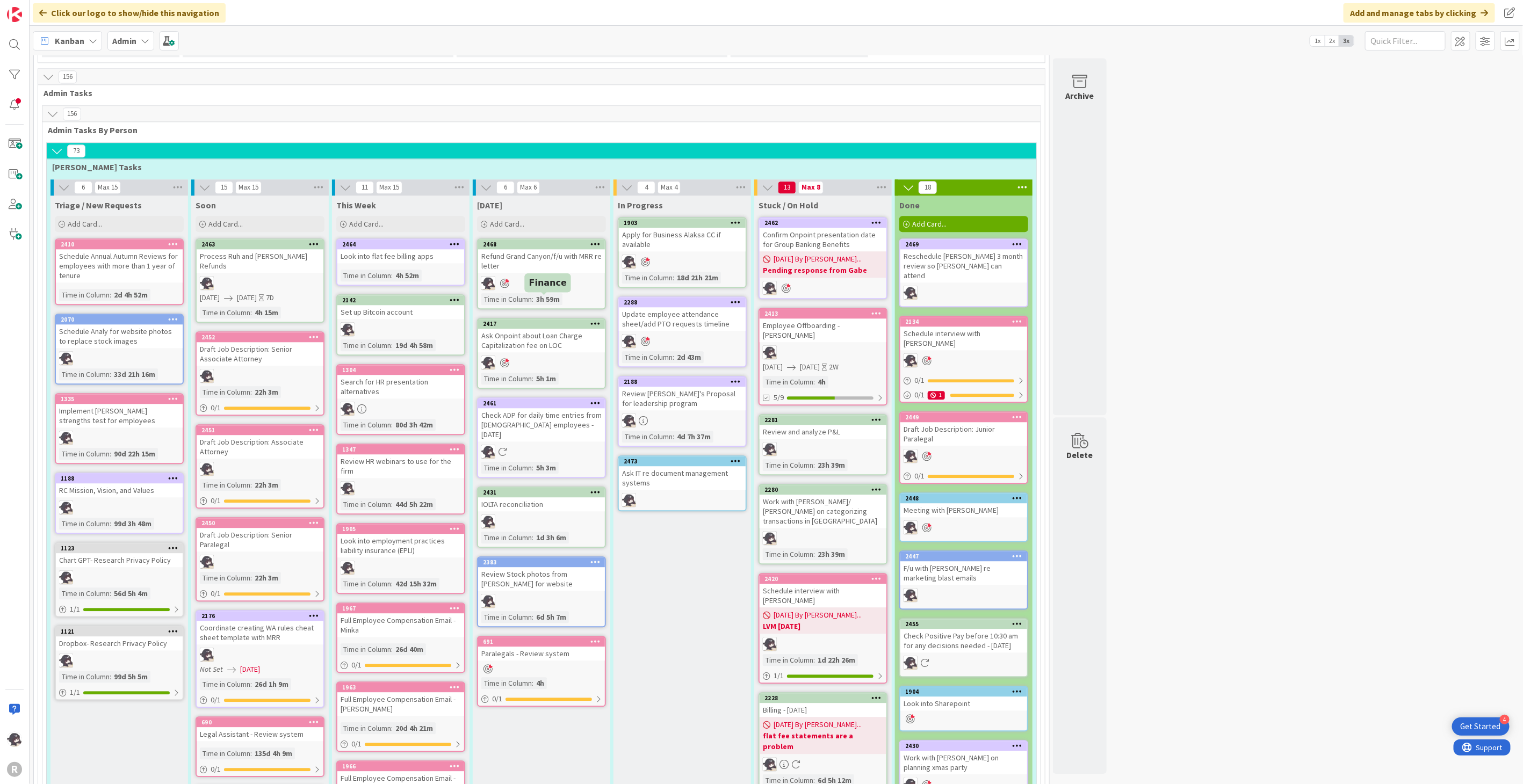
click at [545, 320] on div "2417" at bounding box center [543, 324] width 122 height 7
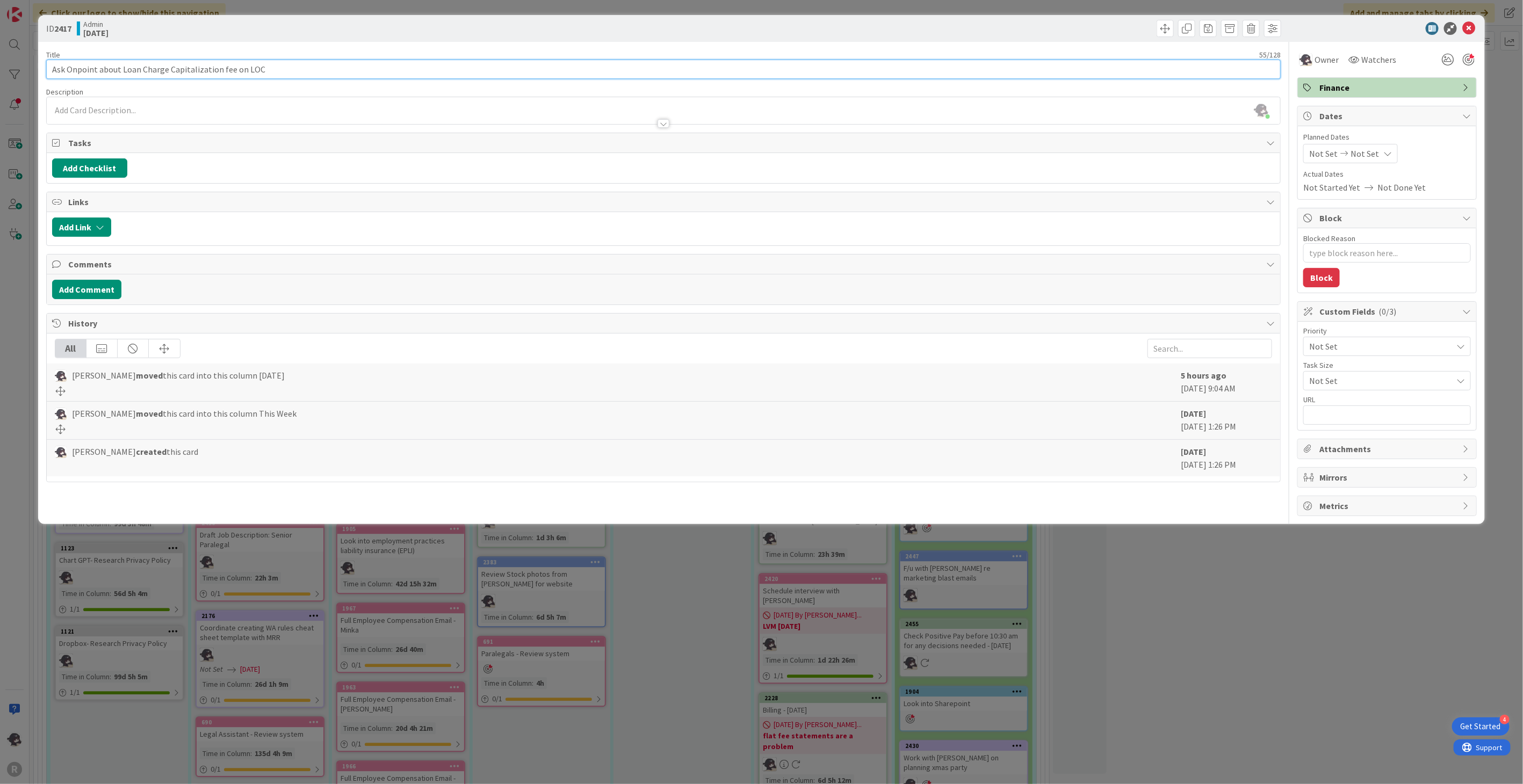
drag, startPoint x: 120, startPoint y: 67, endPoint x: 287, endPoint y: 66, distance: 167.0
click at [287, 66] on input "Ask Onpoint about Loan Charge Capitalization fee on LOC" at bounding box center [663, 69] width 1234 height 20
click at [1363, 254] on textarea "Blocked Reason" at bounding box center [1387, 253] width 168 height 20
type textarea "x"
type textarea "P"
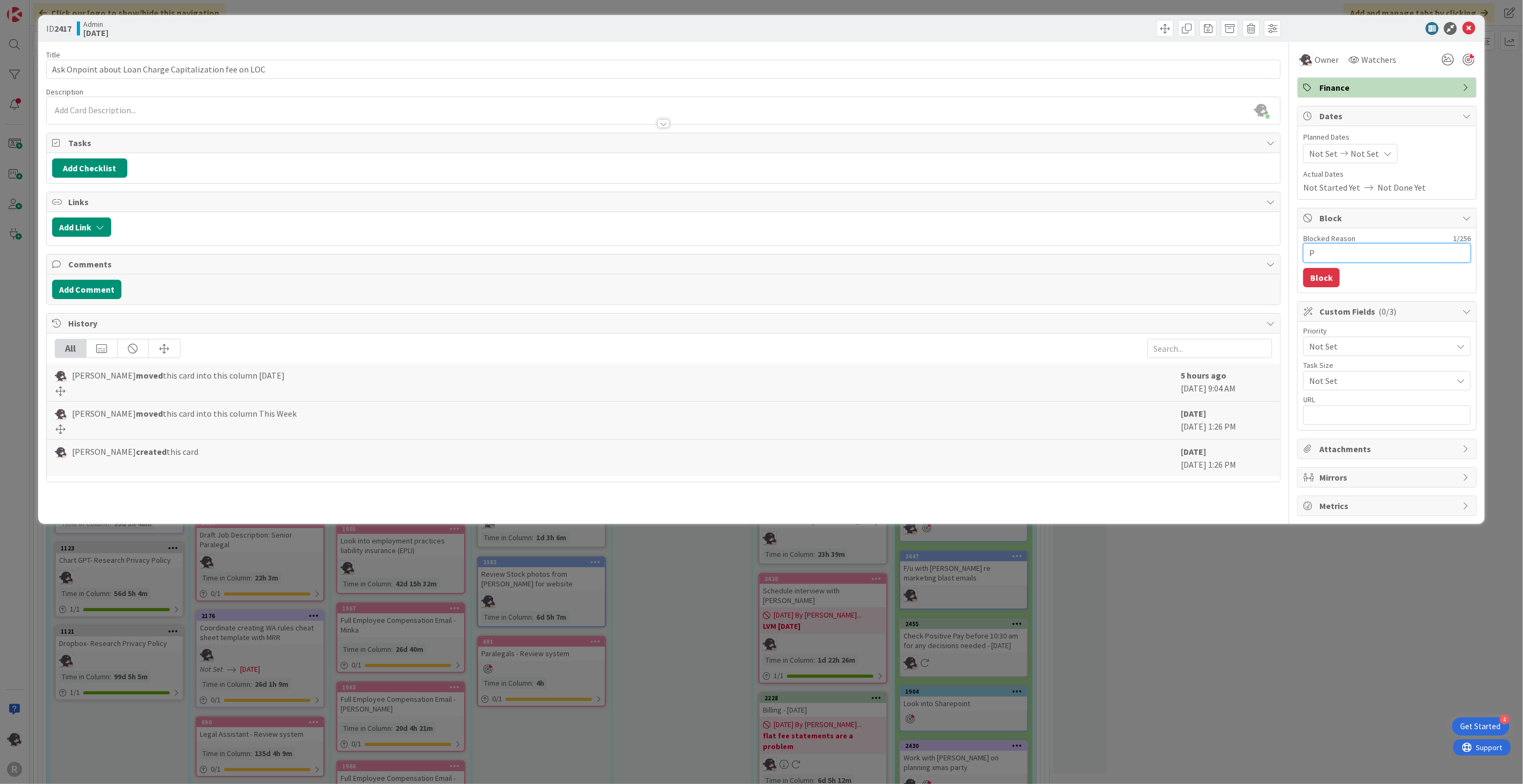
type textarea "x"
type textarea "Pe"
type textarea "x"
type textarea "Pen"
type textarea "x"
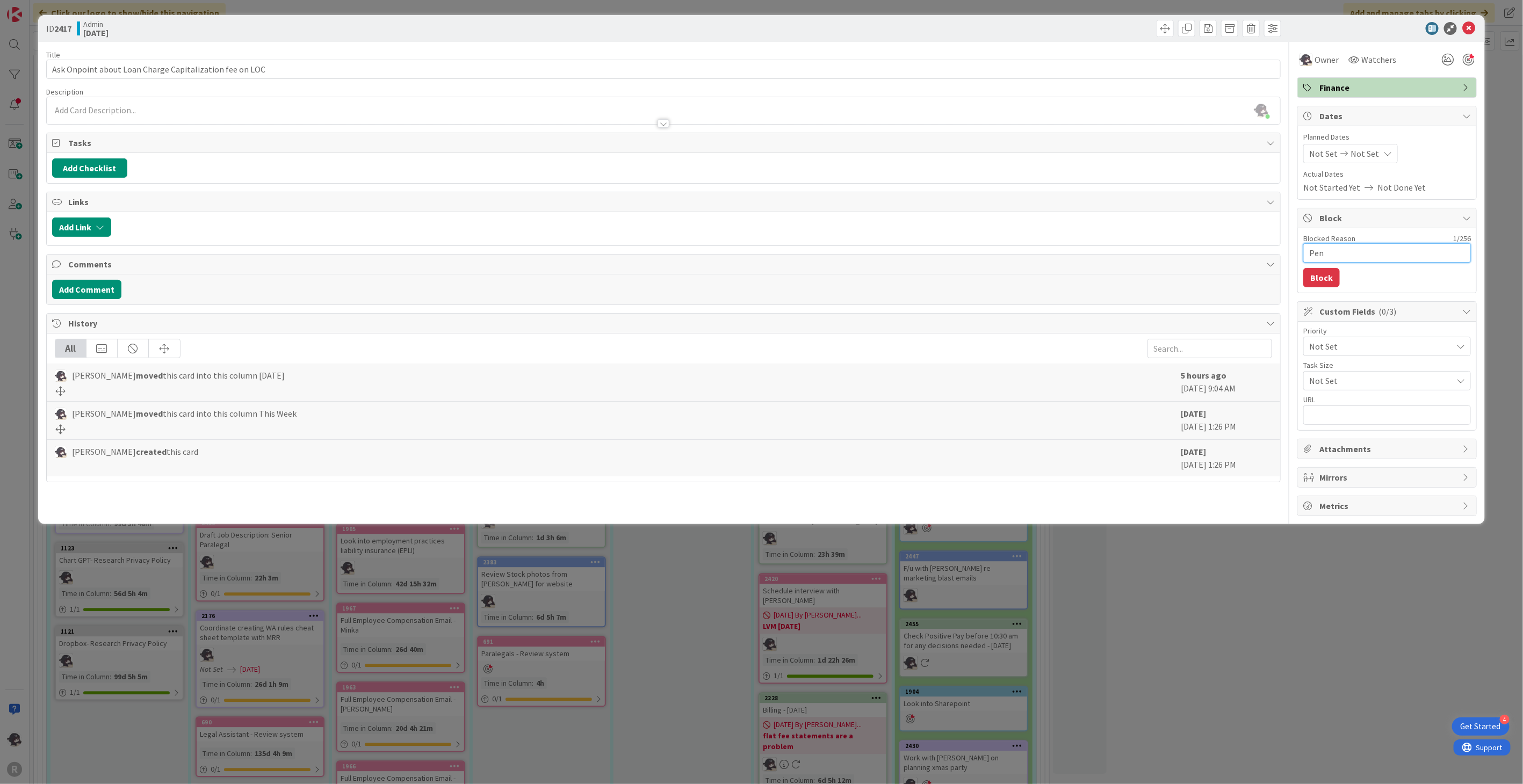
type textarea "Pend"
type textarea "x"
type textarea "Pendi"
type textarea "x"
type textarea "Pending"
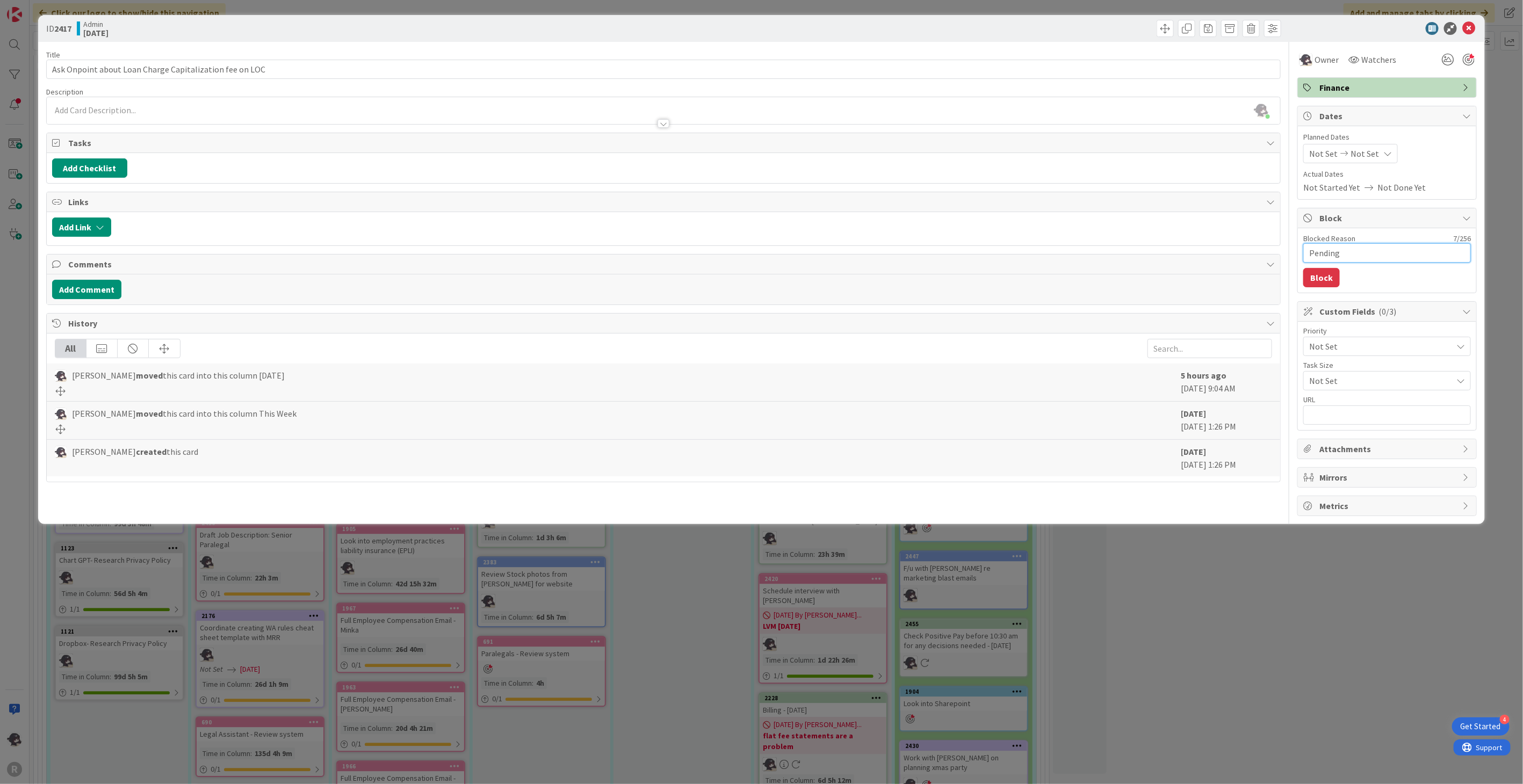
type textarea "x"
type textarea "Pending sd"
type textarea "x"
type textarea "Pending s"
type textarea "x"
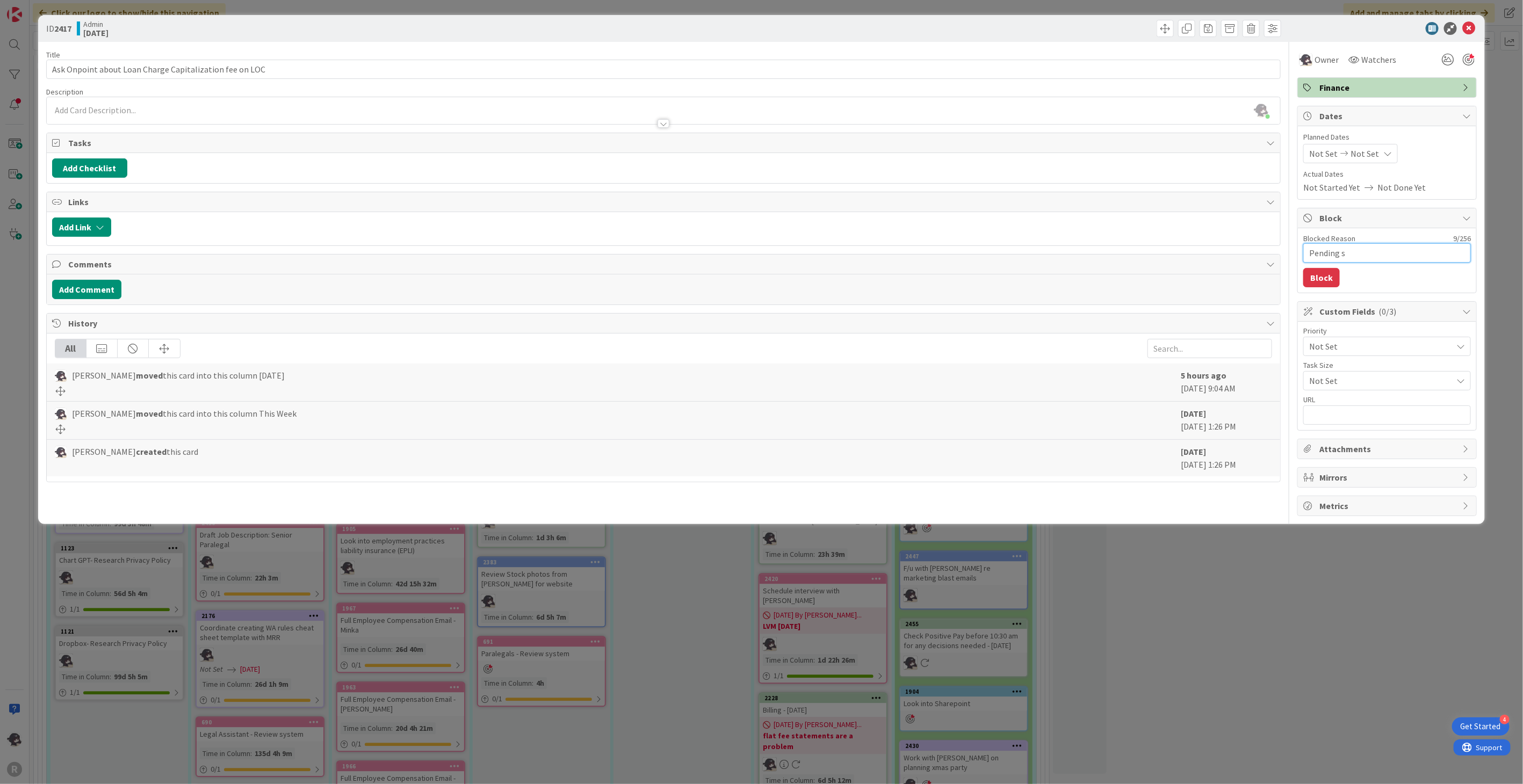
type textarea "Pending"
type textarea "x"
type textarea "Pending R"
type textarea "x"
type textarea "Pending"
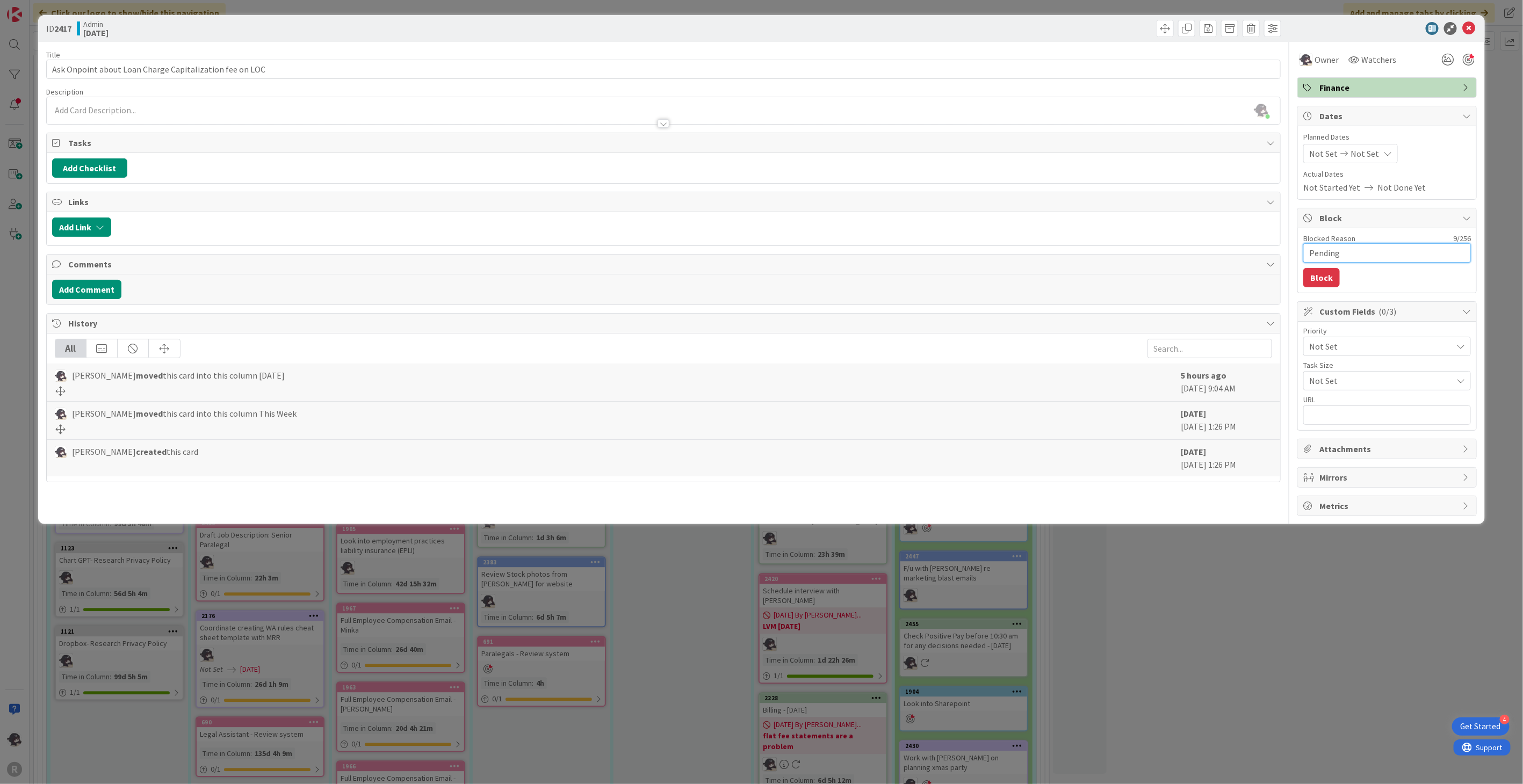
type textarea "x"
type textarea "Pending r"
type textarea "x"
type textarea "Pending re"
type textarea "x"
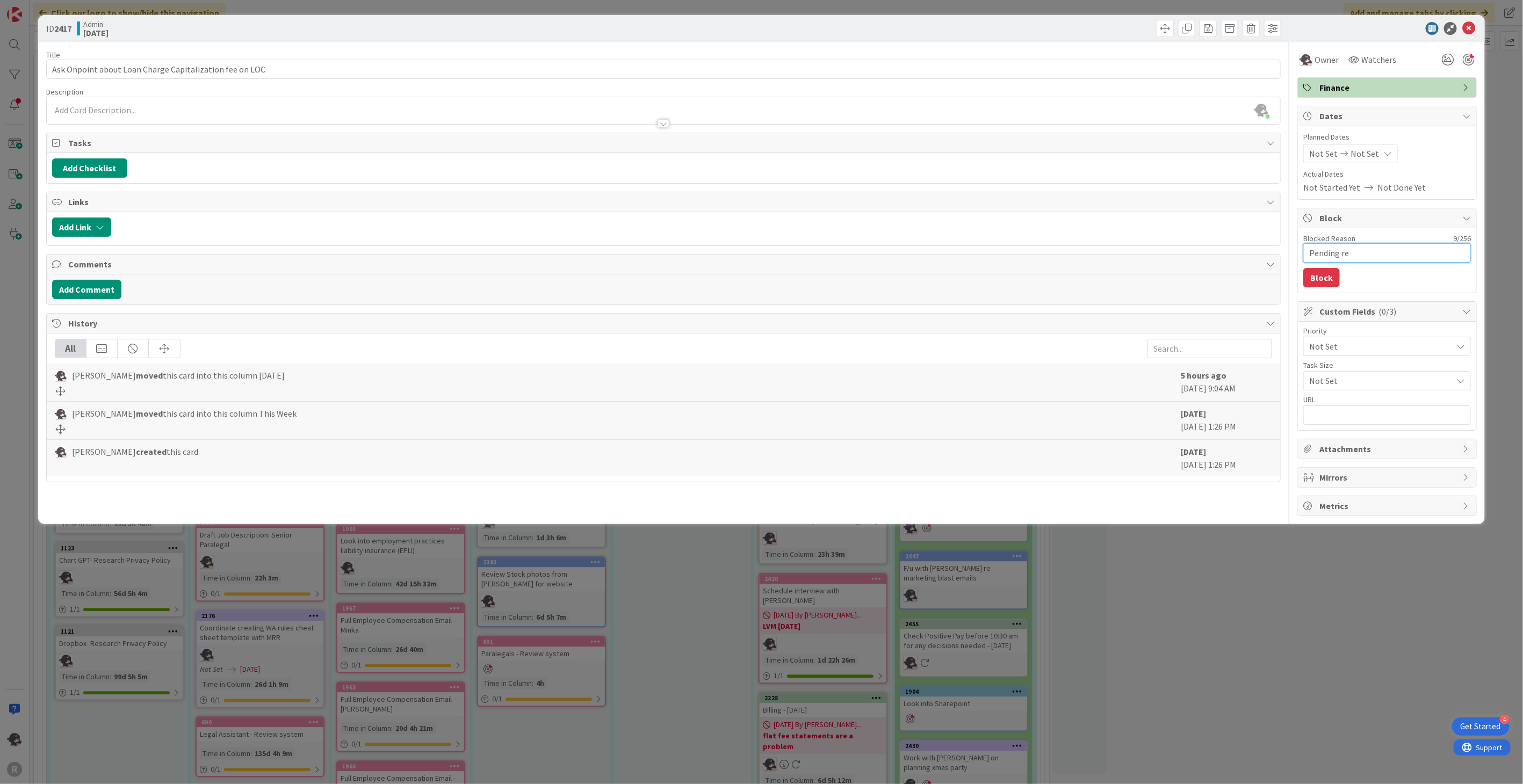
type textarea "Pending res"
type textarea "x"
type textarea "Pending respo"
type textarea "x"
type textarea "Pending respon"
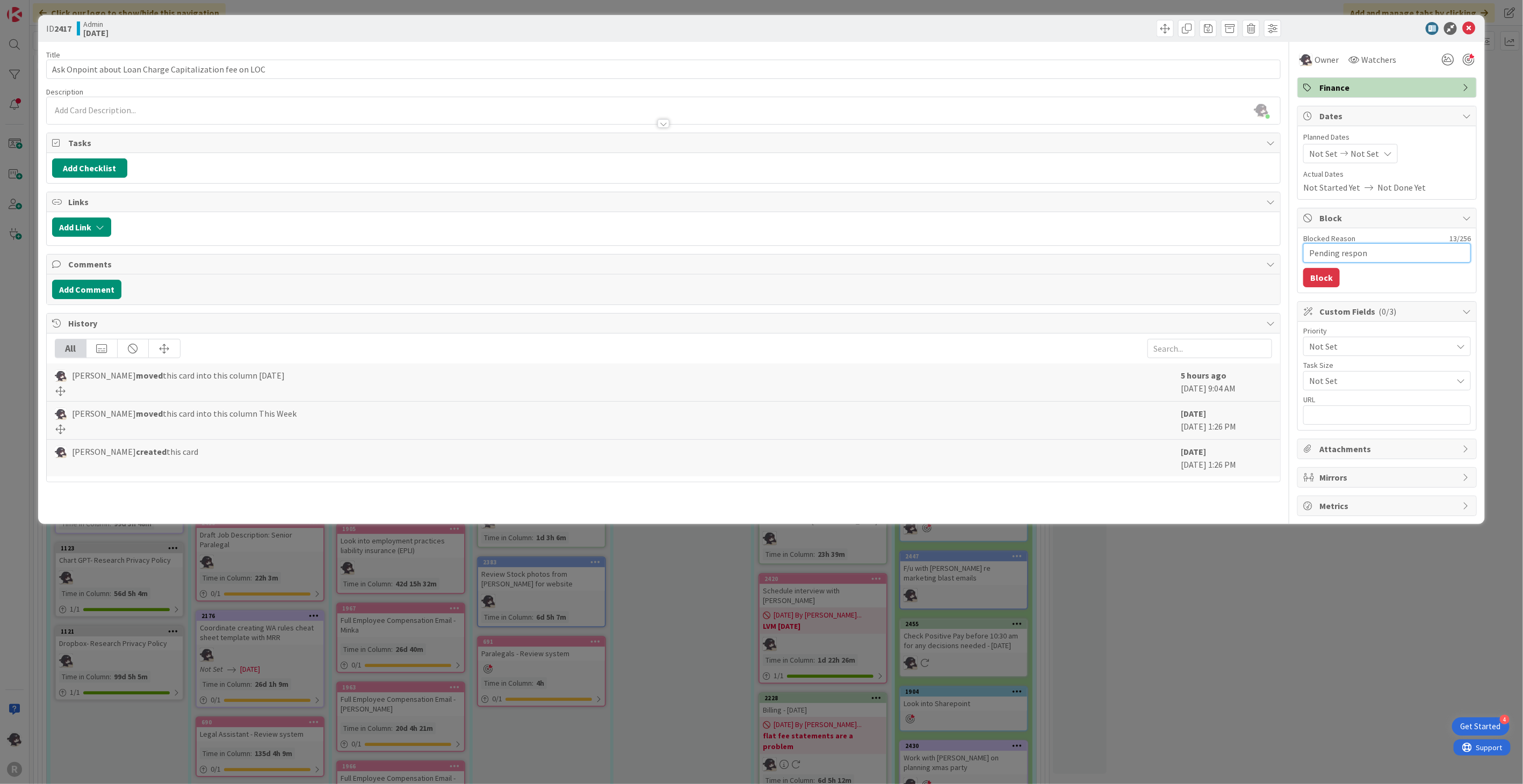
type textarea "x"
type textarea "Pending respons"
type textarea "x"
type textarea "Pending response"
type textarea "x"
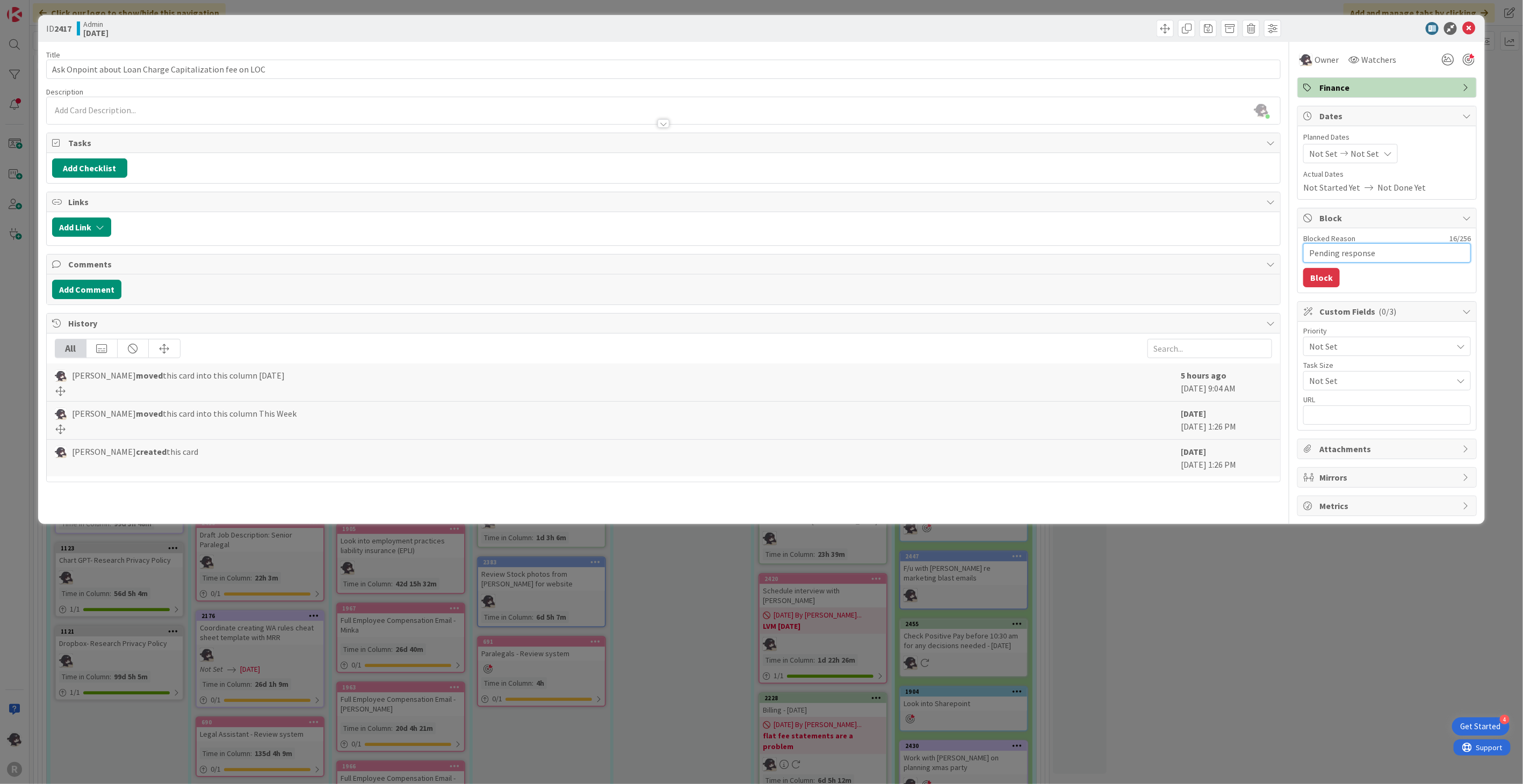
type textarea "Pending response"
type textarea "x"
type textarea "Pending response f"
type textarea "x"
type textarea "Pending response fr"
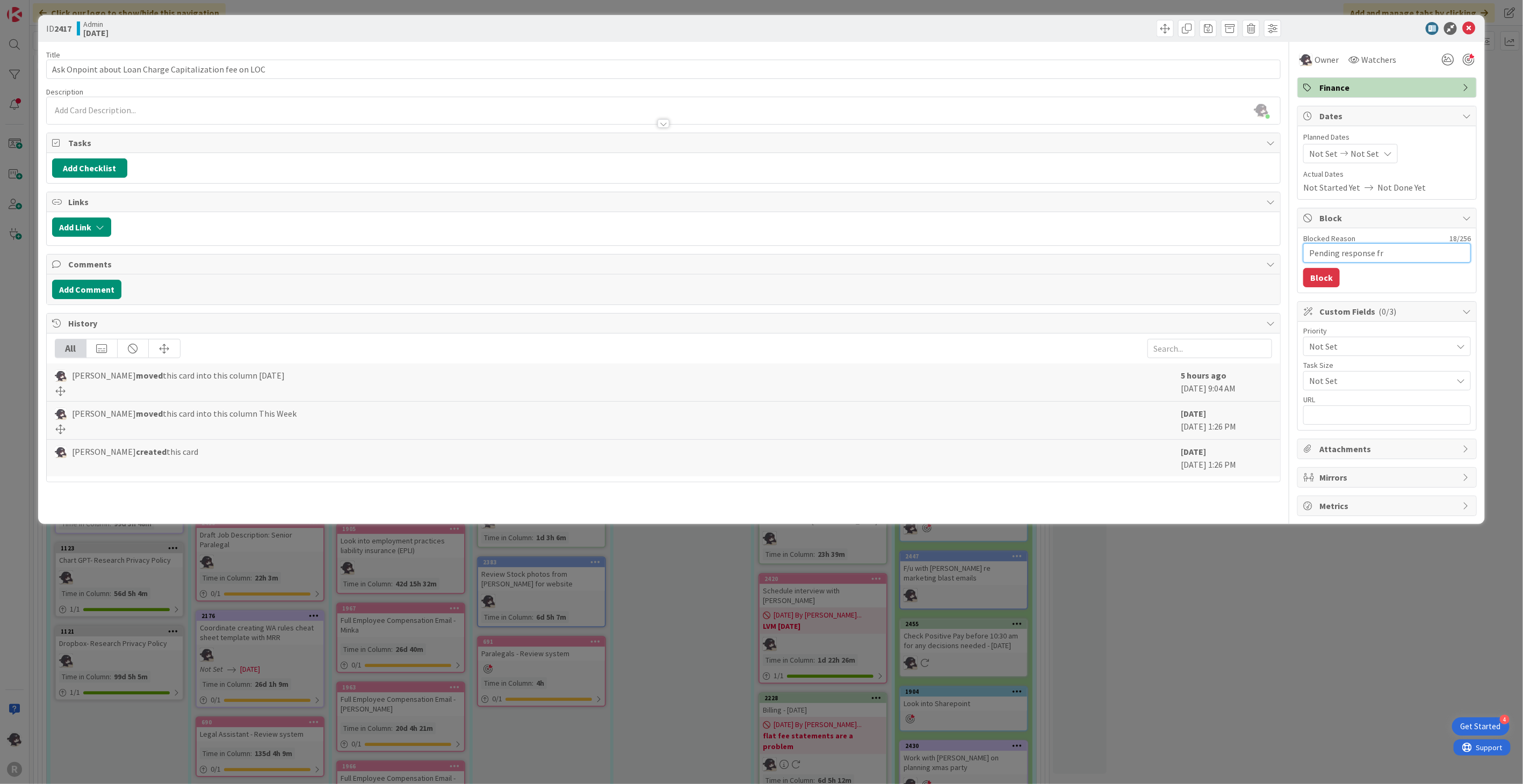
type textarea "x"
type textarea "Pending response fro"
type textarea "x"
type textarea "Pending response from"
type textarea "x"
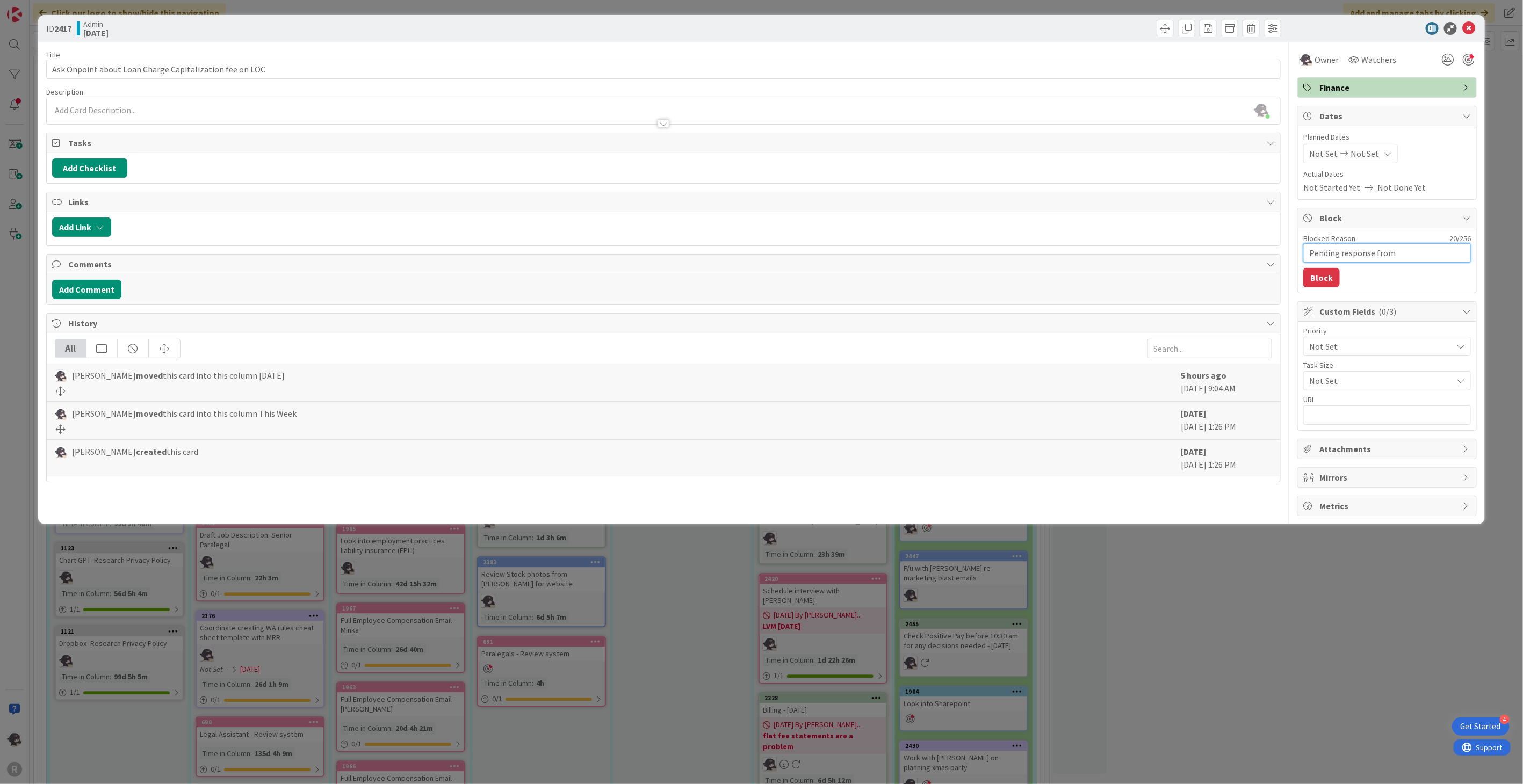
type textarea "Pending response from"
type textarea "x"
type textarea "Pending response from G"
type textarea "x"
type textarea "Pending response from Ga"
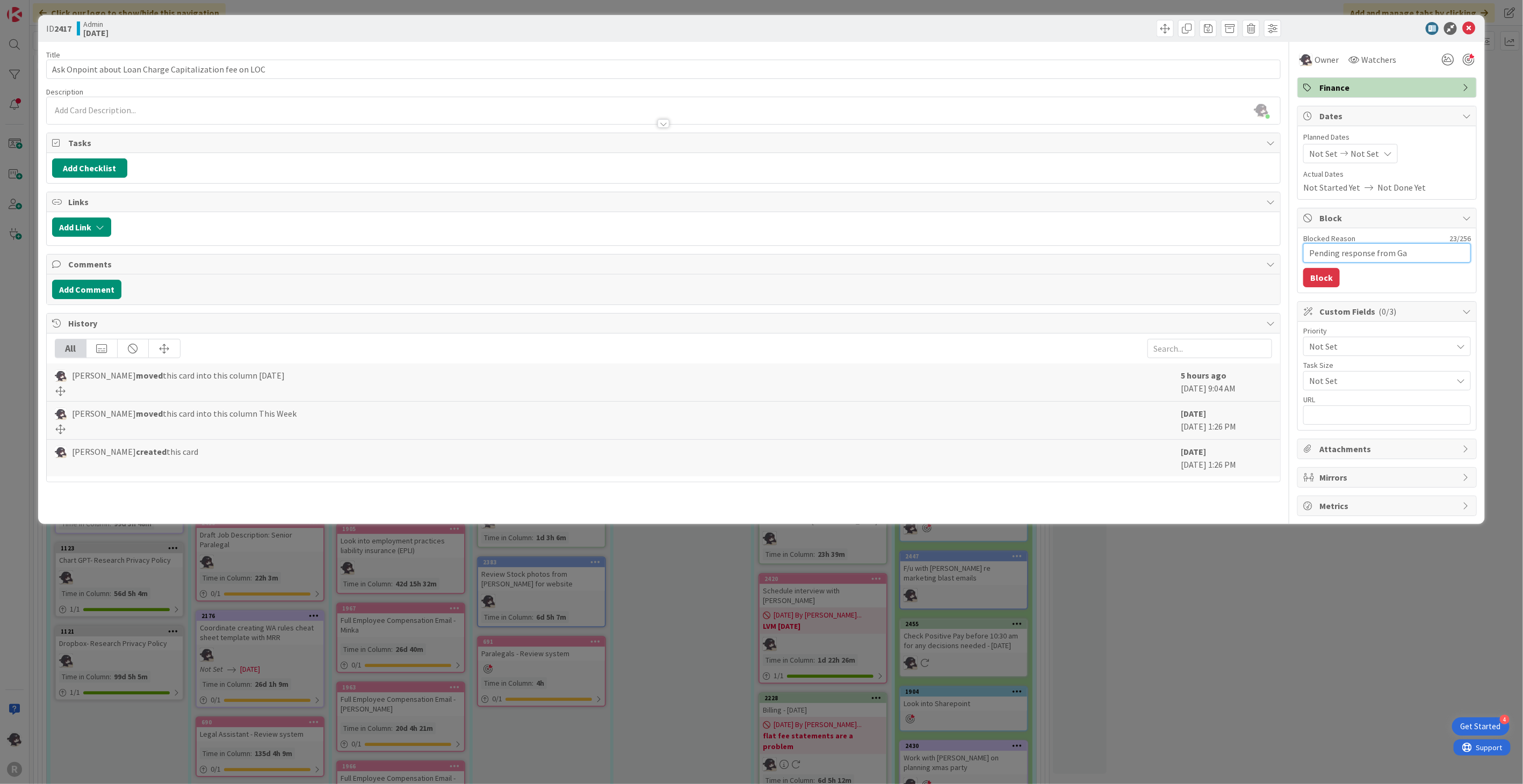
type textarea "x"
type textarea "Pending response from Gabe"
type textarea "x"
type textarea "Pending response from Gabe"
click at [1317, 281] on button "Block" at bounding box center [1322, 278] width 36 height 20
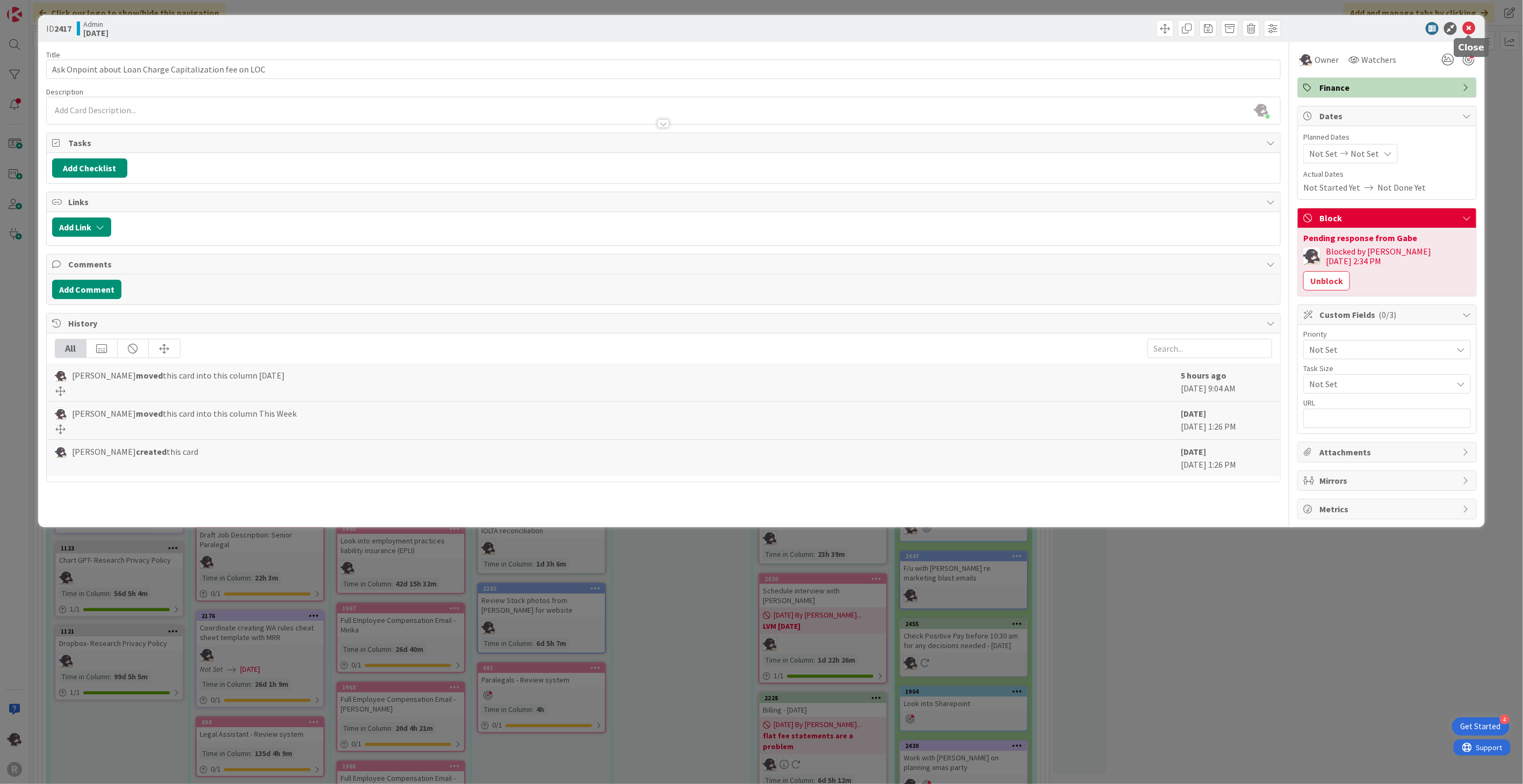
click at [1468, 28] on icon at bounding box center [1469, 28] width 13 height 13
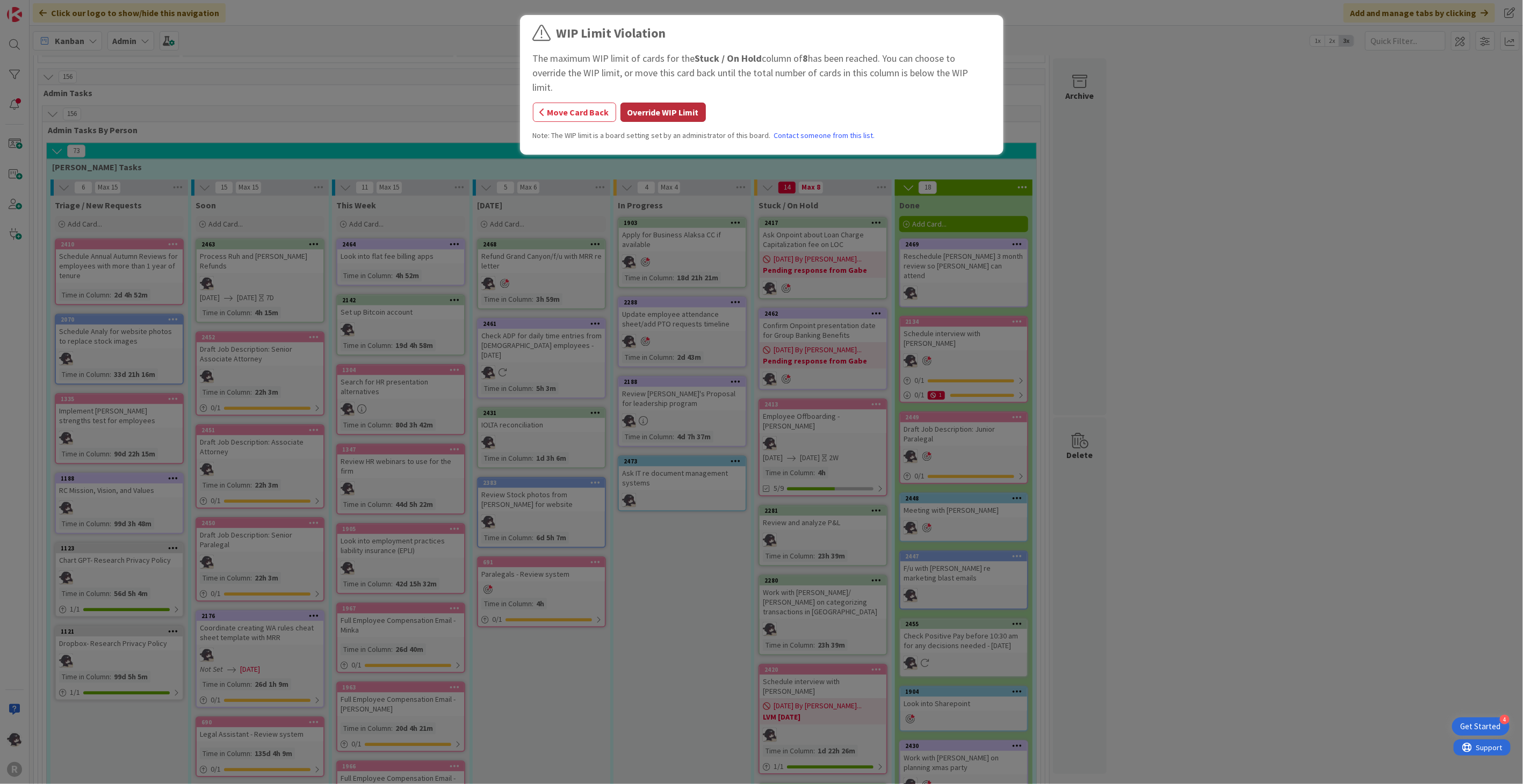
click at [680, 103] on button "Override WIP Limit" at bounding box center [663, 112] width 85 height 20
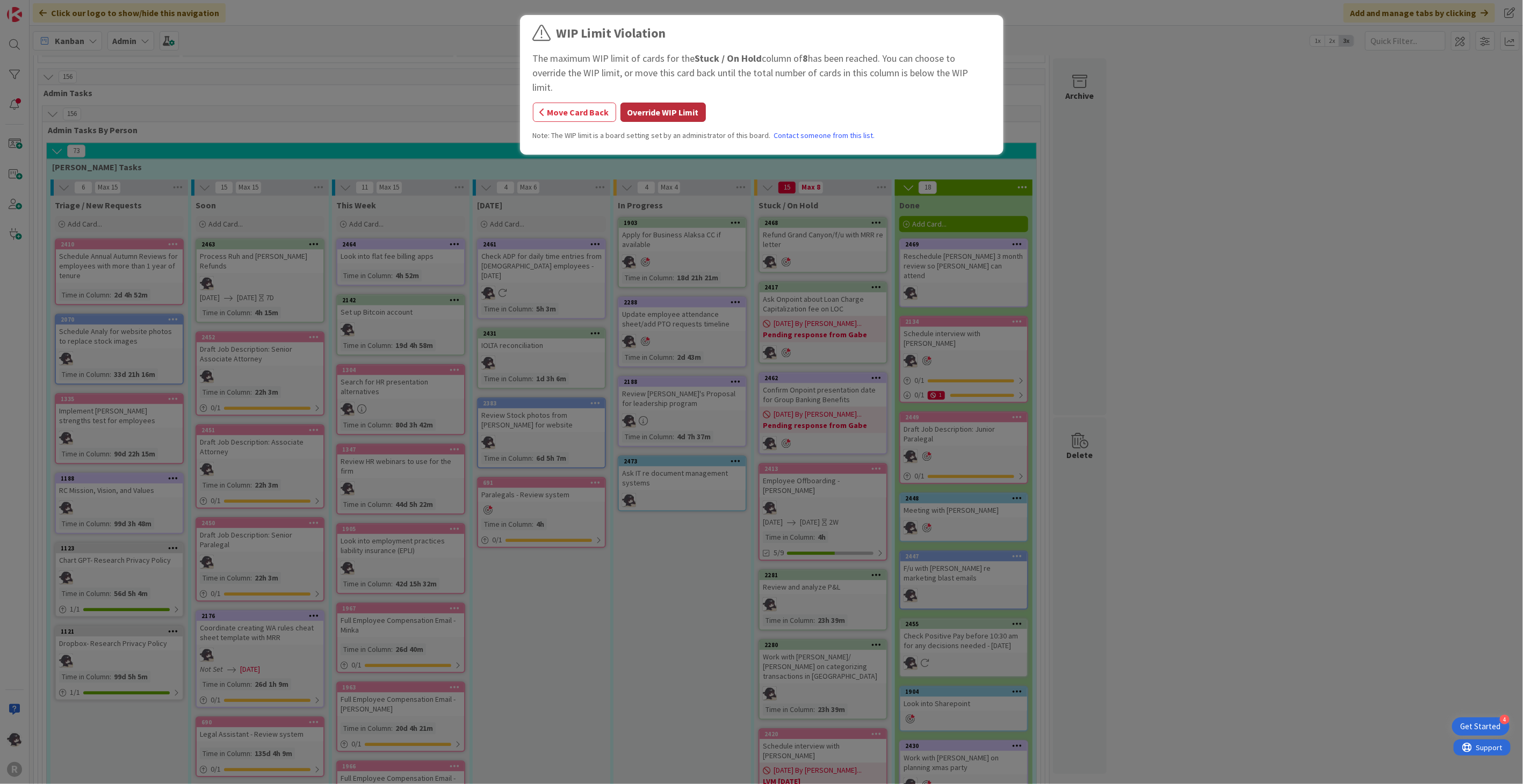
click at [698, 103] on button "Override WIP Limit" at bounding box center [663, 112] width 85 height 20
